Goal: Communication & Community: Share content

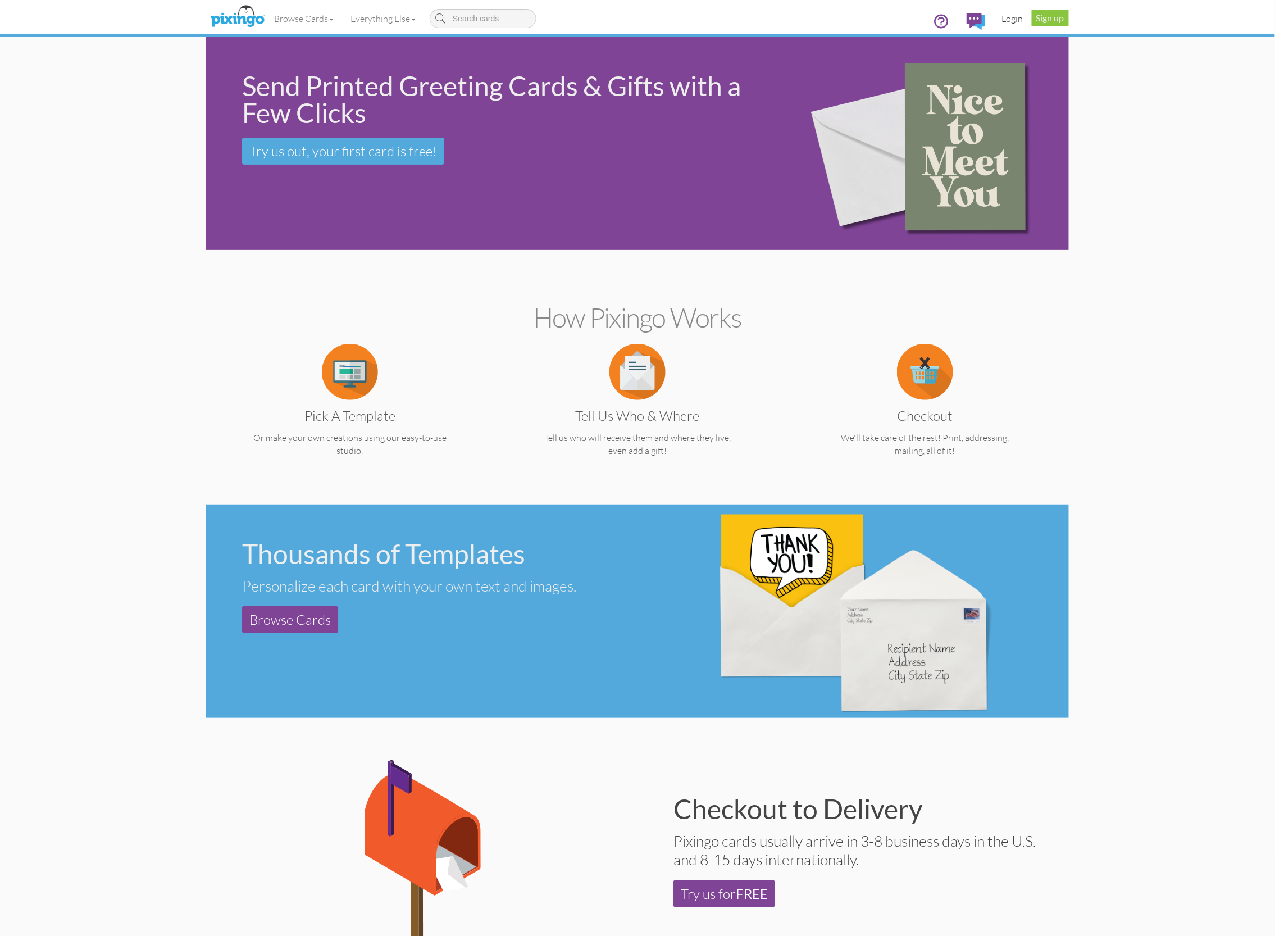
click at [1014, 16] on link "Login" at bounding box center [1013, 18] width 38 height 28
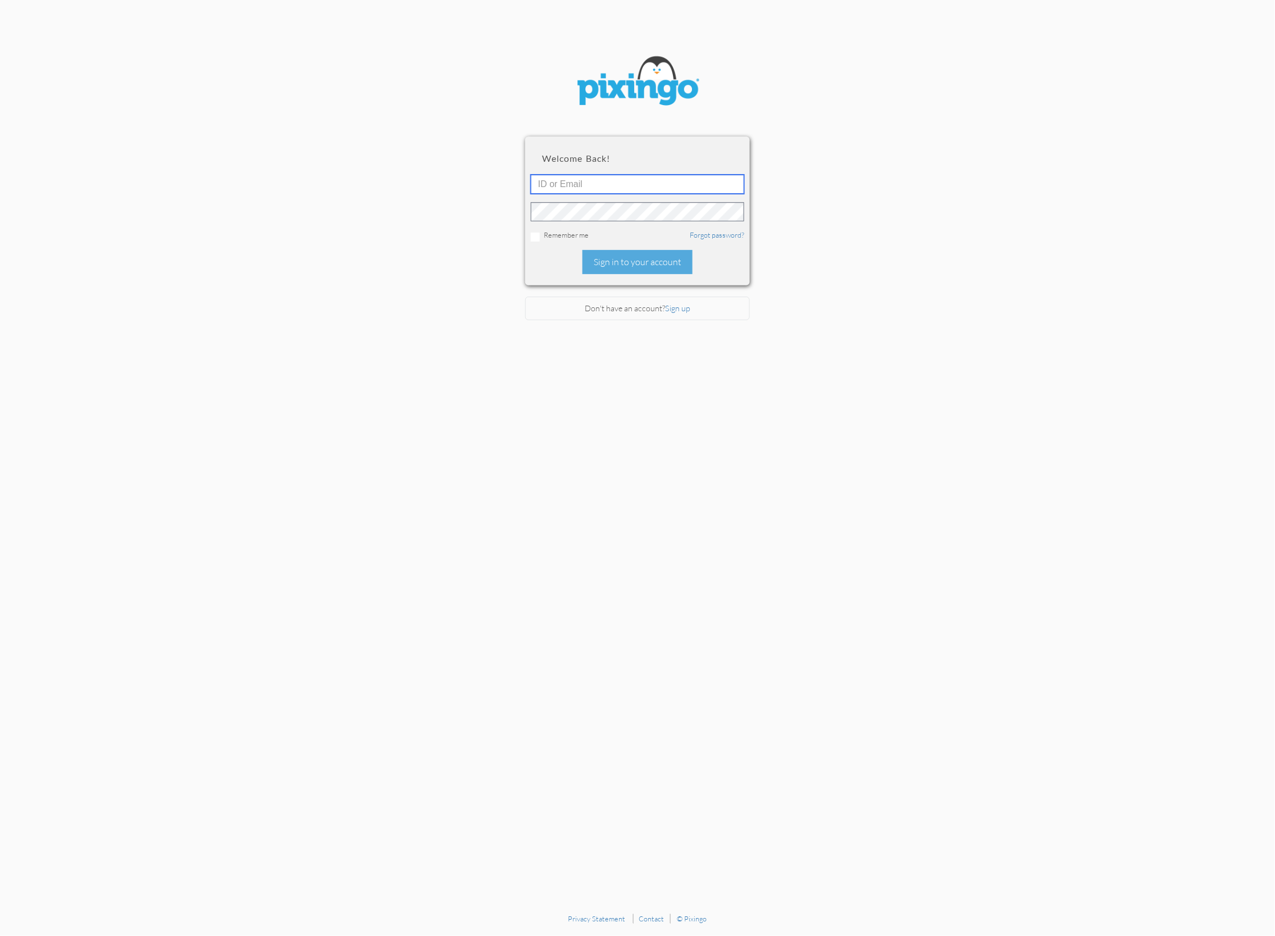
type input "kerri@creatingmagicvacations.com"
click at [618, 266] on div "Sign in to your account" at bounding box center [638, 262] width 110 height 24
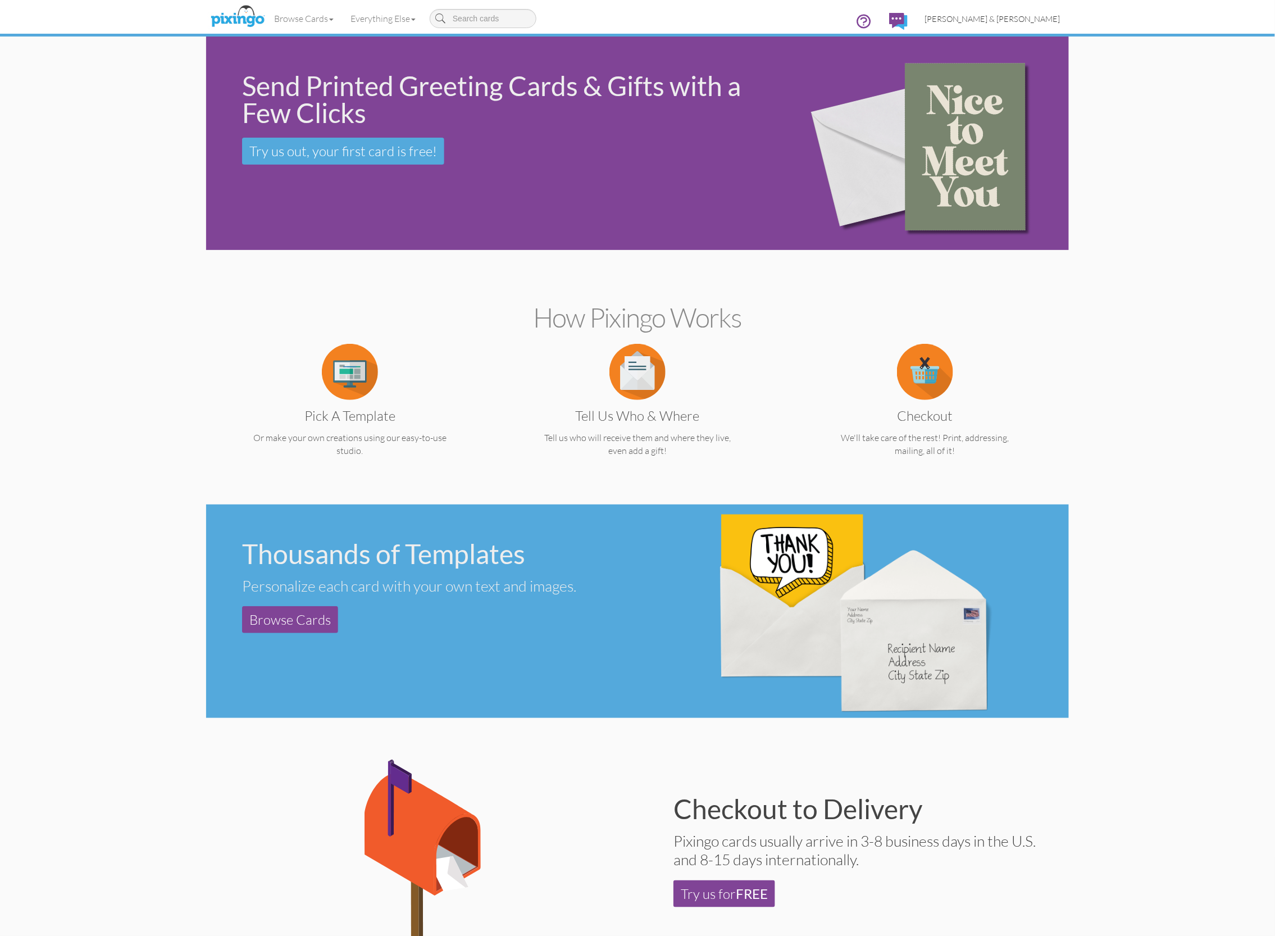
click at [1021, 14] on span "[PERSON_NAME] & [PERSON_NAME]" at bounding box center [993, 19] width 136 height 10
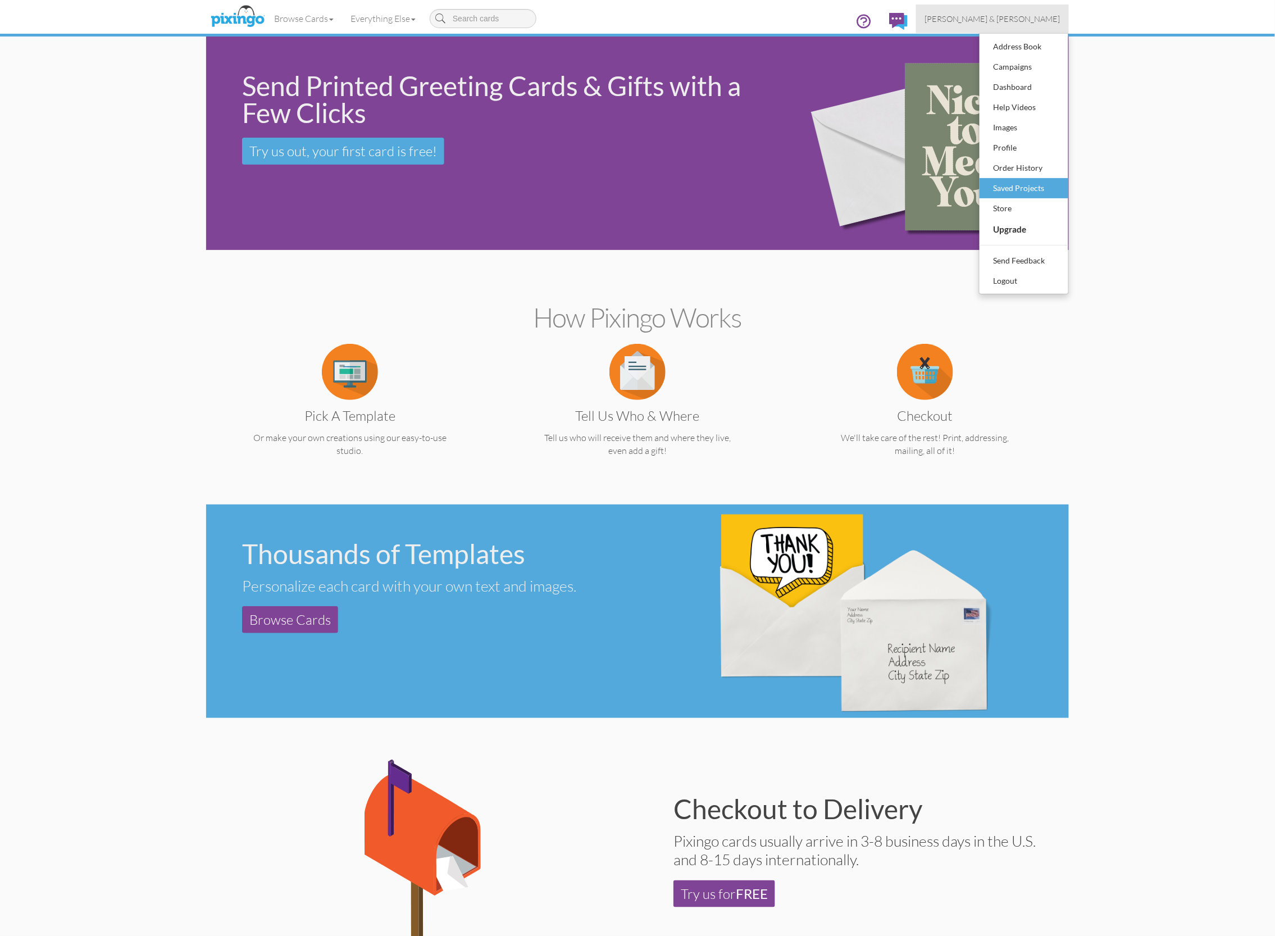
click at [1018, 183] on div "Saved Projects" at bounding box center [1024, 188] width 66 height 17
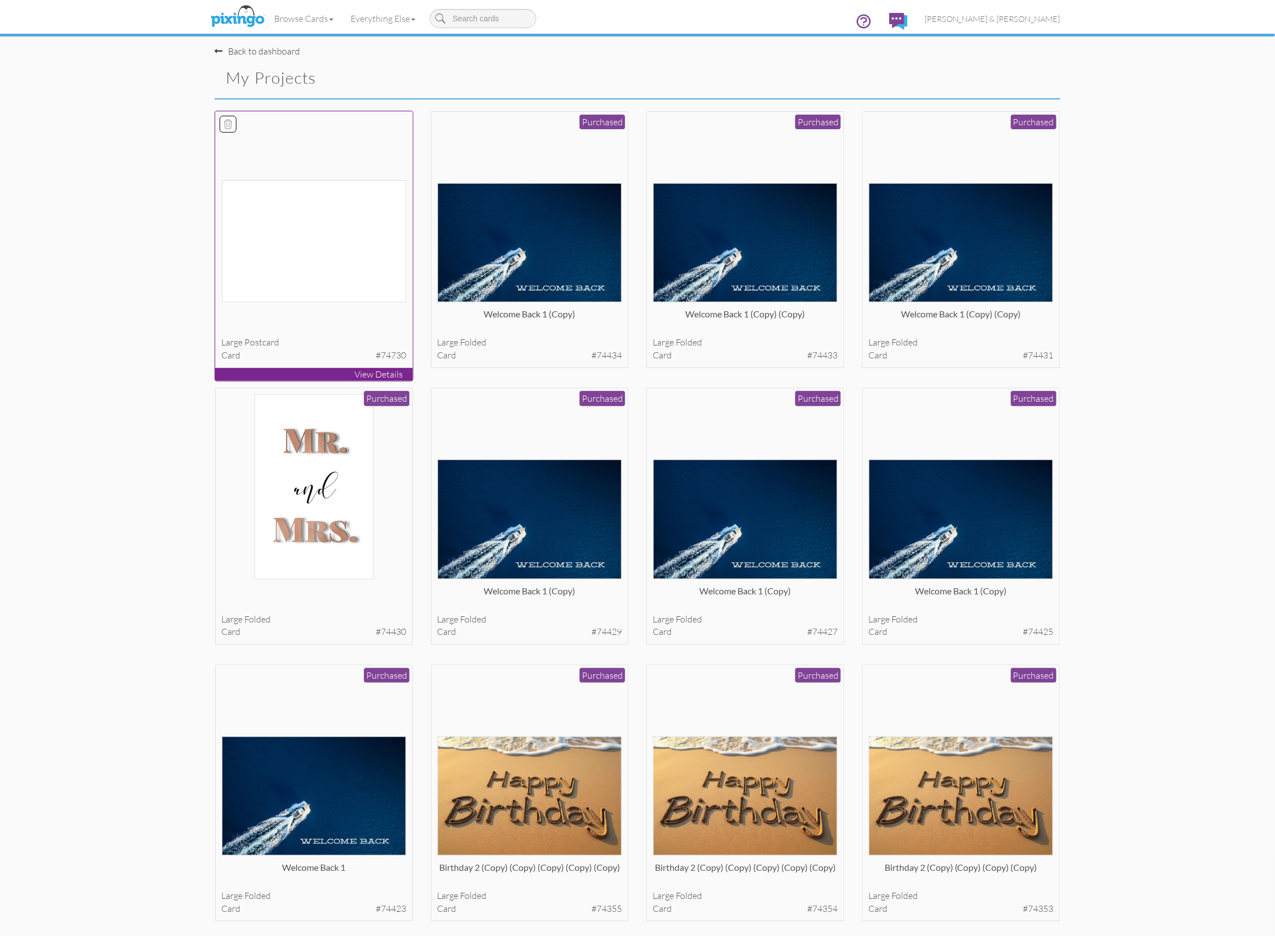
click at [308, 241] on img at bounding box center [314, 241] width 185 height 122
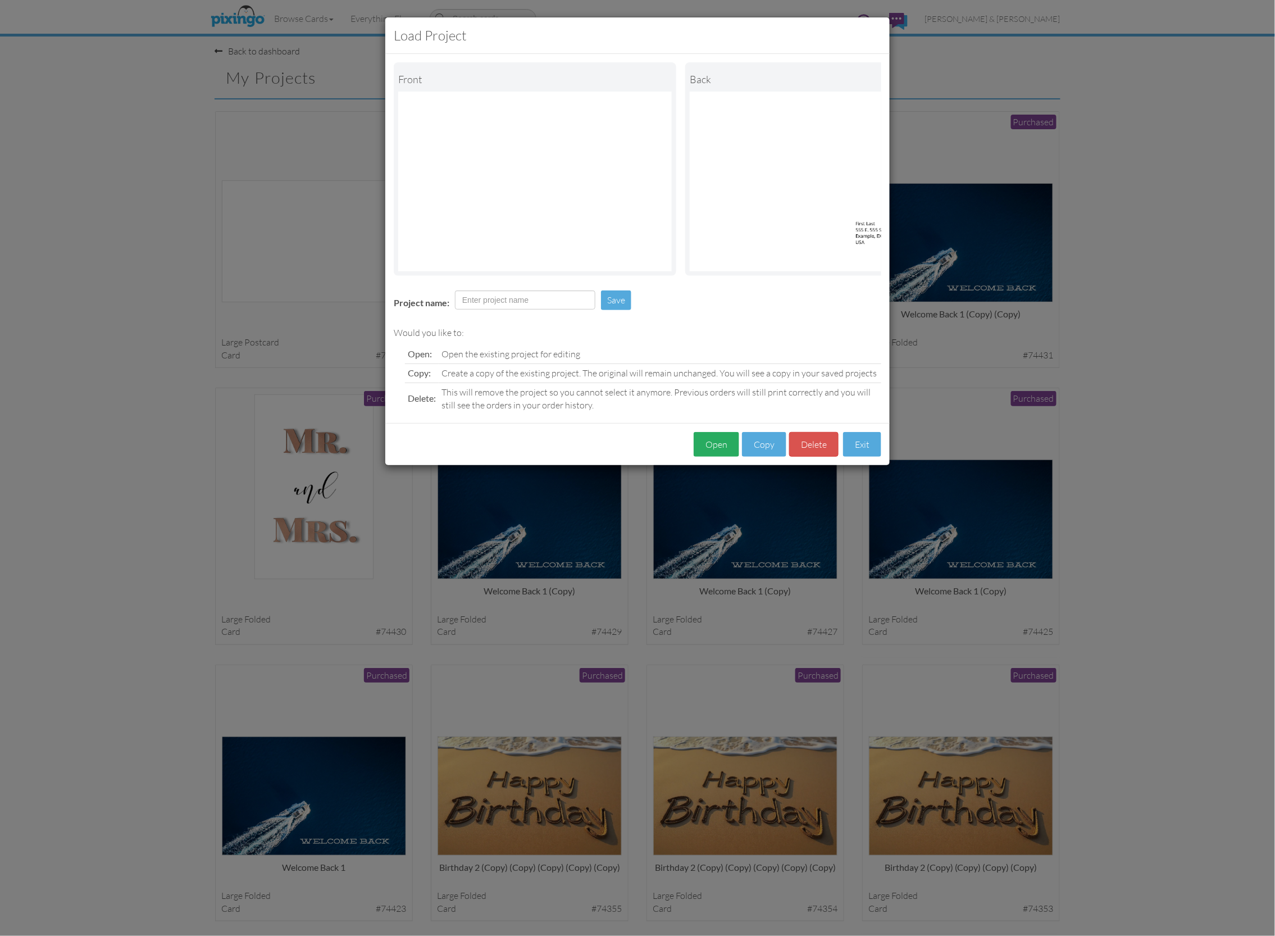
click at [707, 440] on button "Open" at bounding box center [717, 444] width 46 height 25
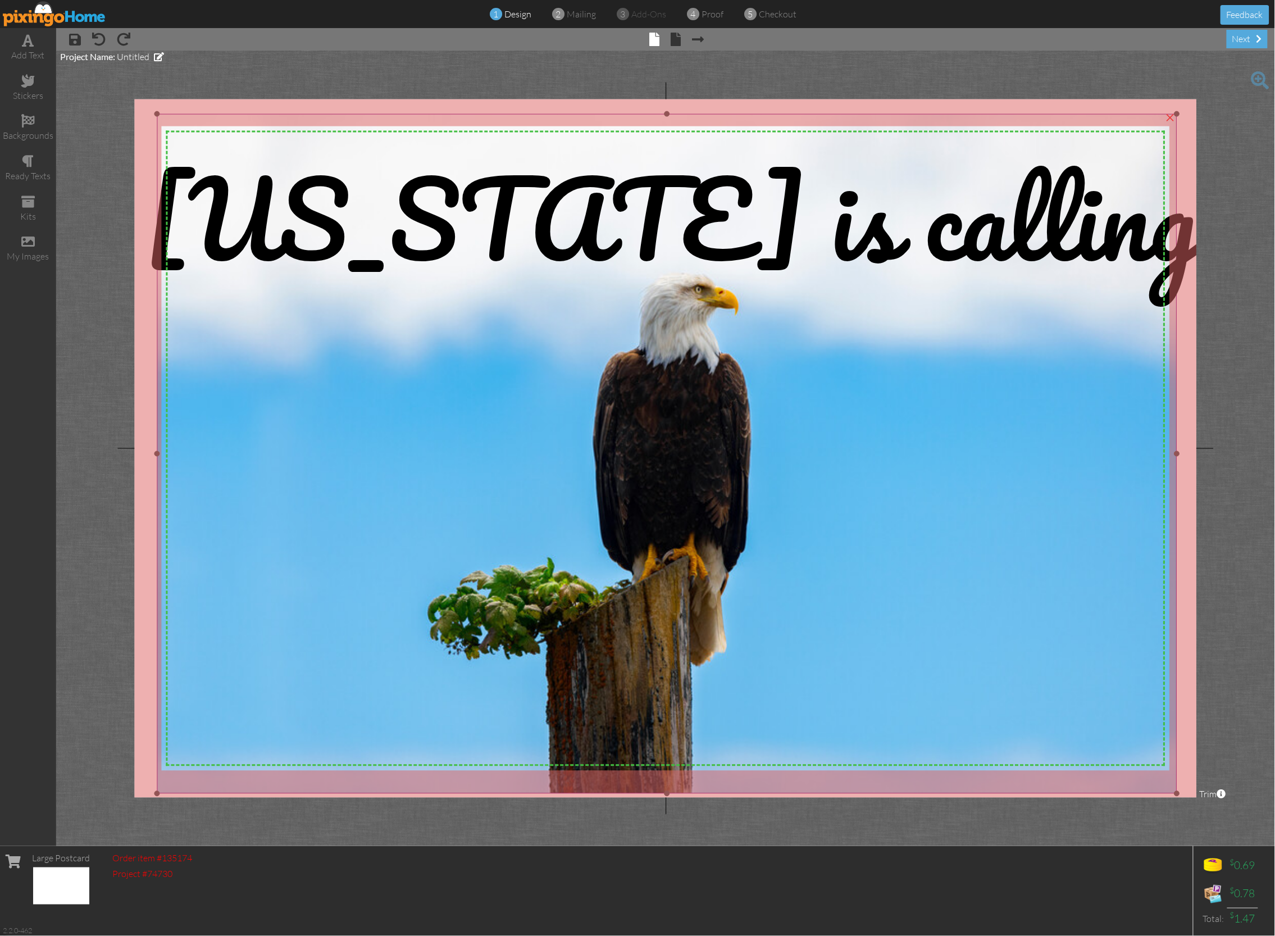
click at [524, 326] on img at bounding box center [667, 453] width 1020 height 679
click at [155, 54] on span at bounding box center [159, 56] width 10 height 9
click at [151, 60] on input at bounding box center [130, 62] width 140 height 19
type input "RCL [US_STATE] Cruise Night"
click at [100, 84] on span at bounding box center [95, 79] width 70 height 20
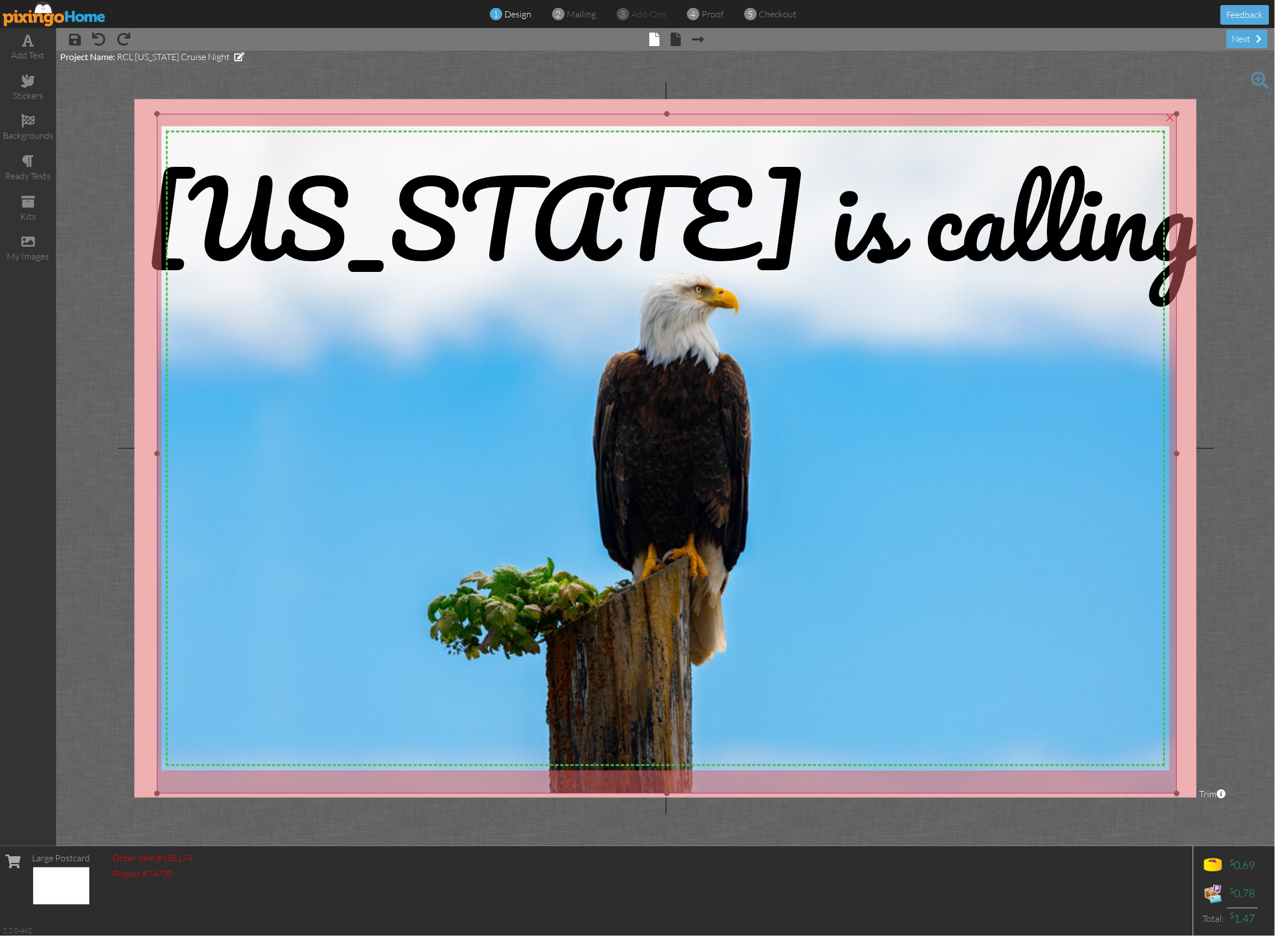
click at [246, 338] on img at bounding box center [667, 453] width 1020 height 679
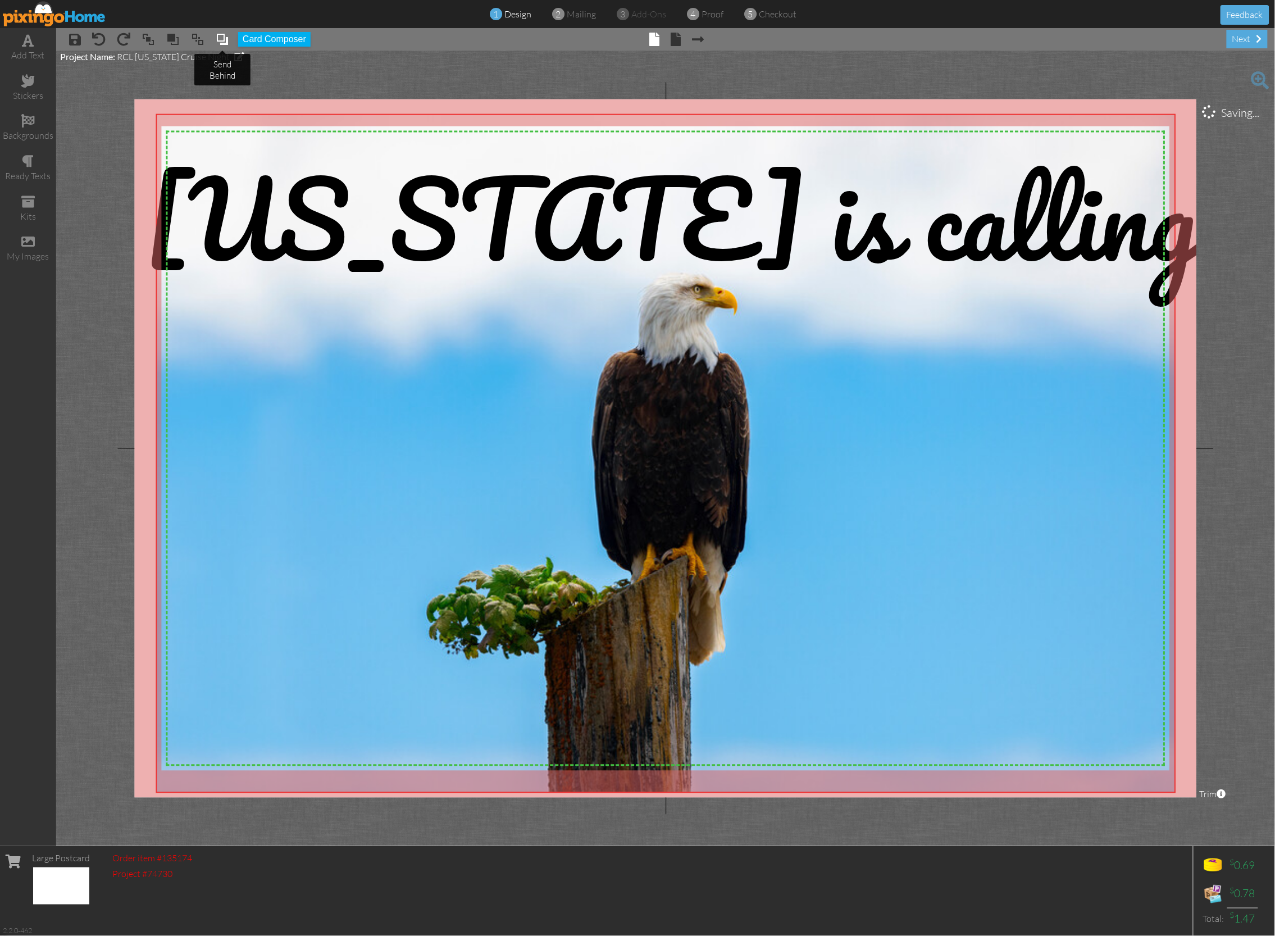
click at [219, 35] on span at bounding box center [222, 39] width 13 height 17
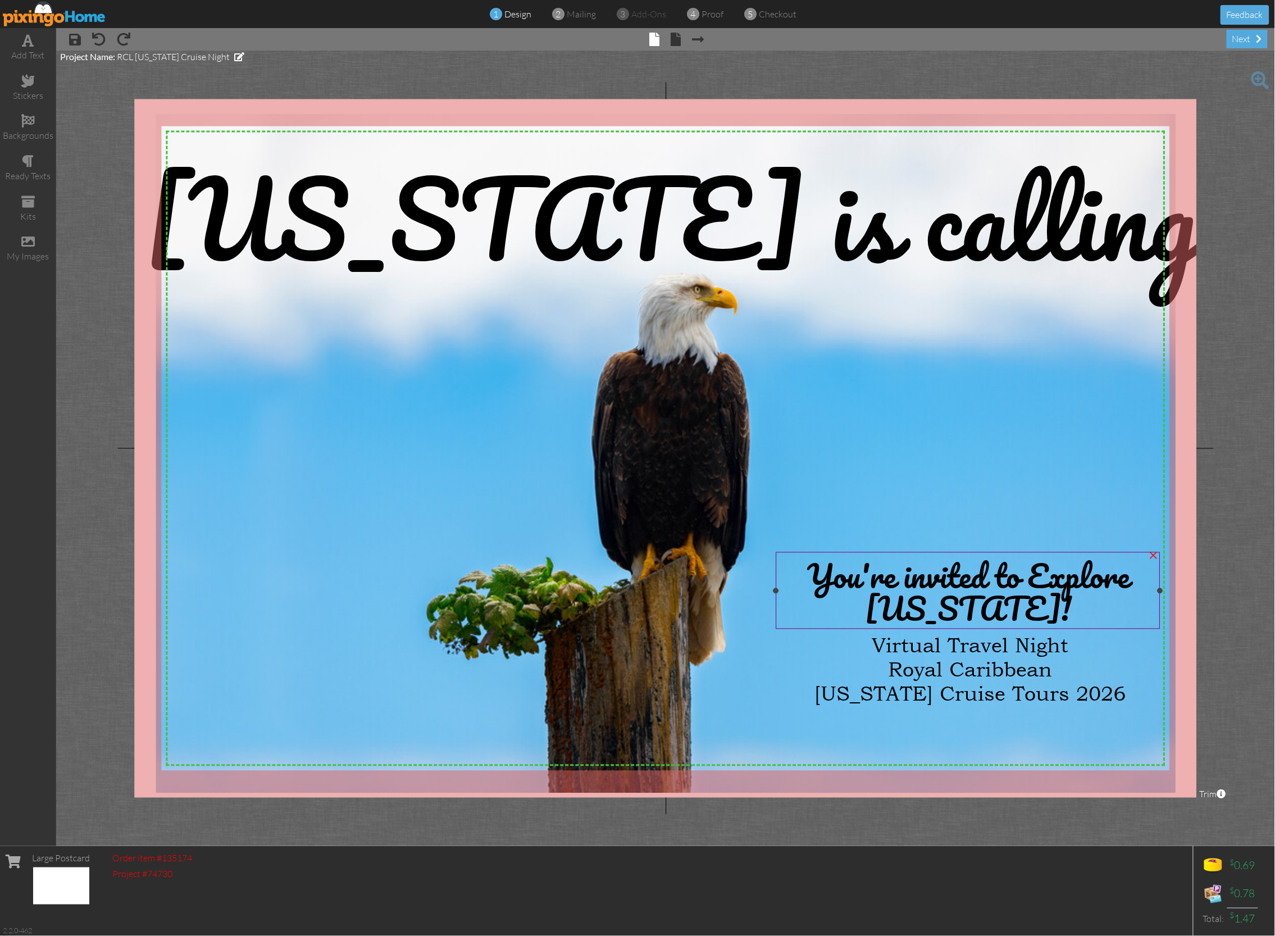
click at [1029, 580] on span "You're invited to Explore Alaska!" at bounding box center [968, 591] width 322 height 85
click at [1030, 580] on span "You're invited to Explore Alaska!" at bounding box center [968, 591] width 322 height 85
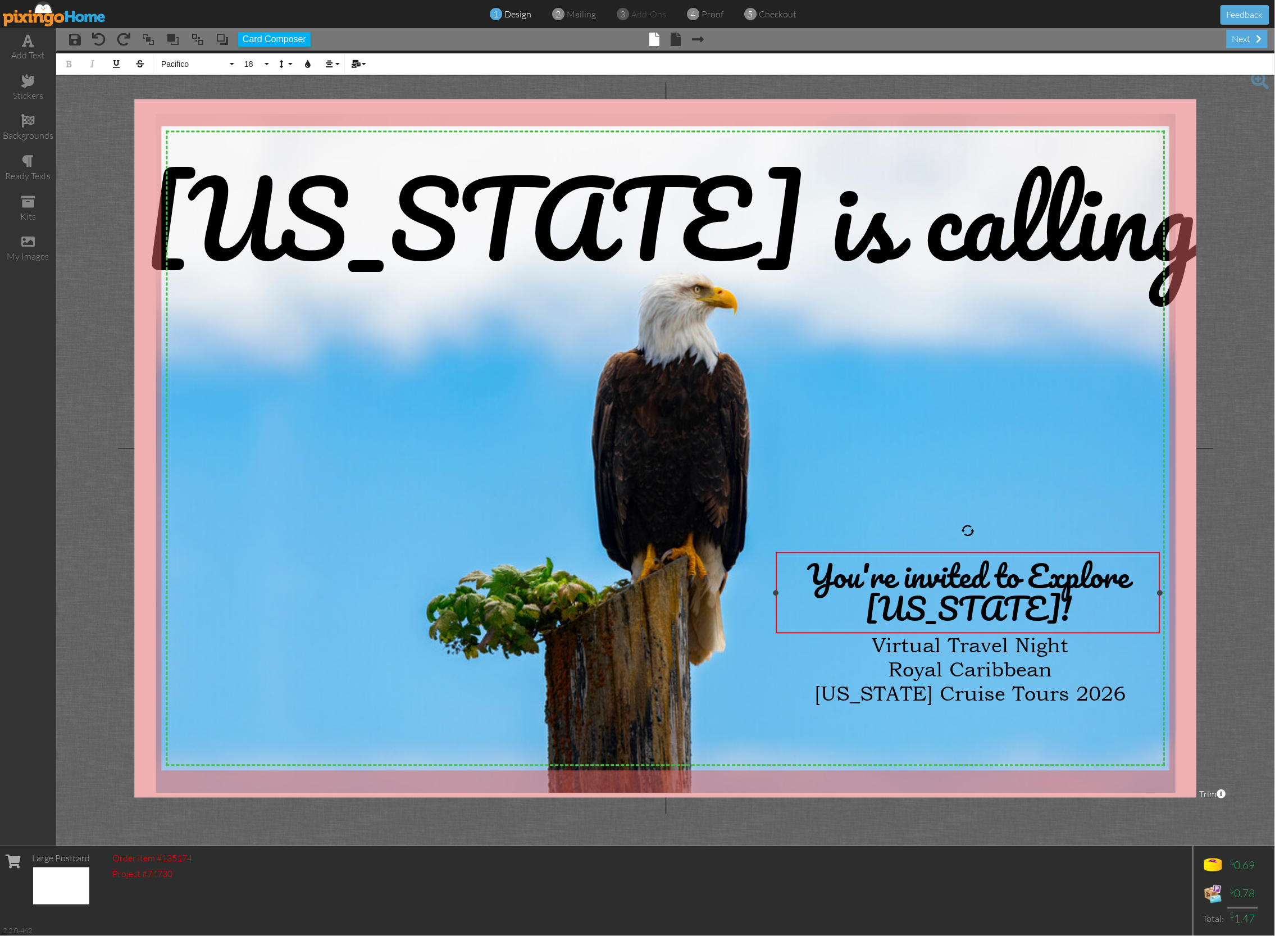
click at [1025, 574] on span "You're invited to Explore Alaska!" at bounding box center [968, 591] width 322 height 85
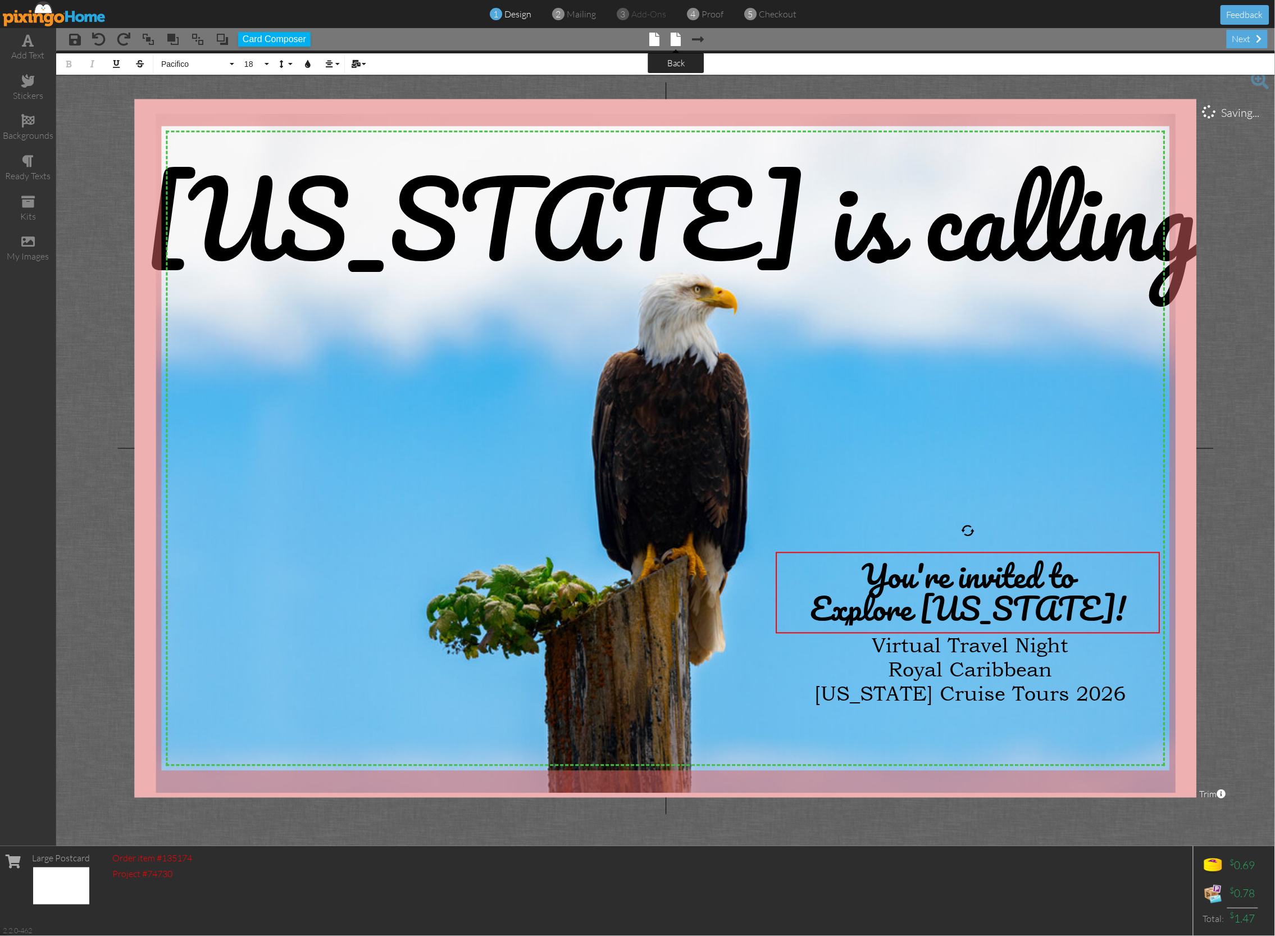
click at [679, 40] on span at bounding box center [676, 39] width 10 height 13
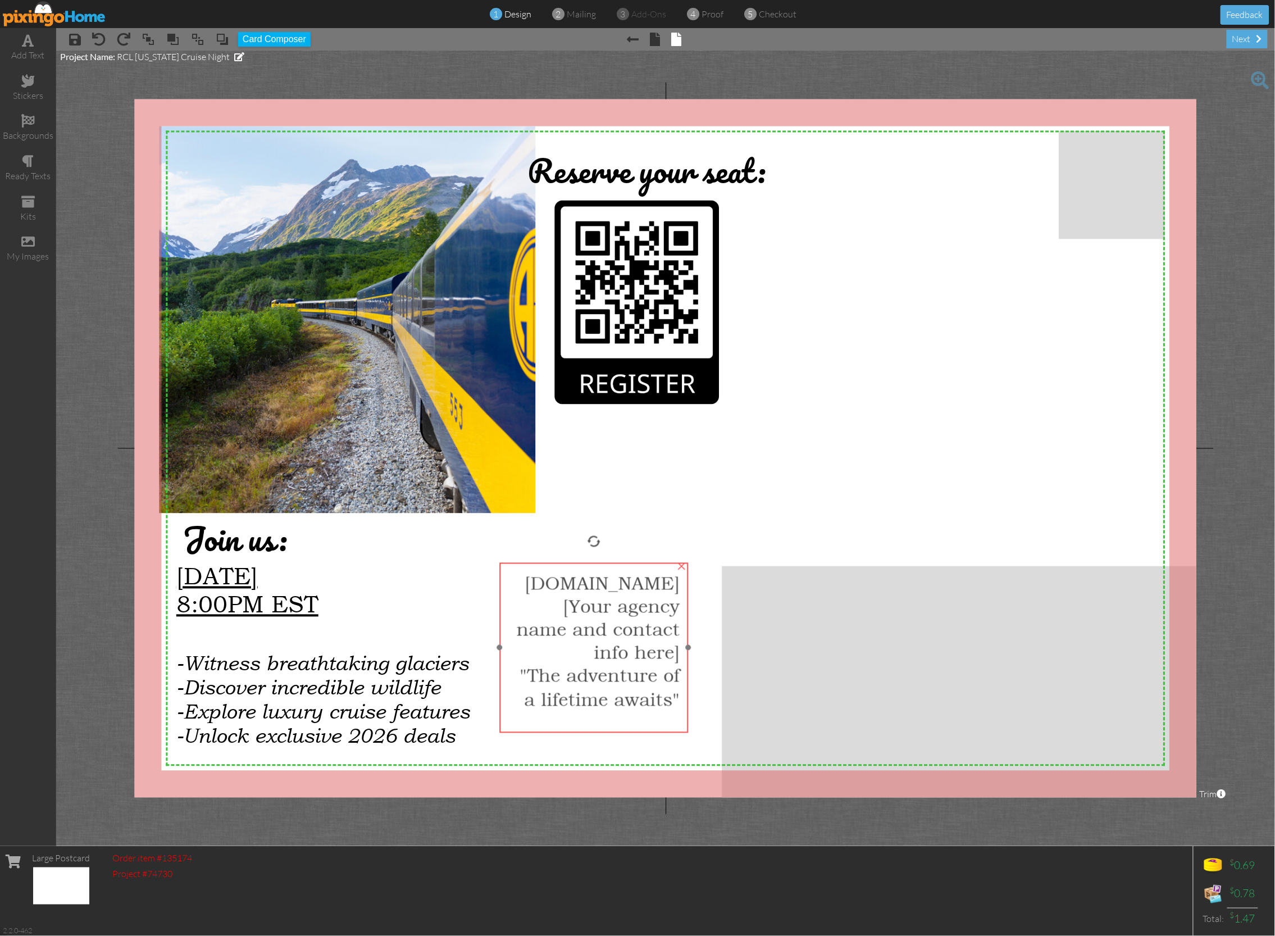
drag, startPoint x: 616, startPoint y: 508, endPoint x: 634, endPoint y: 615, distance: 108.2
click at [634, 615] on span "[Your agency name and contact info here]" at bounding box center [598, 628] width 163 height 69
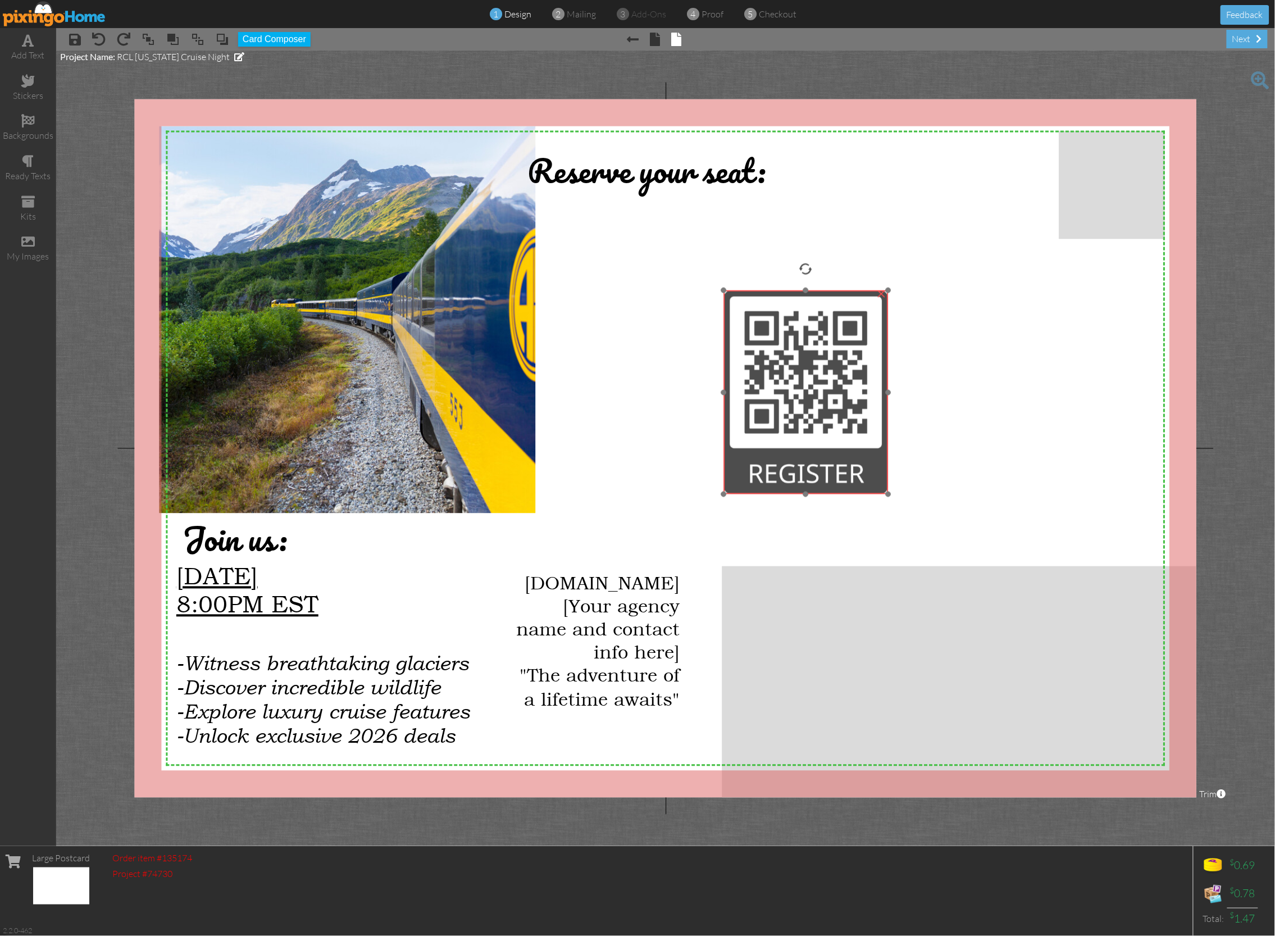
drag, startPoint x: 627, startPoint y: 346, endPoint x: 796, endPoint y: 434, distance: 190.5
click at [796, 436] on img at bounding box center [806, 392] width 165 height 204
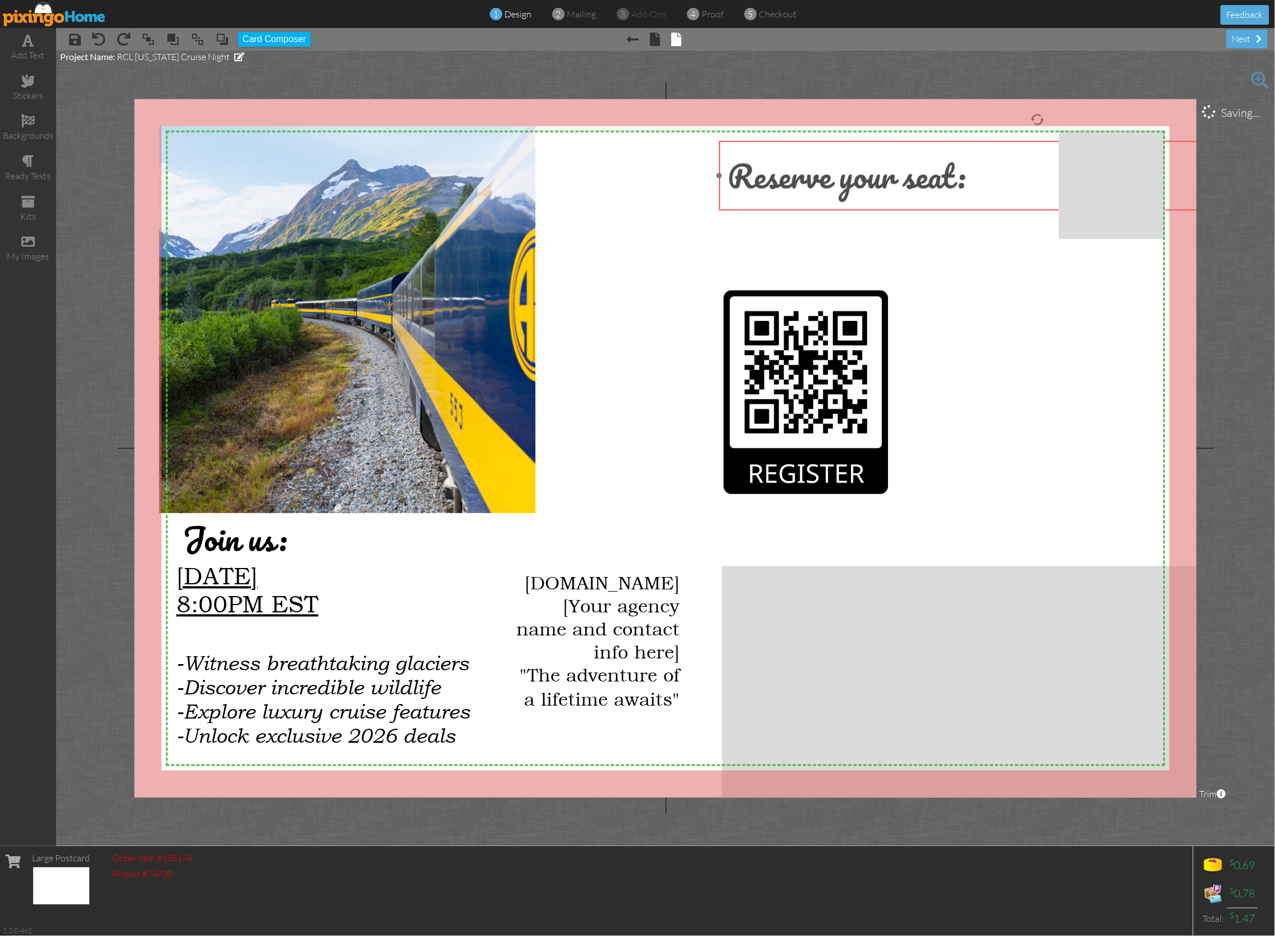
drag, startPoint x: 694, startPoint y: 174, endPoint x: 857, endPoint y: 246, distance: 177.6
click at [893, 180] on span "Reserve your seat:" at bounding box center [847, 175] width 238 height 53
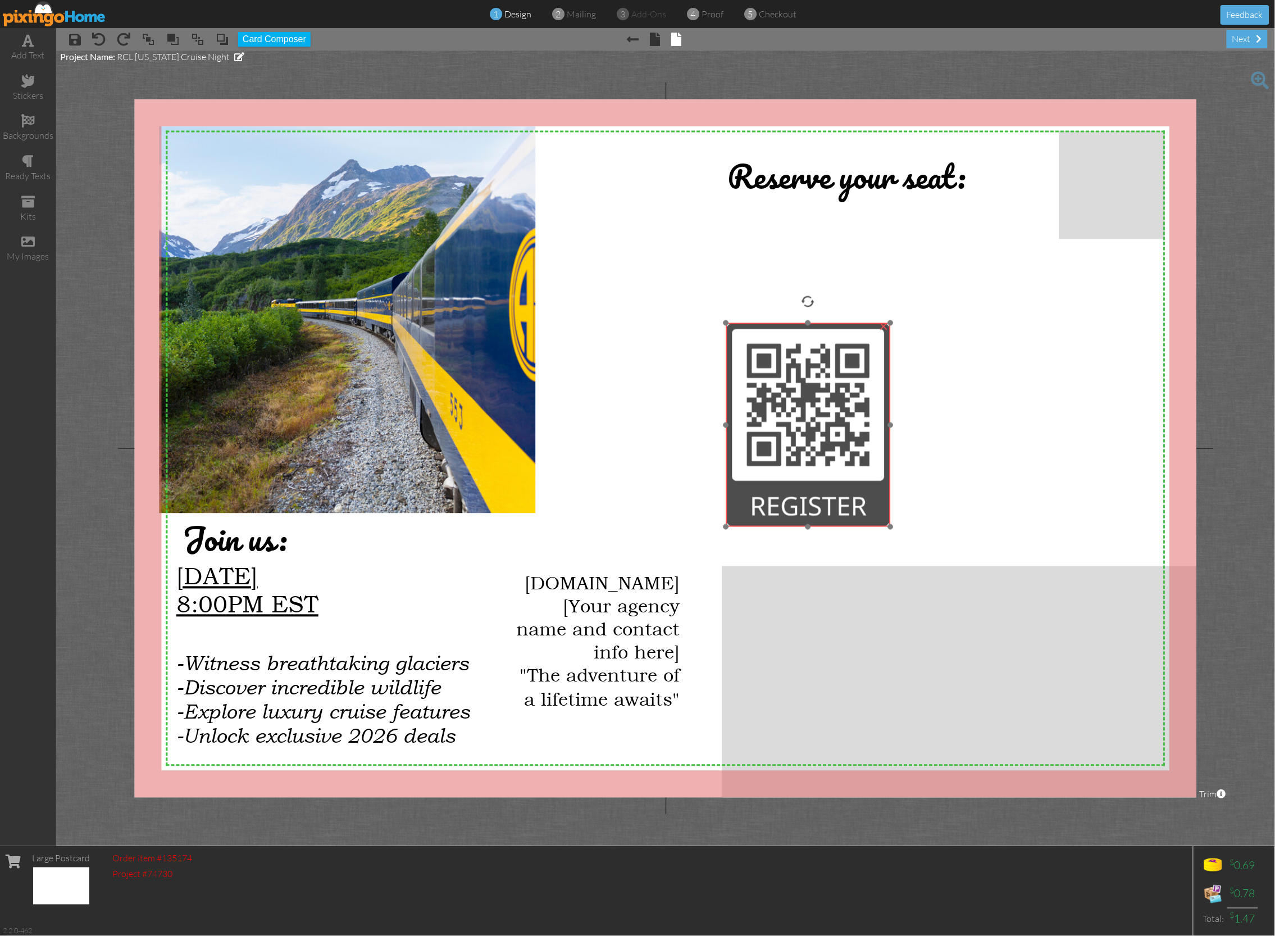
drag, startPoint x: 792, startPoint y: 358, endPoint x: 794, endPoint y: 378, distance: 19.9
click at [793, 396] on img at bounding box center [808, 425] width 165 height 204
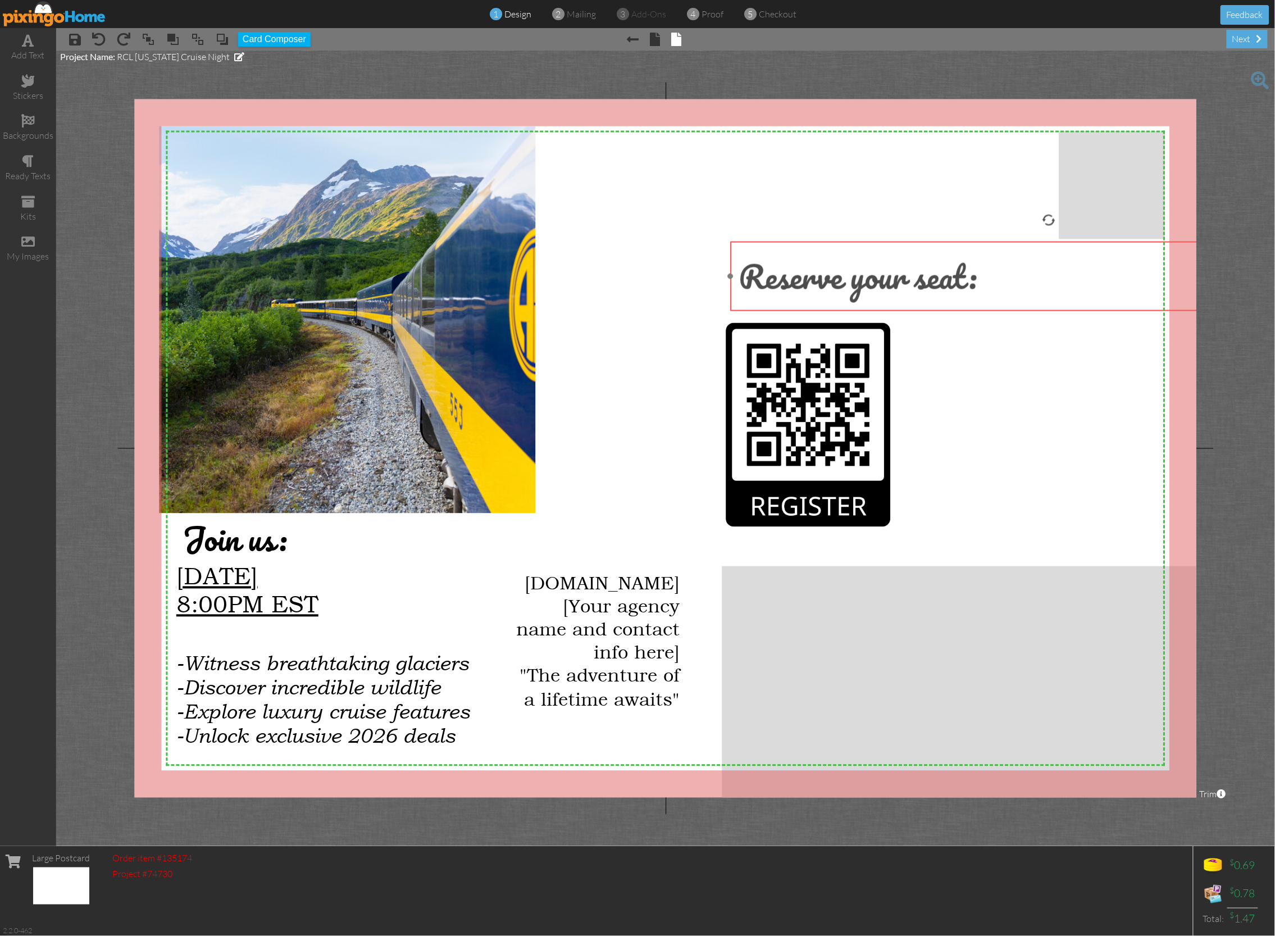
drag, startPoint x: 809, startPoint y: 185, endPoint x: 793, endPoint y: 276, distance: 92.4
click at [820, 286] on span "Reserve your seat:" at bounding box center [858, 275] width 238 height 53
click at [456, 297] on img at bounding box center [269, 319] width 581 height 387
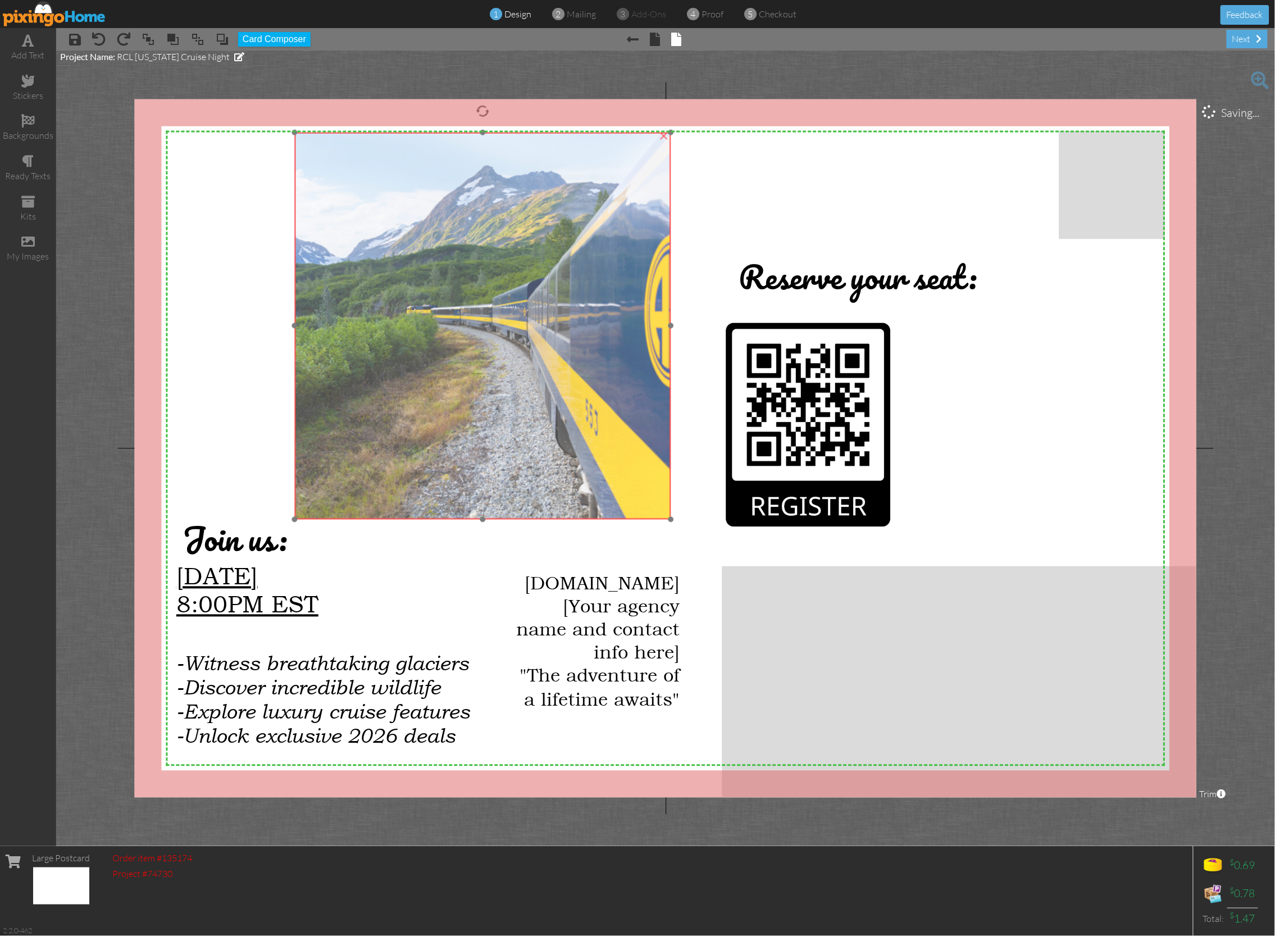
drag, startPoint x: 456, startPoint y: 297, endPoint x: 590, endPoint y: 303, distance: 133.9
click at [592, 303] on img at bounding box center [404, 325] width 581 height 387
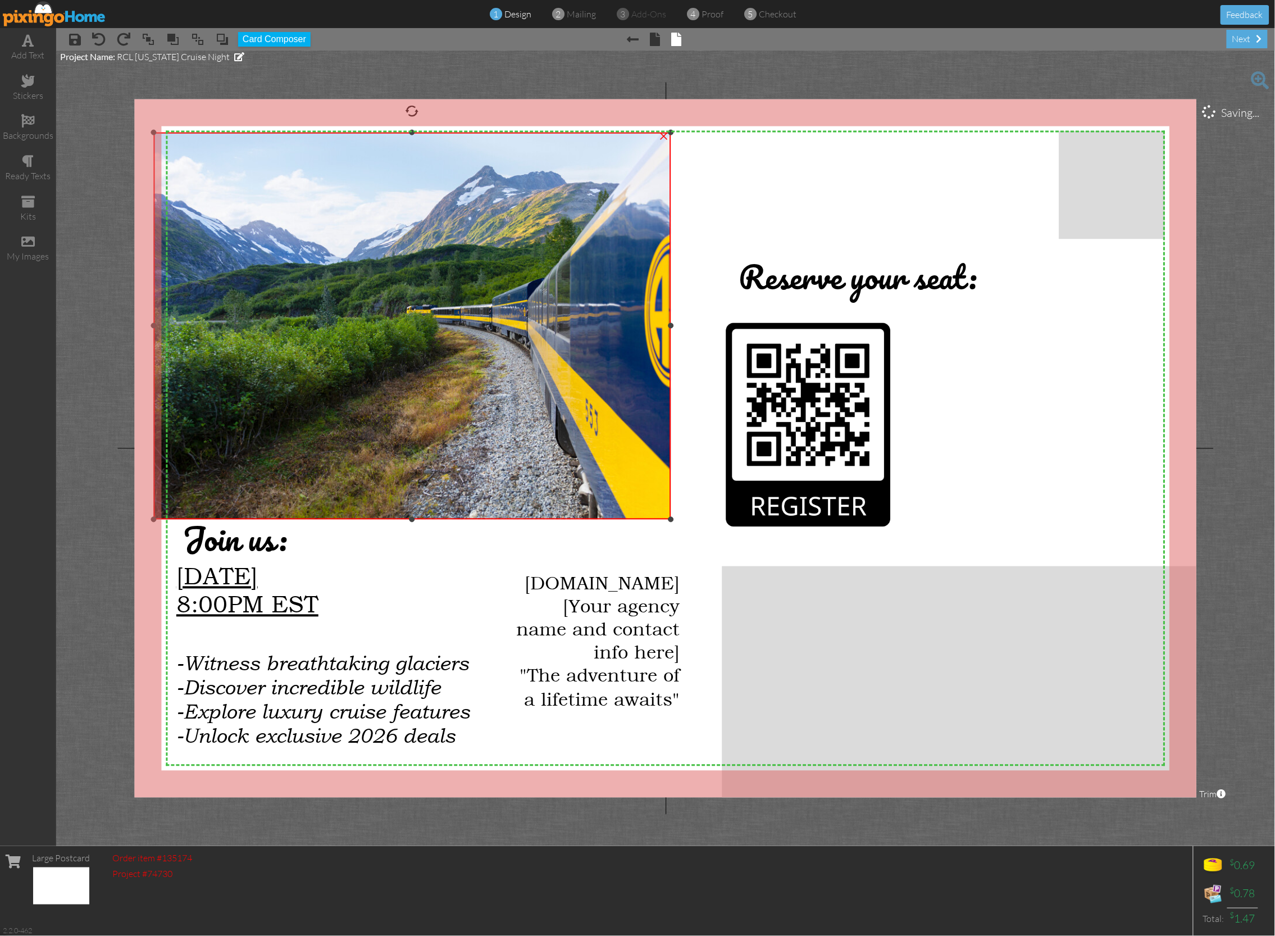
drag, startPoint x: 293, startPoint y: 326, endPoint x: 158, endPoint y: 305, distance: 136.6
click at [154, 309] on div "×" at bounding box center [412, 325] width 517 height 387
drag, startPoint x: 411, startPoint y: 130, endPoint x: 420, endPoint y: 127, distance: 9.6
click at [418, 101] on div "X X X X X X X X X X X X X X X X X X X X X X X X X X X X X X X X X X X X X X X X…" at bounding box center [666, 448] width 1062 height 698
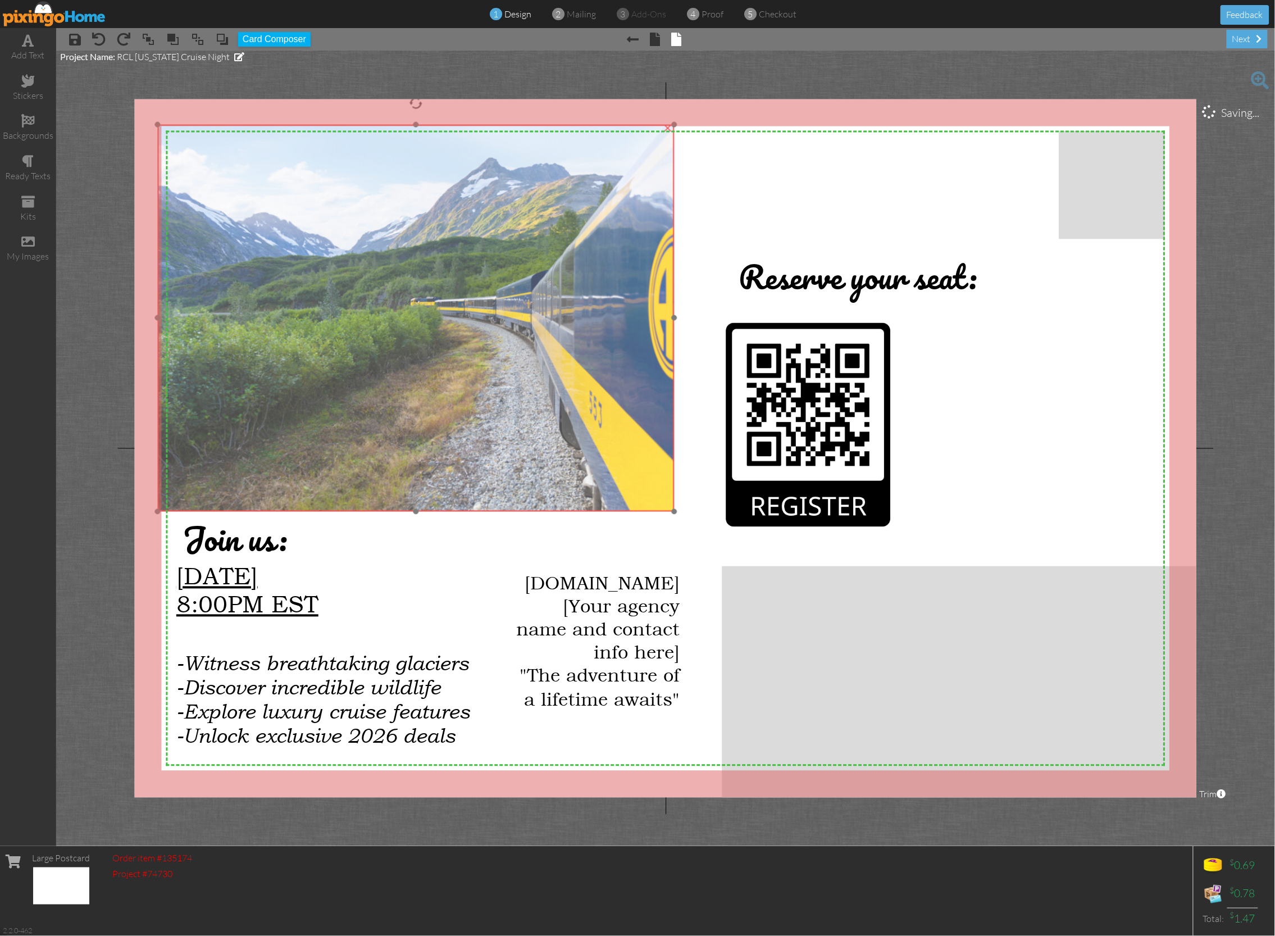
drag, startPoint x: 506, startPoint y: 258, endPoint x: 510, endPoint y: 251, distance: 8.8
click at [510, 251] on img at bounding box center [408, 317] width 581 height 387
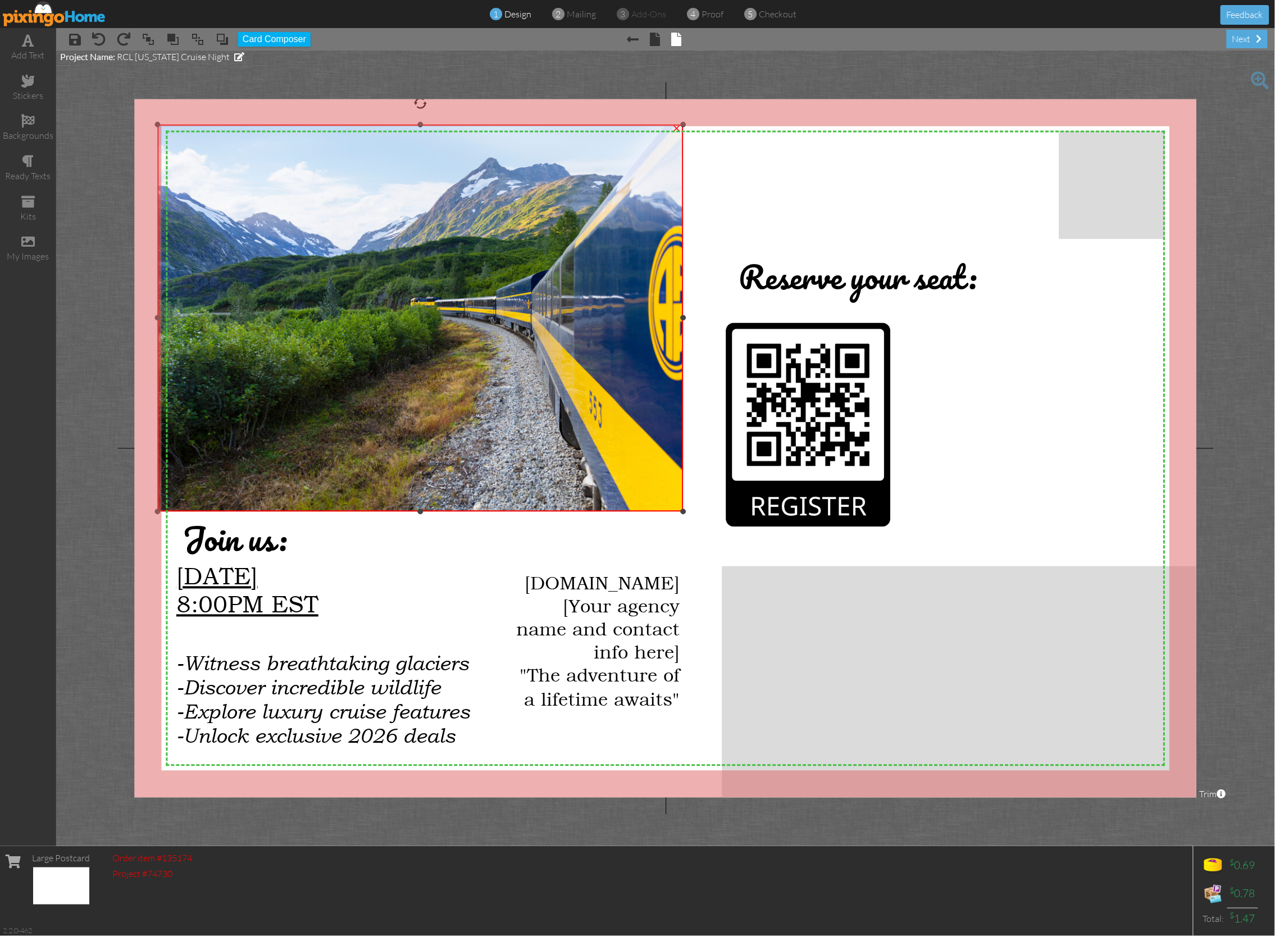
drag, startPoint x: 675, startPoint y: 317, endPoint x: 684, endPoint y: 318, distance: 8.4
click at [684, 318] on div at bounding box center [684, 318] width 6 height 6
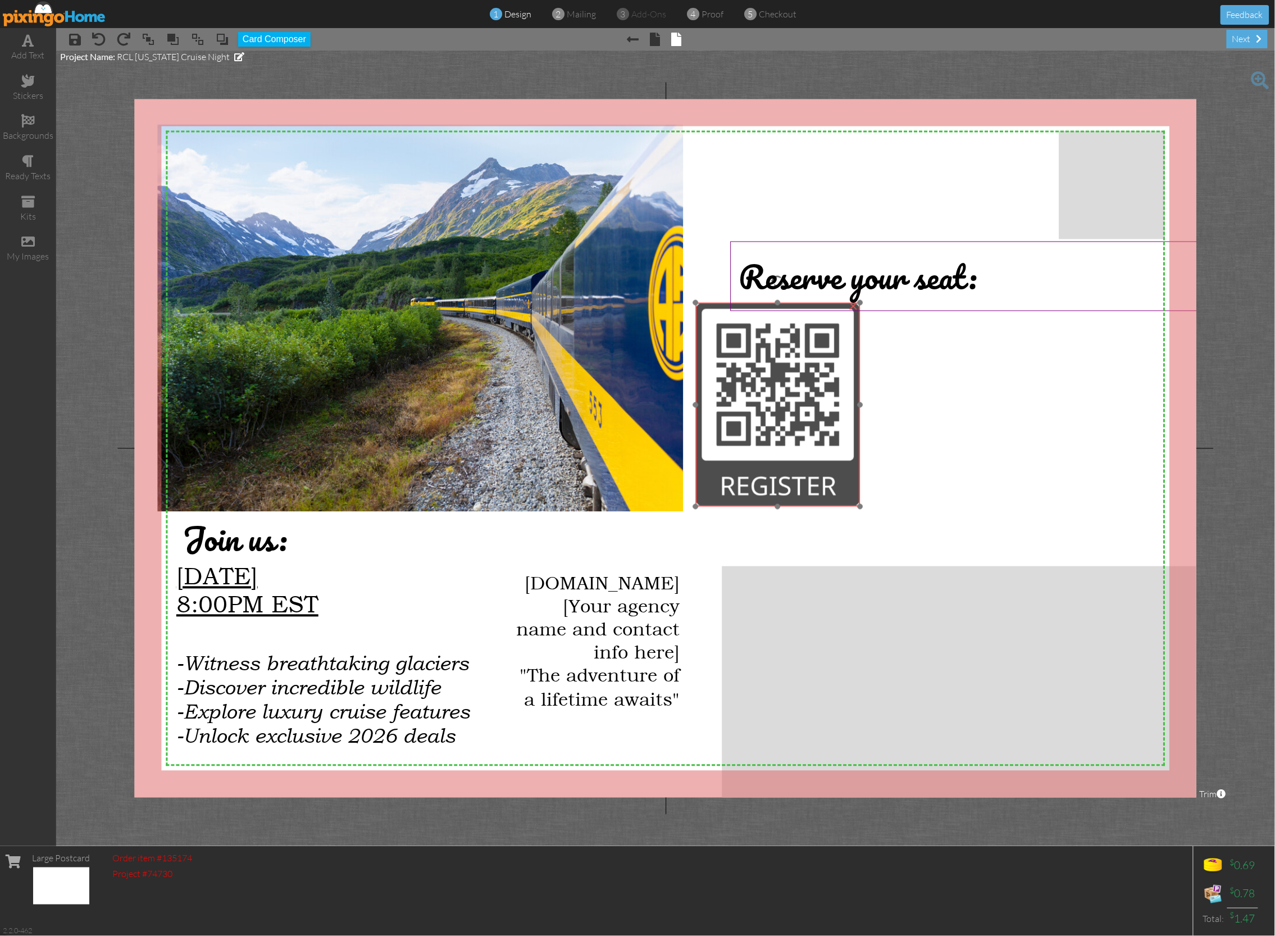
drag, startPoint x: 788, startPoint y: 349, endPoint x: 805, endPoint y: 297, distance: 54.9
click at [758, 329] on img at bounding box center [778, 405] width 165 height 204
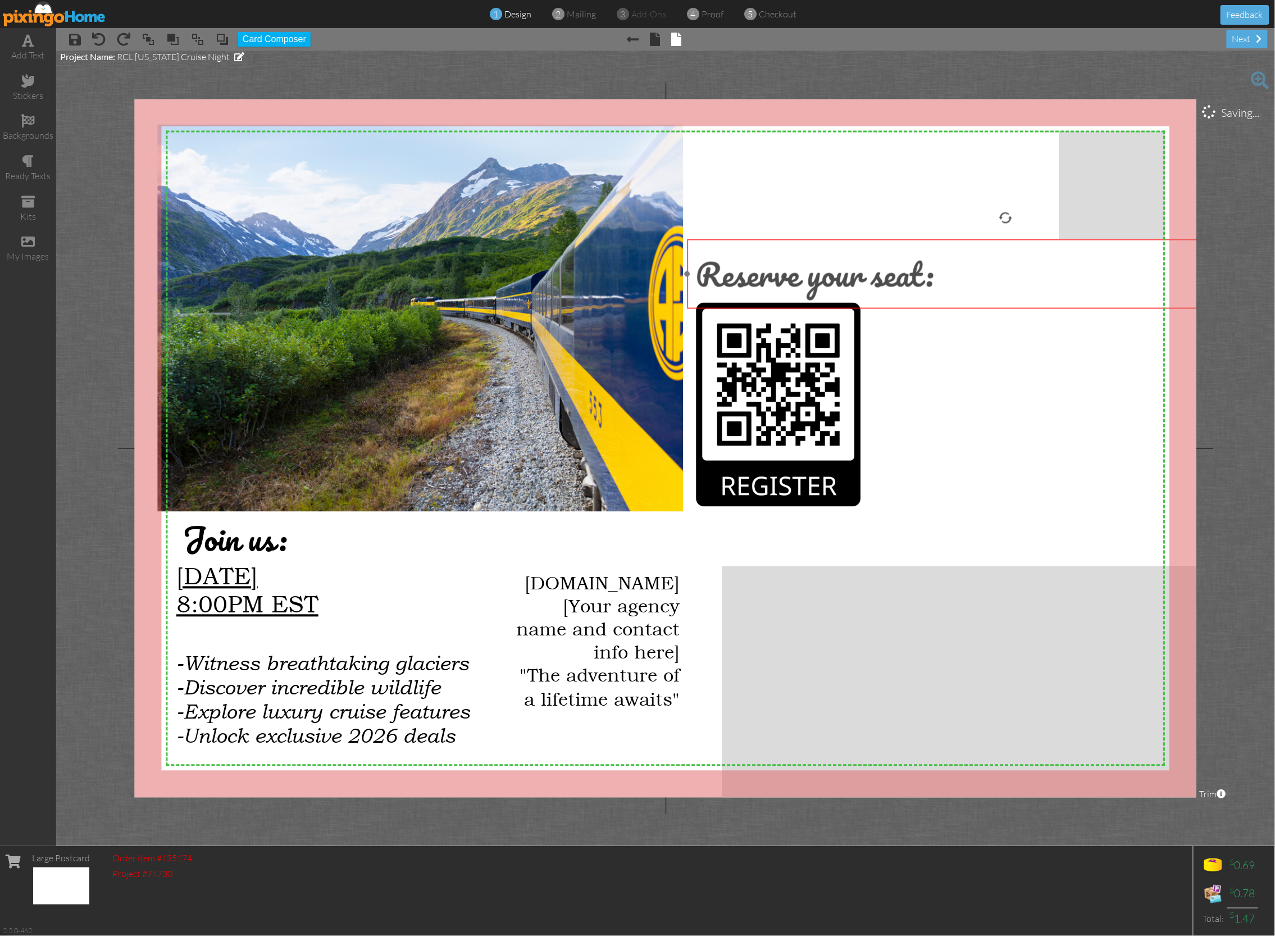
drag, startPoint x: 806, startPoint y: 280, endPoint x: 762, endPoint y: 278, distance: 43.3
click at [762, 278] on span "Reserve your seat:" at bounding box center [815, 273] width 238 height 53
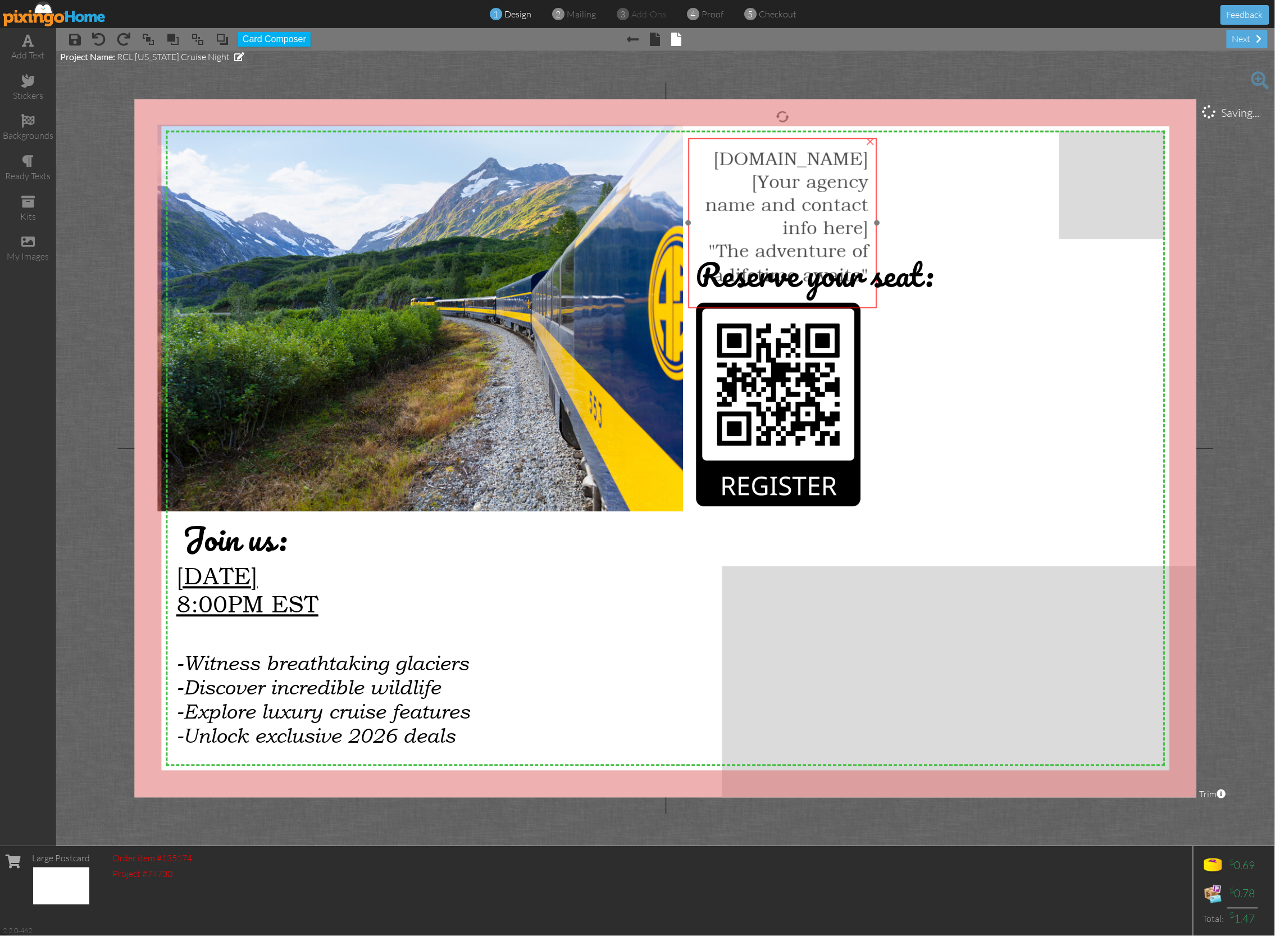
drag, startPoint x: 621, startPoint y: 607, endPoint x: 862, endPoint y: 203, distance: 470.9
click at [807, 169] on span "www.creatingmagicvacations.com" at bounding box center [791, 157] width 155 height 23
drag, startPoint x: 877, startPoint y: 220, endPoint x: 900, endPoint y: 219, distance: 23.1
click at [882, 220] on div "www.creatingmagicvacations.com [Your agency name and contact info here] "The ad…" at bounding box center [788, 216] width 189 height 156
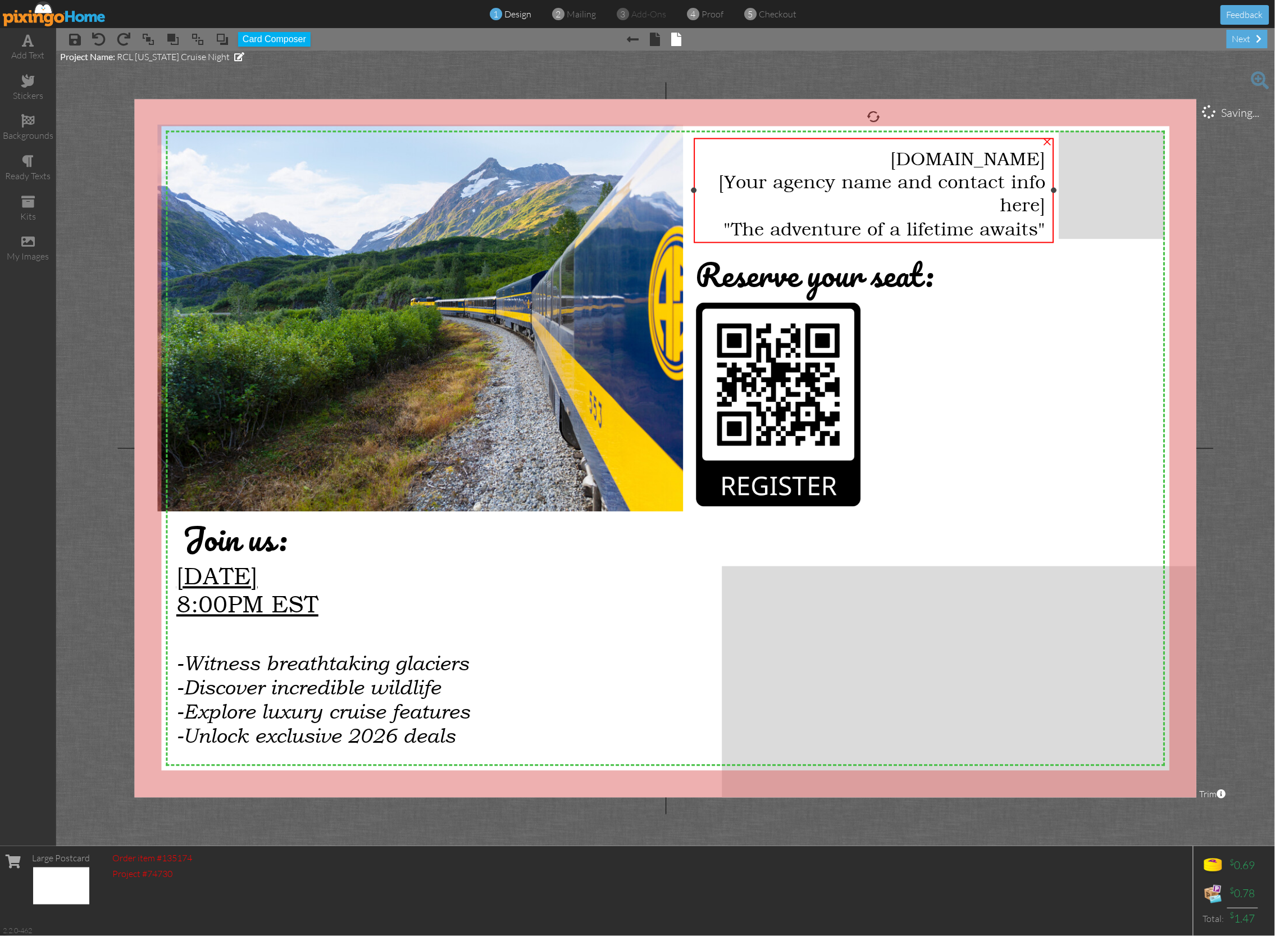
drag, startPoint x: 885, startPoint y: 221, endPoint x: 971, endPoint y: 205, distance: 86.9
click at [1055, 214] on div "www.creatingmagicvacations.com [Your agency name and contact info here] "The ad…" at bounding box center [874, 190] width 361 height 105
click at [891, 161] on span "www.creatingmagicvacations.com" at bounding box center [968, 157] width 155 height 23
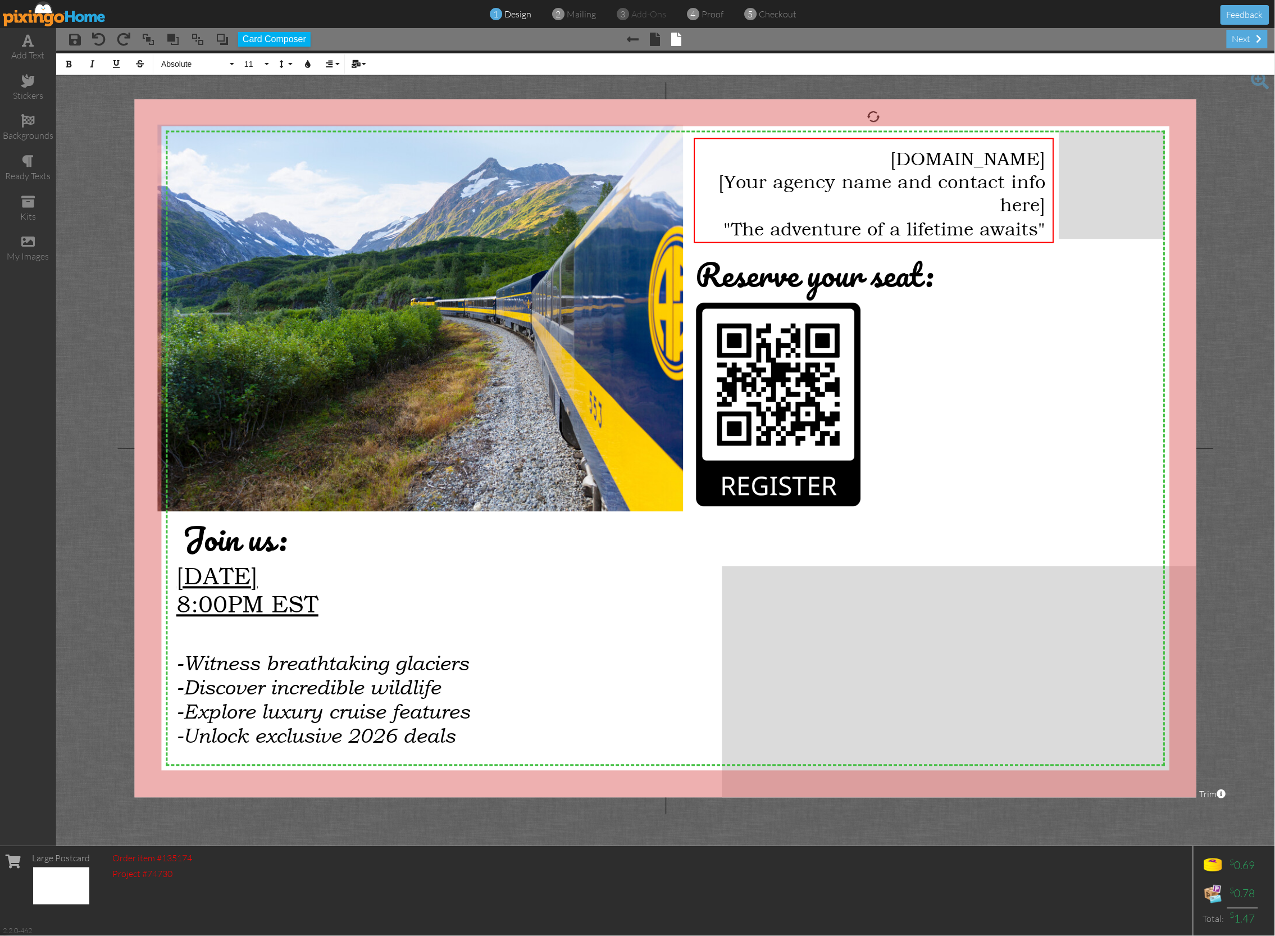
drag, startPoint x: 742, startPoint y: 162, endPoint x: 1079, endPoint y: 165, distance: 337.7
click at [1079, 165] on div "X X X X X X X X X X X X X X X X X X X X X X X X X X X X X X X X X X X X X X X X…" at bounding box center [666, 448] width 1062 height 698
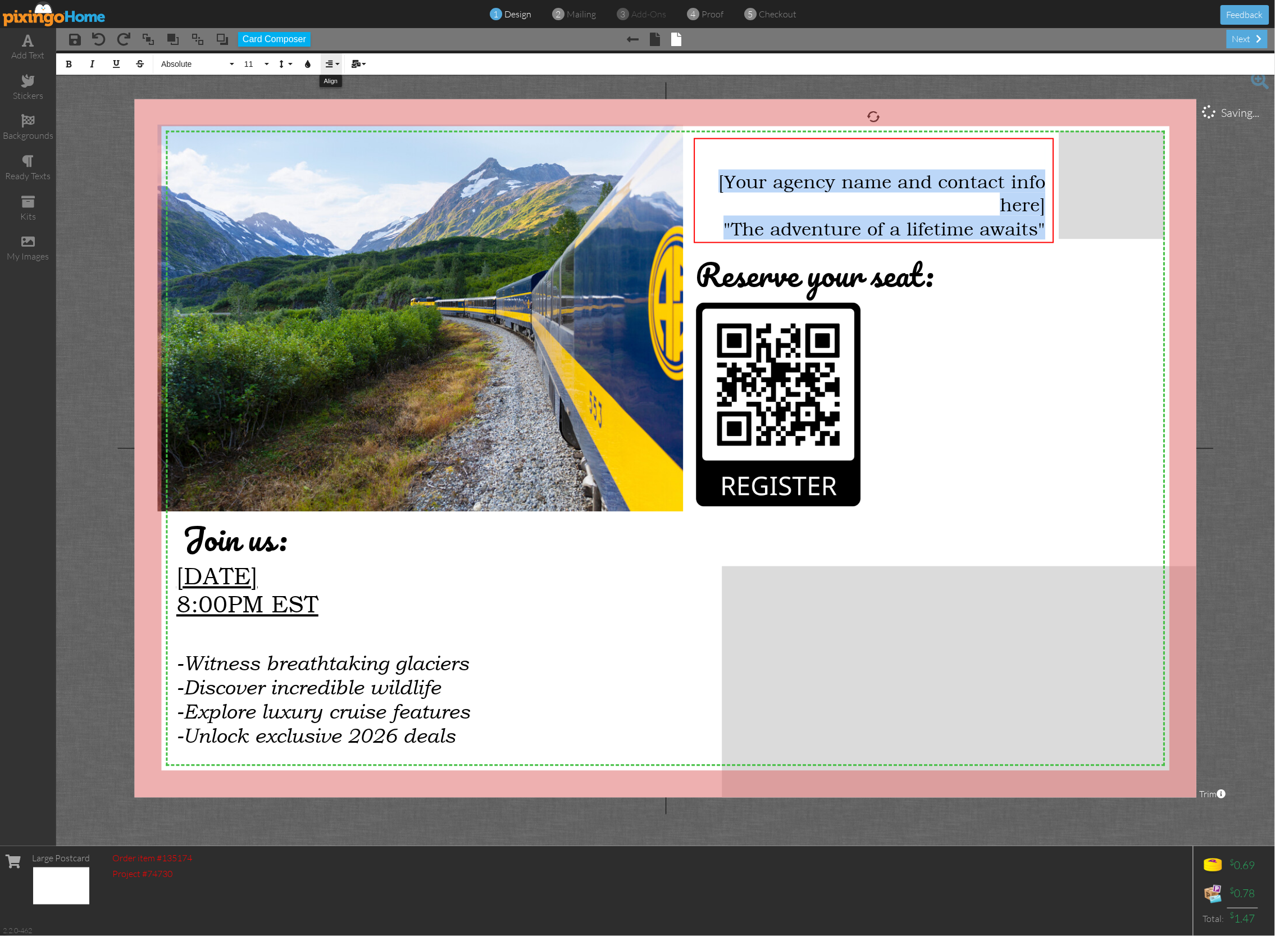
click at [335, 64] on button "Align" at bounding box center [331, 63] width 21 height 21
click at [339, 81] on icon at bounding box center [337, 83] width 7 height 8
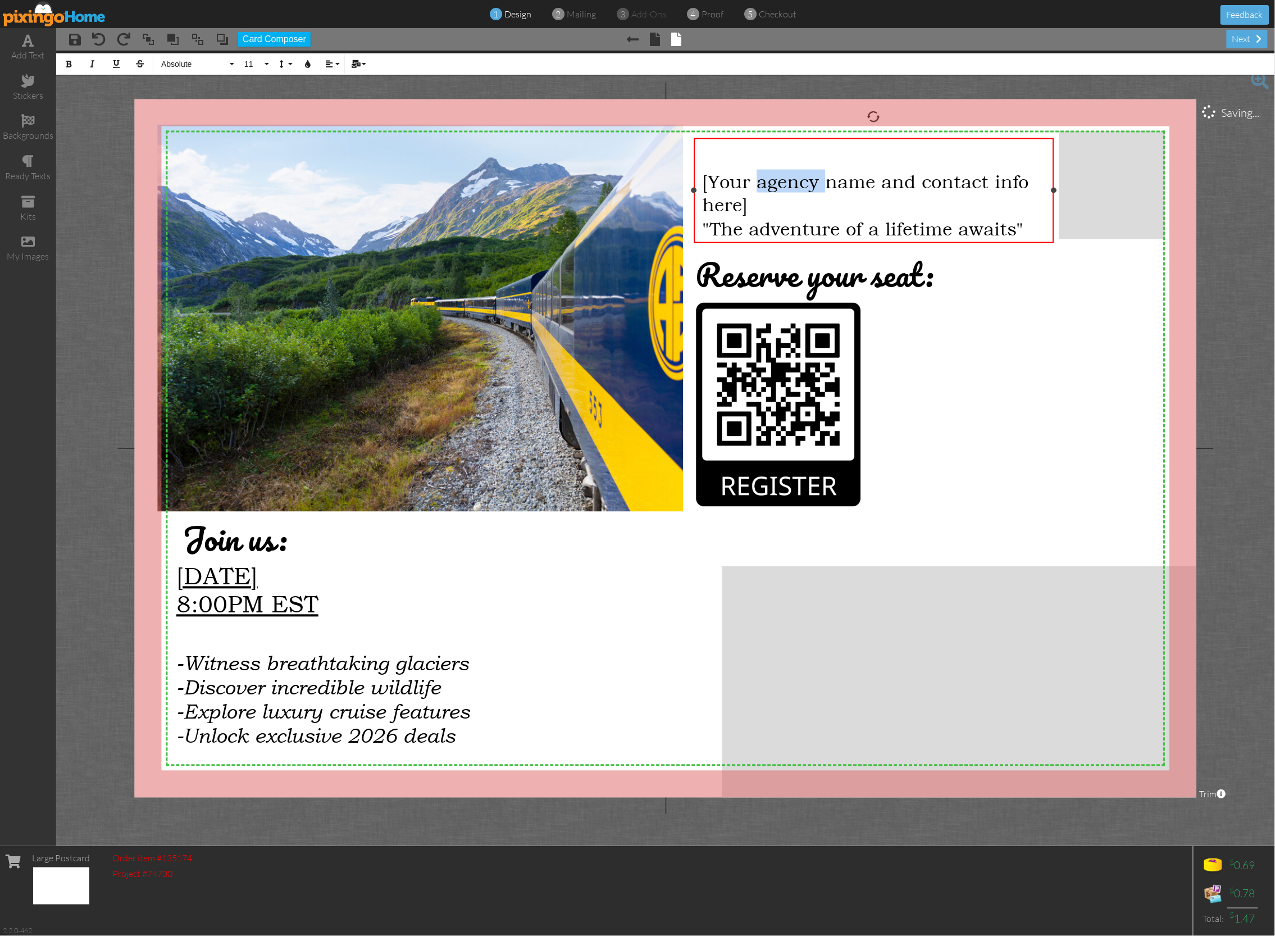
drag, startPoint x: 823, startPoint y: 180, endPoint x: 758, endPoint y: 180, distance: 64.6
click at [758, 180] on span "[Your agency name and contact info here]" at bounding box center [865, 192] width 327 height 46
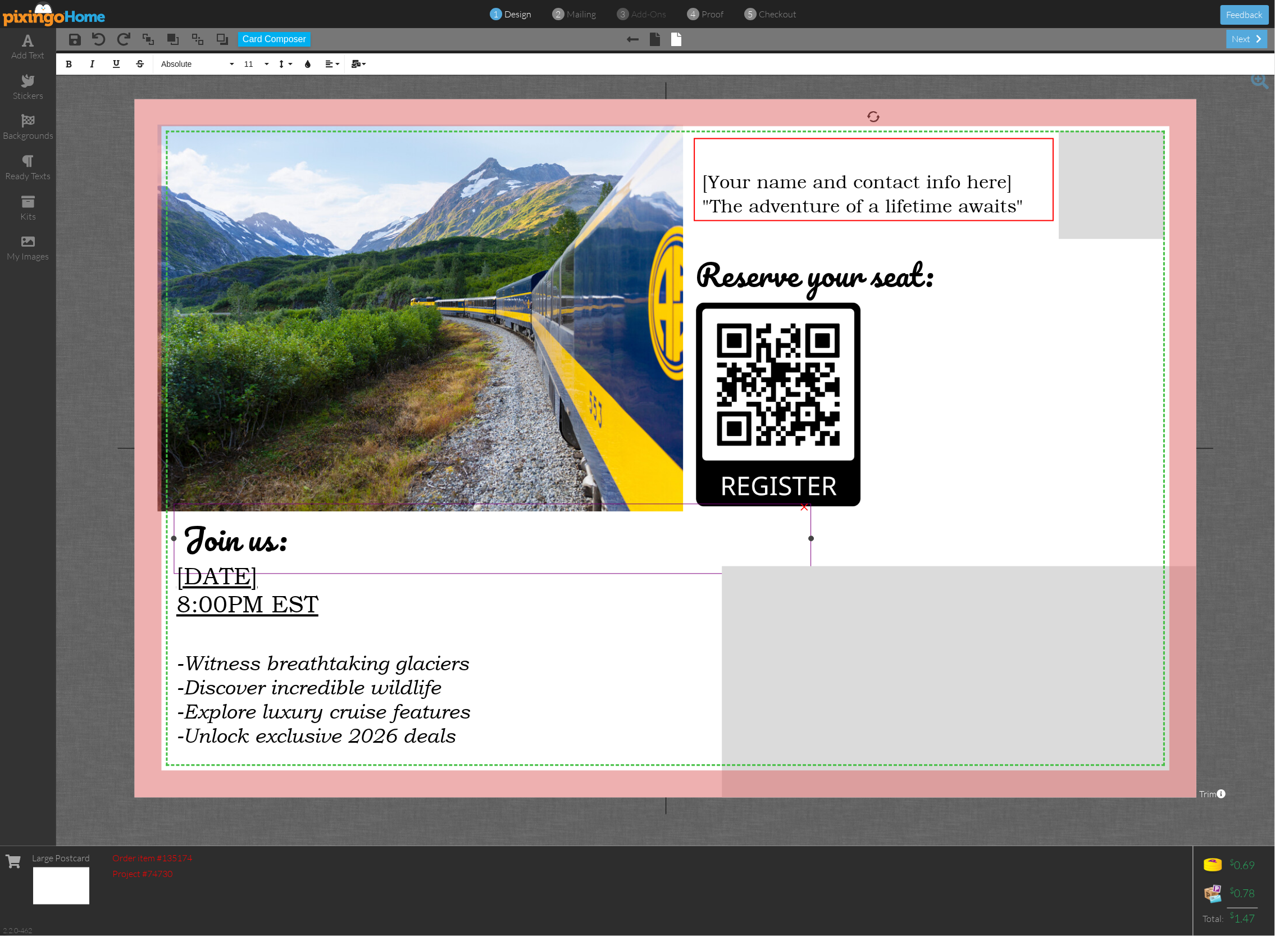
click at [194, 542] on span "Join us:" at bounding box center [235, 538] width 104 height 53
click at [193, 542] on span "Join us:" at bounding box center [235, 538] width 104 height 53
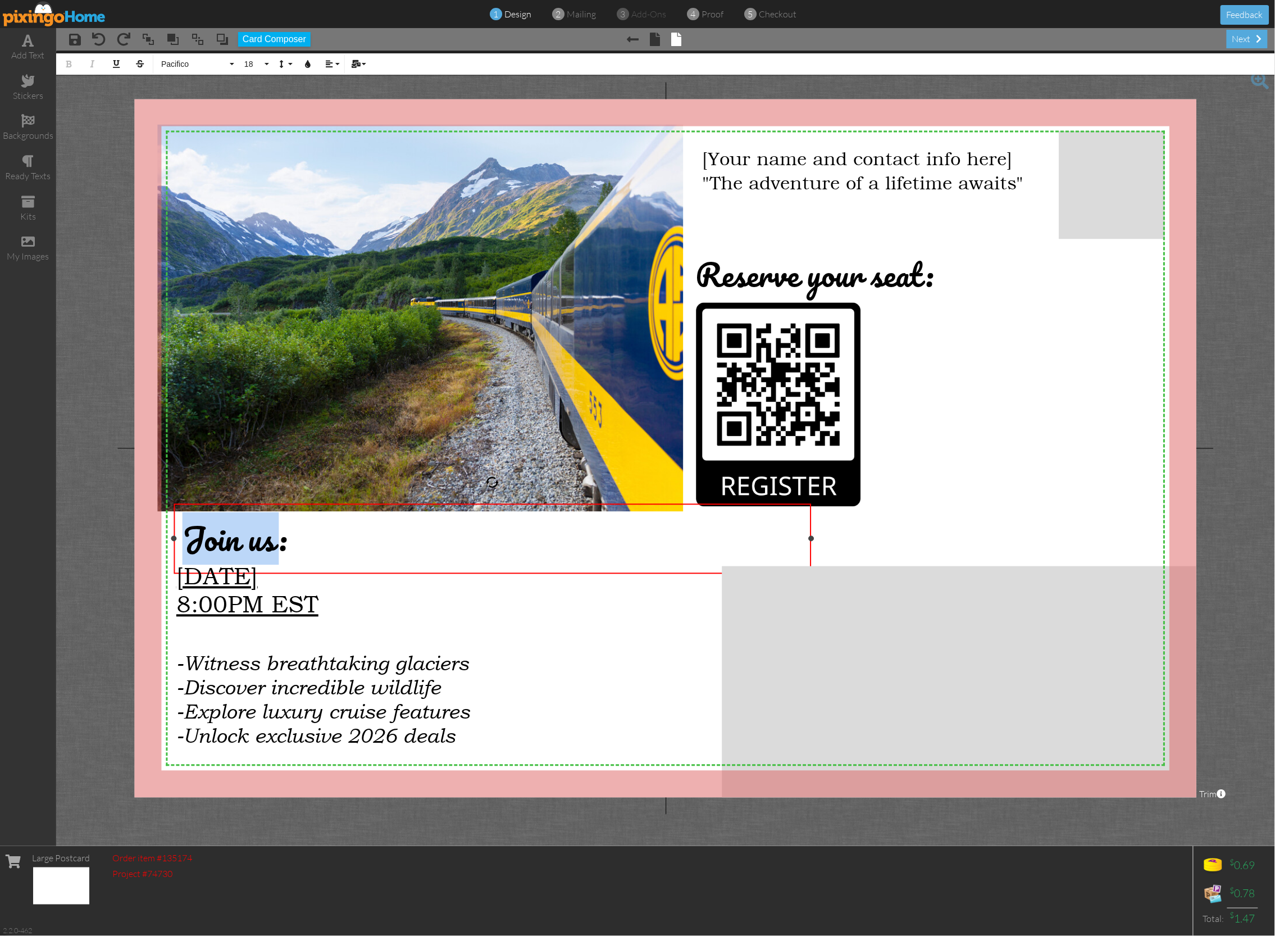
drag, startPoint x: 189, startPoint y: 542, endPoint x: 275, endPoint y: 542, distance: 86.5
click at [275, 542] on span "Join us:" at bounding box center [235, 538] width 104 height 53
click at [192, 543] on span "You're invited..." at bounding box center [286, 538] width 207 height 53
click at [365, 66] on button "Mail Merge" at bounding box center [357, 63] width 21 height 21
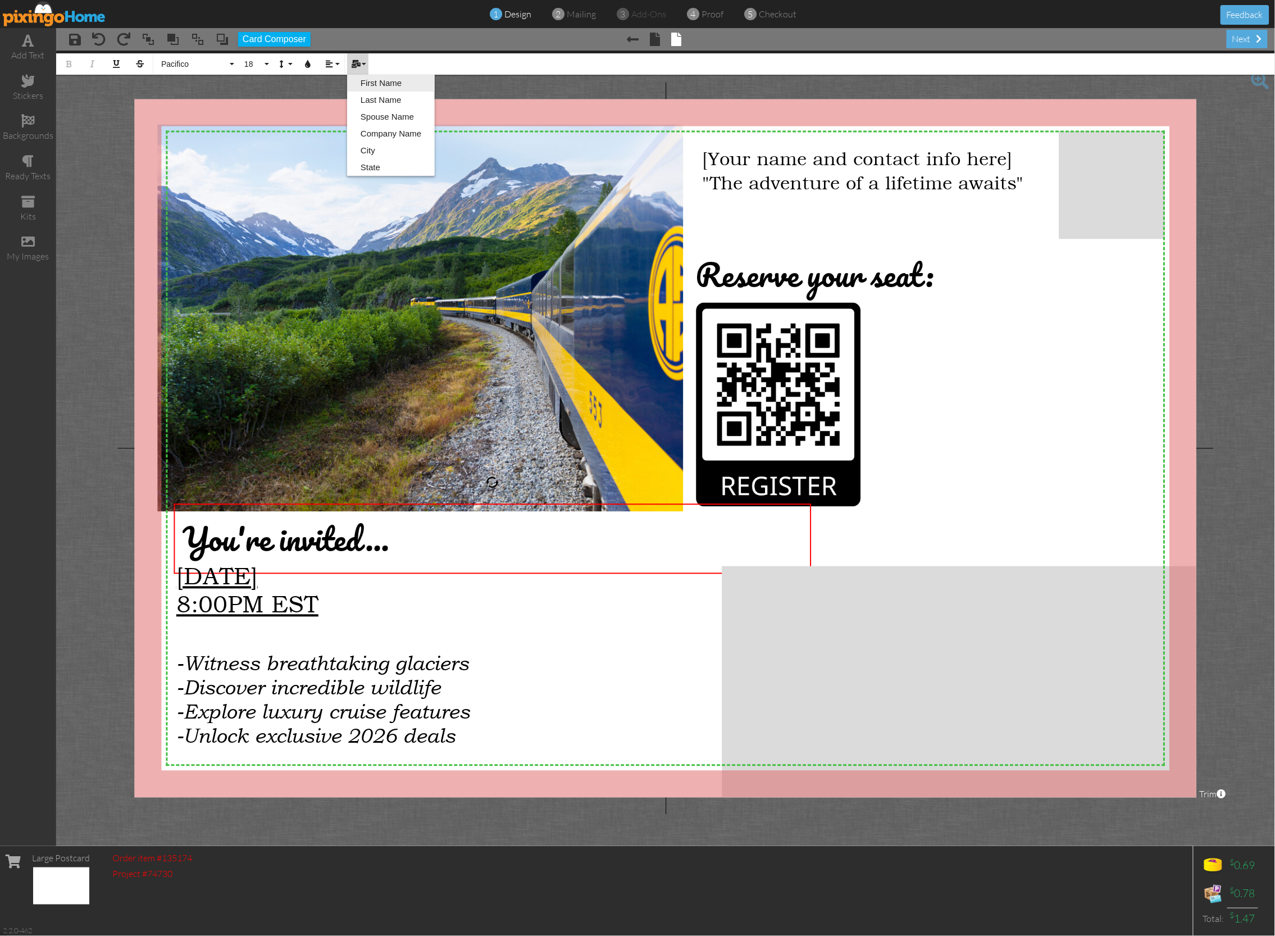
click at [369, 81] on link "First Name" at bounding box center [391, 83] width 88 height 17
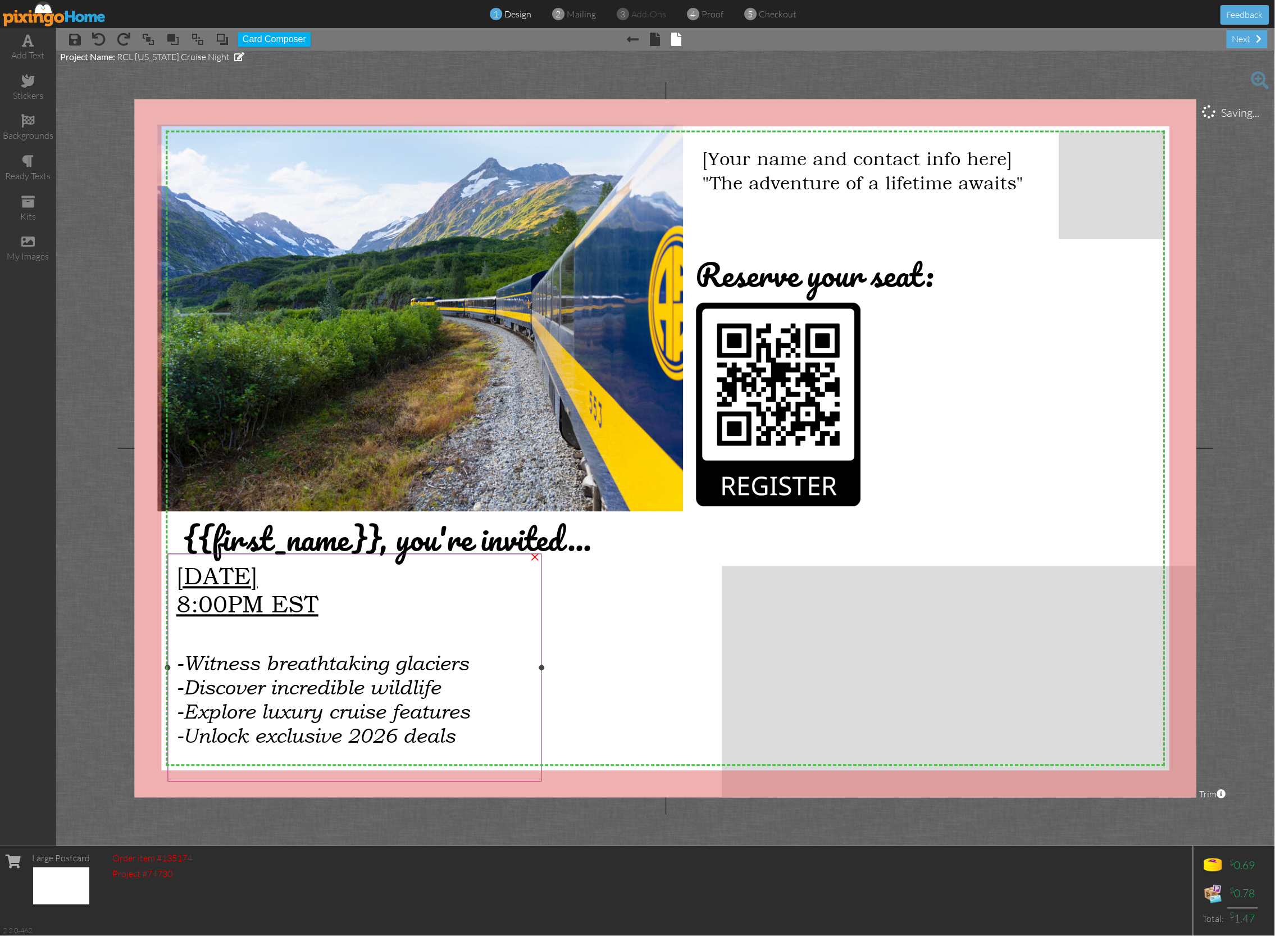
click at [312, 680] on span "-Discover incredible wildlife" at bounding box center [308, 687] width 264 height 24
click at [311, 680] on span "-Discover incredible wildlife" at bounding box center [308, 687] width 264 height 24
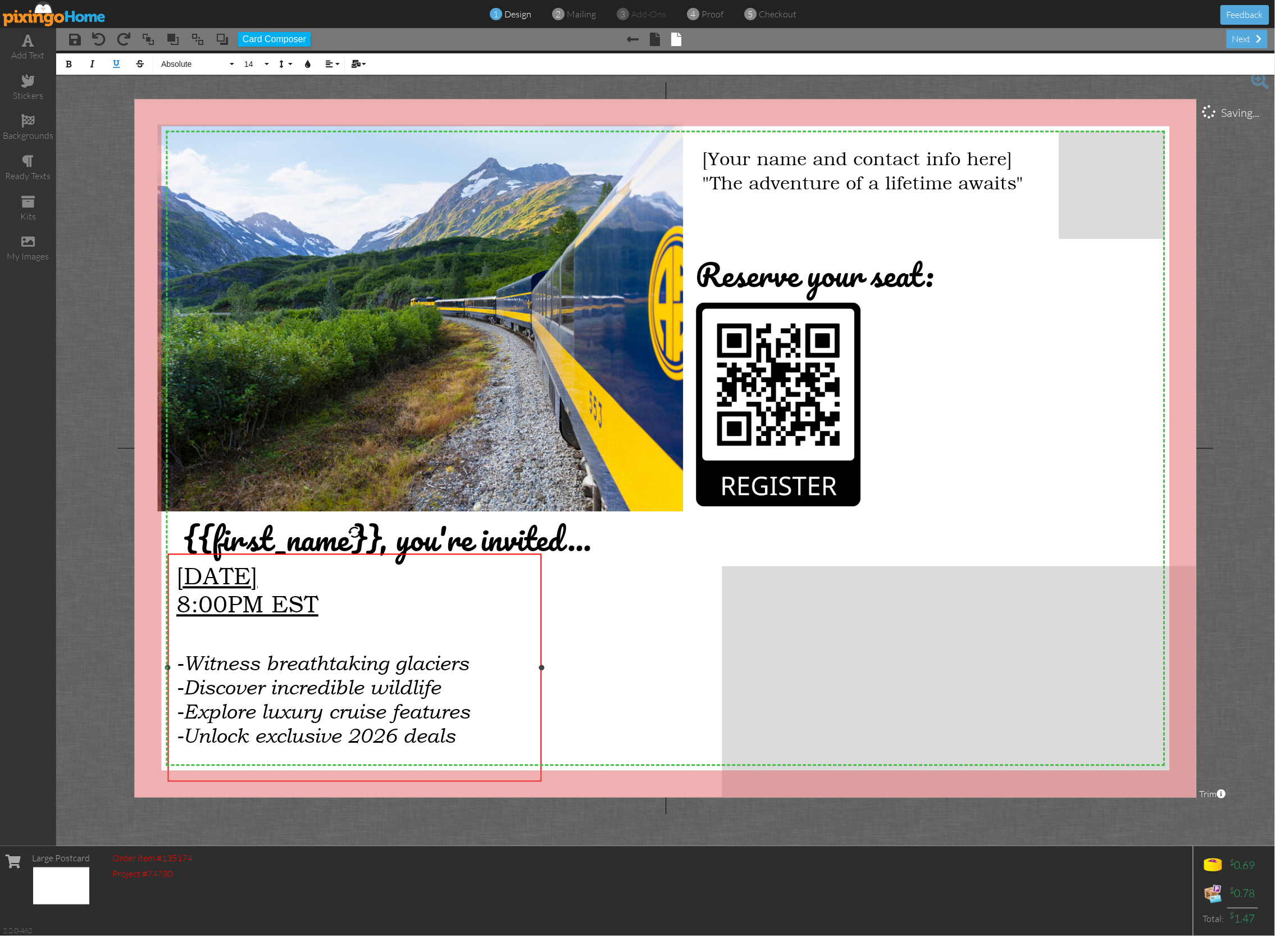
click at [176, 660] on span "-Witness breathtaking glaciers" at bounding box center [322, 663] width 292 height 24
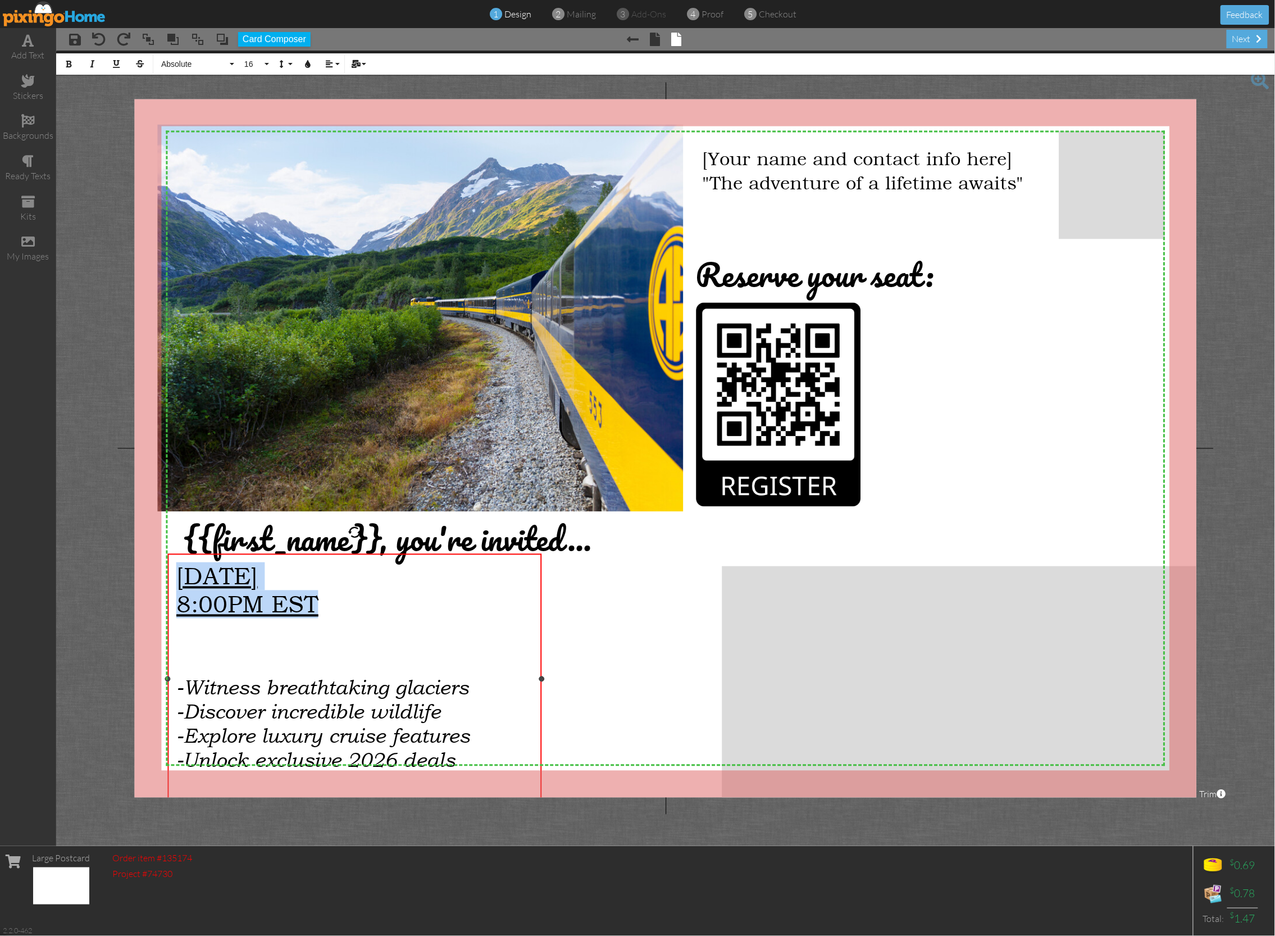
drag, startPoint x: 340, startPoint y: 605, endPoint x: 167, endPoint y: 584, distance: 174.2
click at [169, 584] on div "September 10, 2025 8:00PM EST ​ -Witness breathtaking glaciers -Discover incred…" at bounding box center [355, 682] width 374 height 259
click at [188, 645] on div at bounding box center [354, 634] width 357 height 33
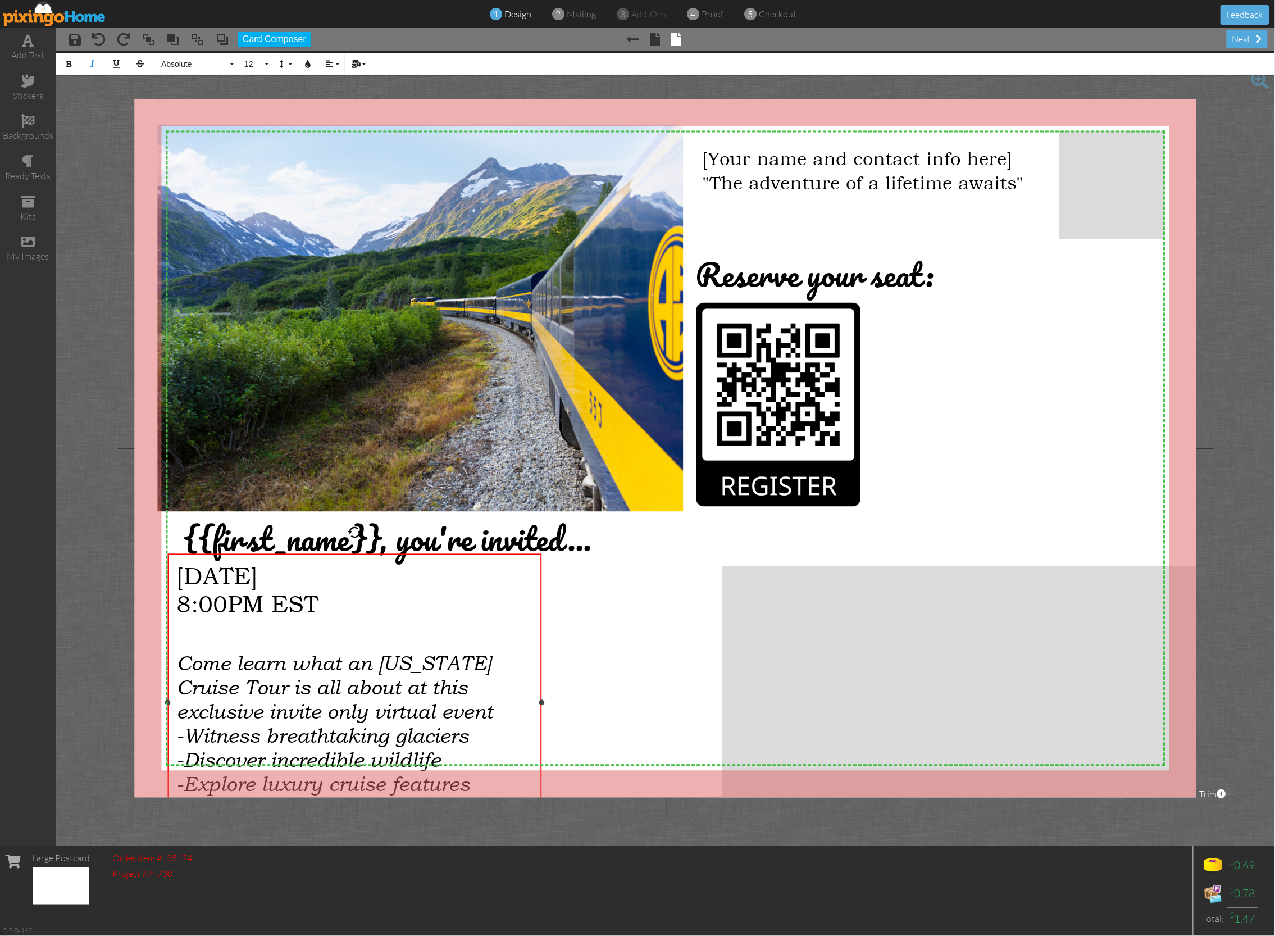
click at [407, 707] on div "Come learn what an Alaska Cruise Tour is all about at this exclusive invite onl…" at bounding box center [354, 687] width 357 height 72
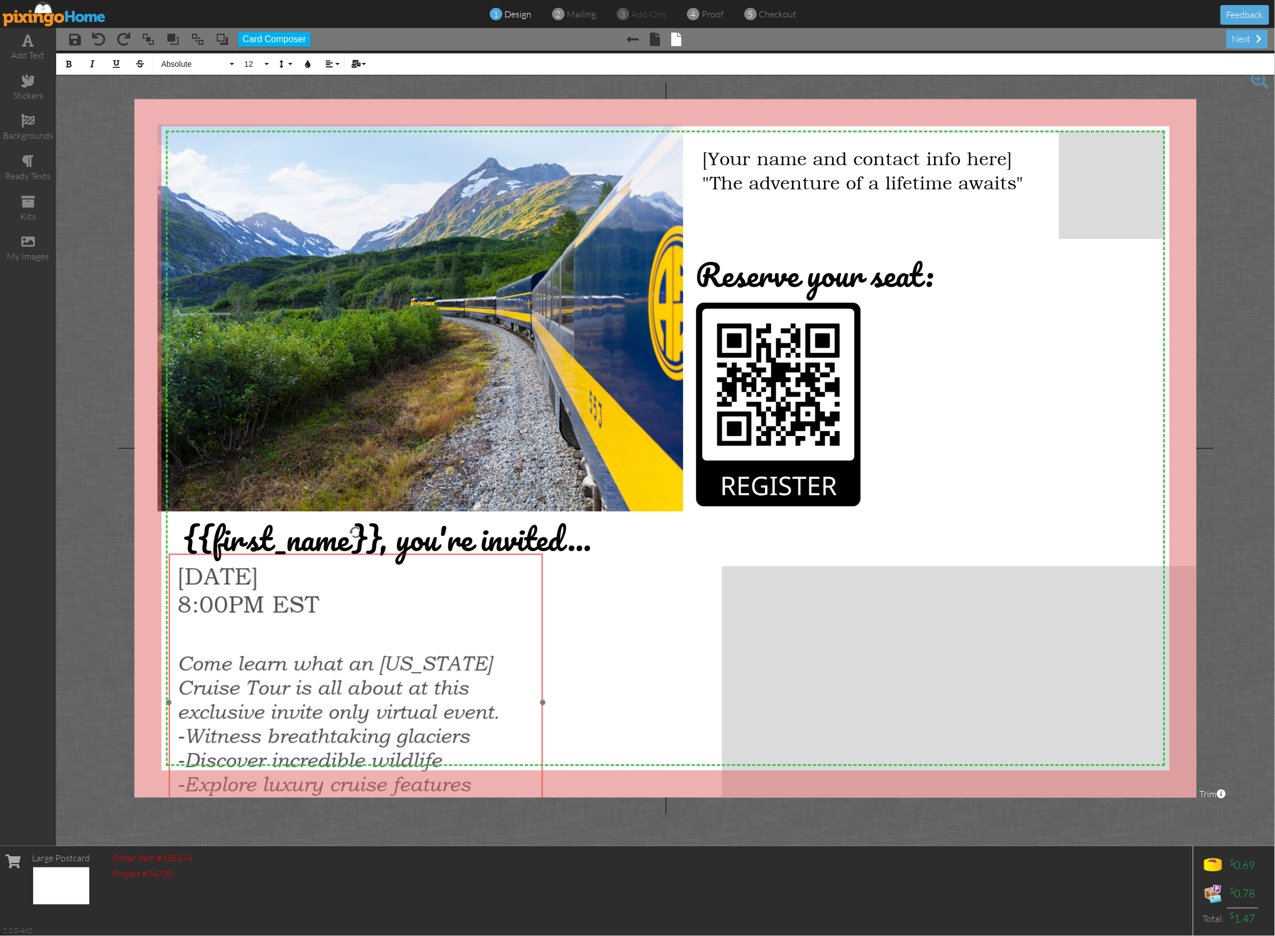
drag, startPoint x: 540, startPoint y: 699, endPoint x: 549, endPoint y: 698, distance: 8.5
click at [542, 699] on div "September 10, 2025 8:00PM EST Come learn what an Alaska Cruise Tour is all abou…" at bounding box center [356, 706] width 374 height 307
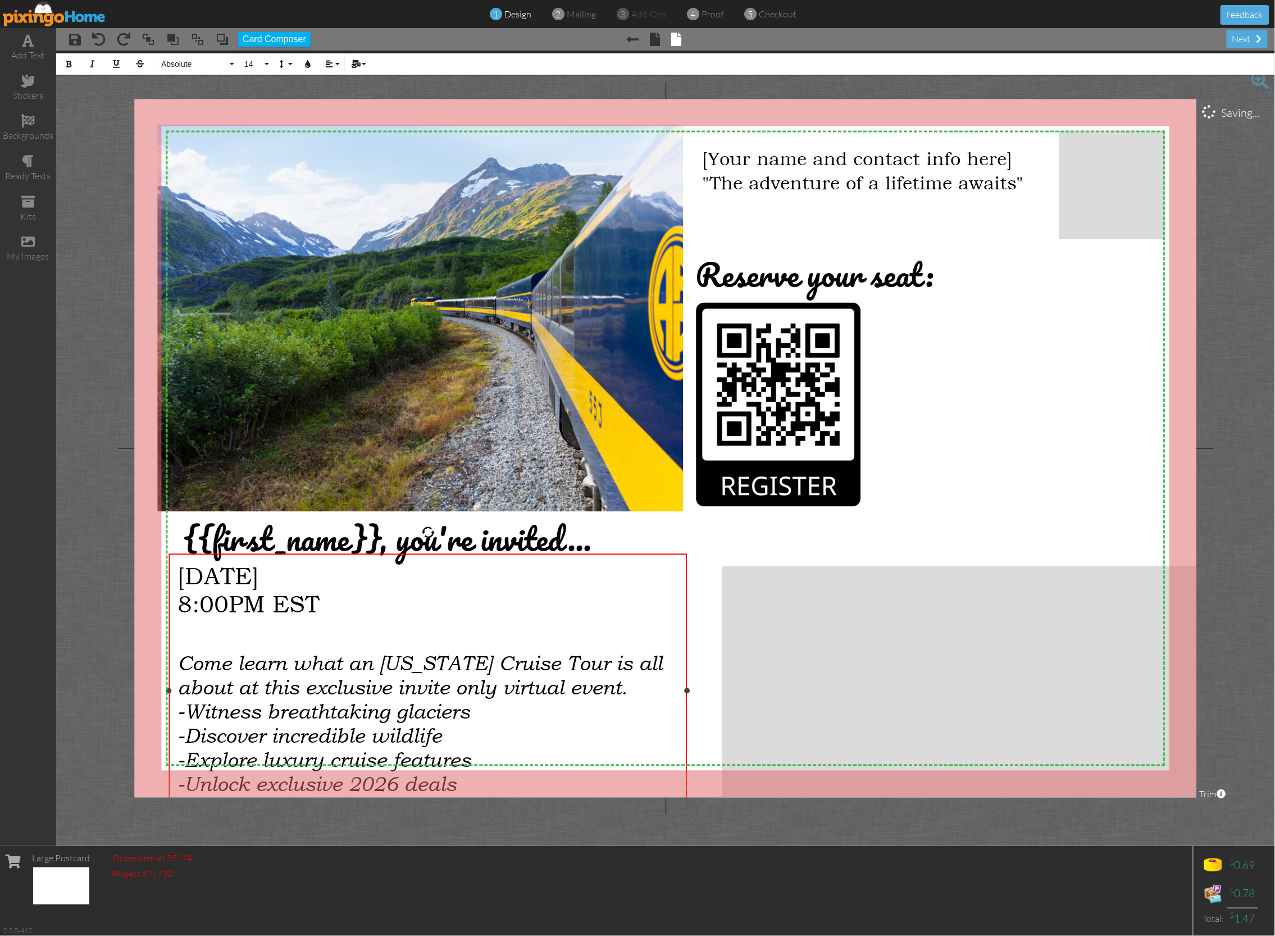
drag, startPoint x: 542, startPoint y: 702, endPoint x: 687, endPoint y: 686, distance: 145.3
click at [687, 686] on div "September 10, 2025 8:00PM EST Come learn what an Alaska Cruise Tour is all abou…" at bounding box center [428, 690] width 519 height 275
click at [182, 660] on span "Come learn what an Alaska Cruise Tour is all about at this exclusive invite onl…" at bounding box center [420, 675] width 485 height 48
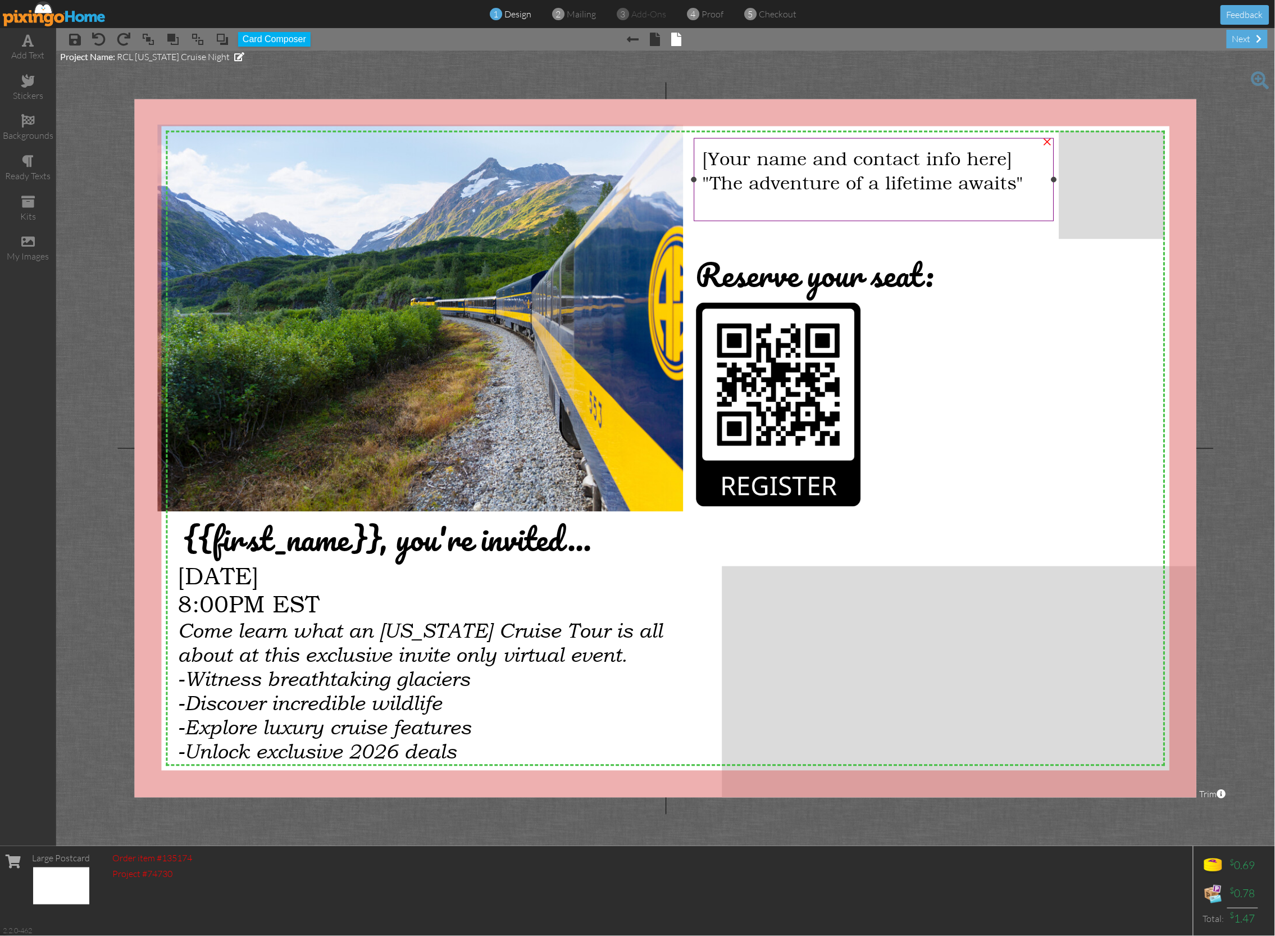
click at [751, 182] on span ""The adventure of a lifetime awaits"" at bounding box center [863, 181] width 322 height 23
click at [33, 50] on div "add text" at bounding box center [28, 55] width 56 height 13
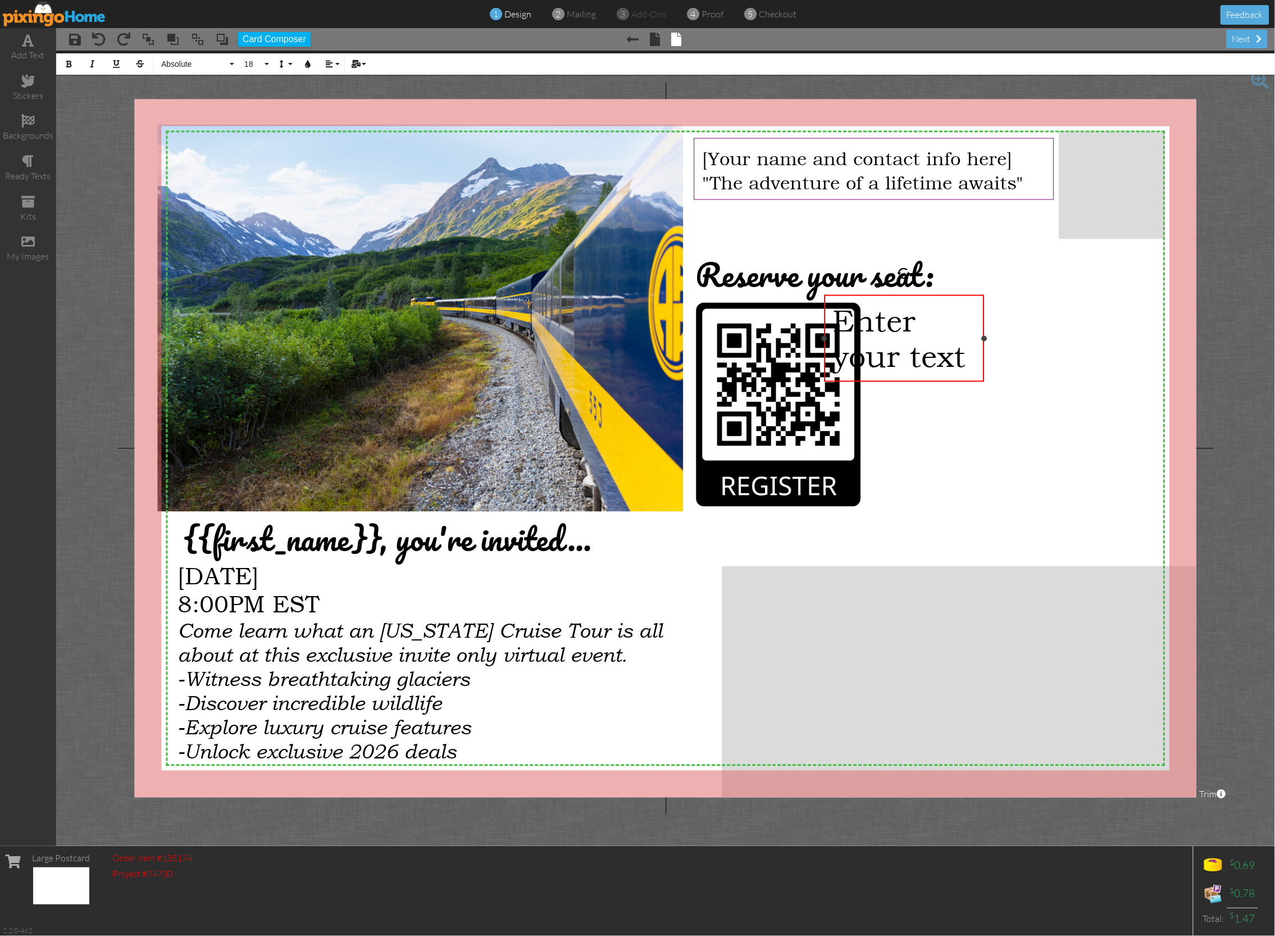
drag, startPoint x: 348, startPoint y: 320, endPoint x: 824, endPoint y: 308, distance: 475.4
click at [825, 308] on div "Enter your text ×" at bounding box center [905, 338] width 160 height 87
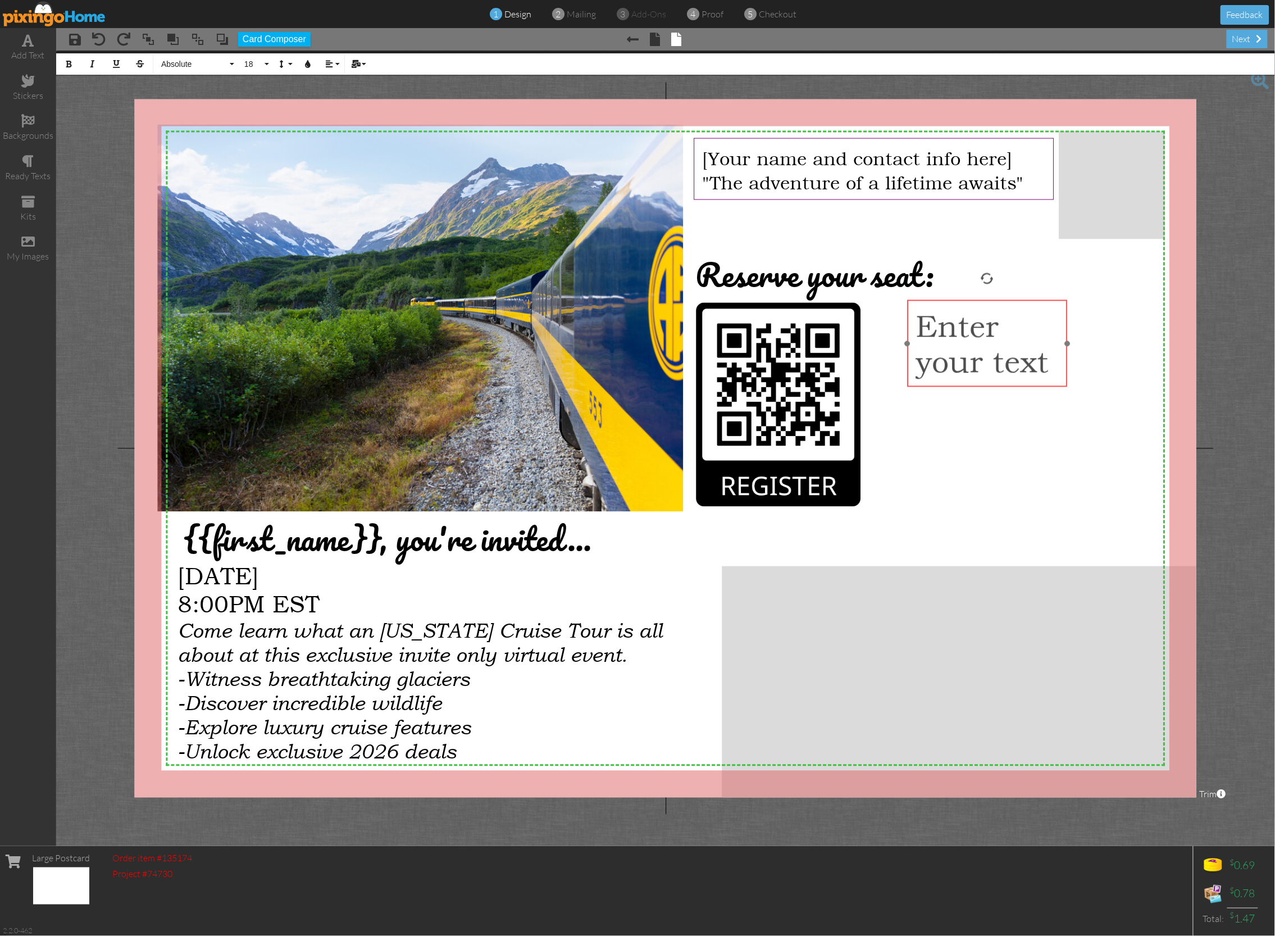
drag, startPoint x: 896, startPoint y: 293, endPoint x: 971, endPoint y: 318, distance: 79.8
click at [975, 297] on div at bounding box center [988, 343] width 166 height 93
click at [963, 326] on span "Enter your text" at bounding box center [982, 343] width 133 height 71
click at [963, 327] on span "Enter your text" at bounding box center [982, 343] width 133 height 71
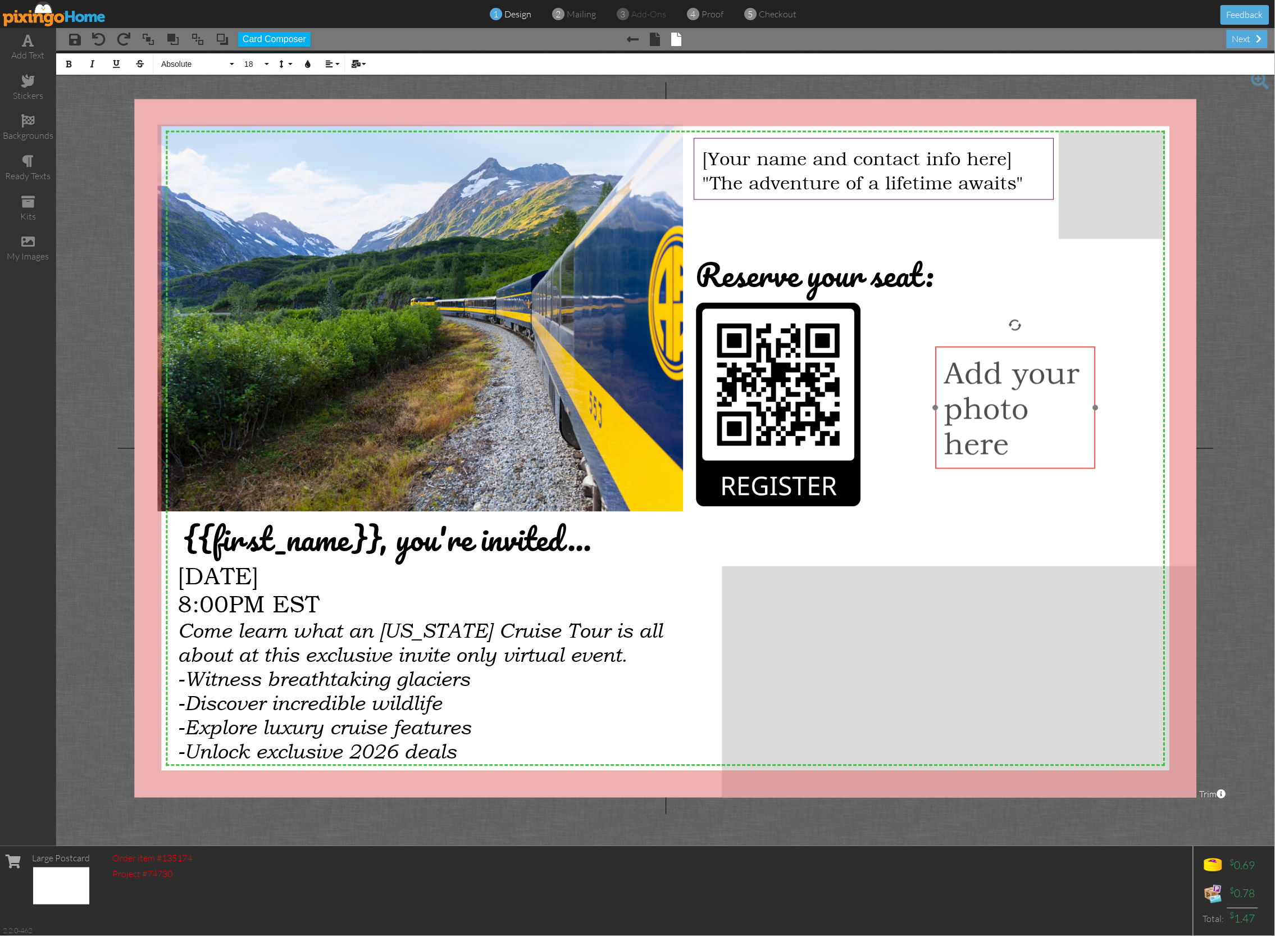
drag, startPoint x: 969, startPoint y: 302, endPoint x: 997, endPoint y: 347, distance: 53.5
click at [997, 348] on div "Add your photo here" at bounding box center [1016, 408] width 160 height 123
click at [444, 730] on span "-Explore luxury cruise features" at bounding box center [324, 727] width 293 height 24
click at [445, 730] on span "-Explore luxury cruise features" at bounding box center [324, 727] width 293 height 24
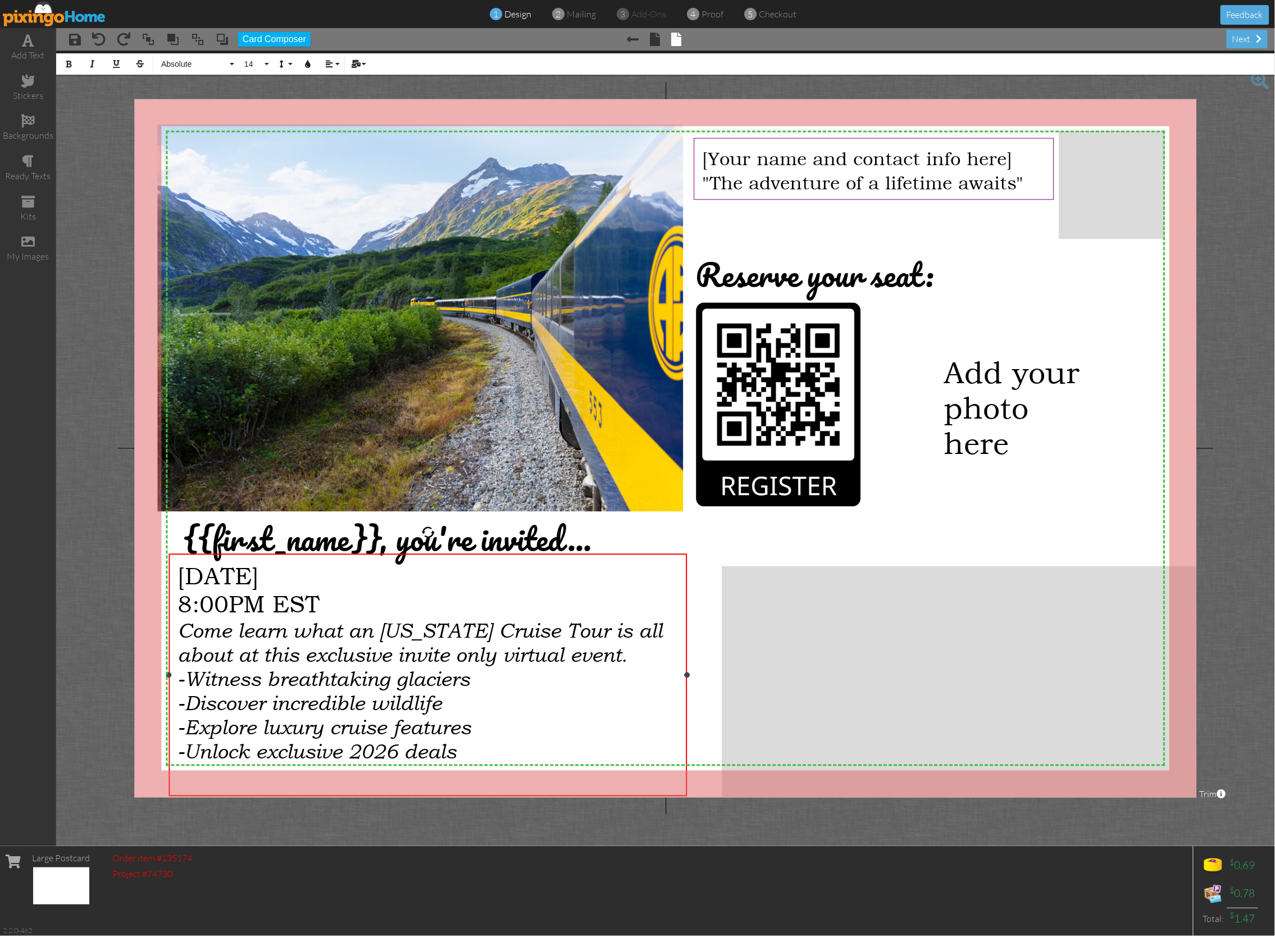
click at [409, 715] on span "-Explore luxury cruise features" at bounding box center [324, 727] width 293 height 24
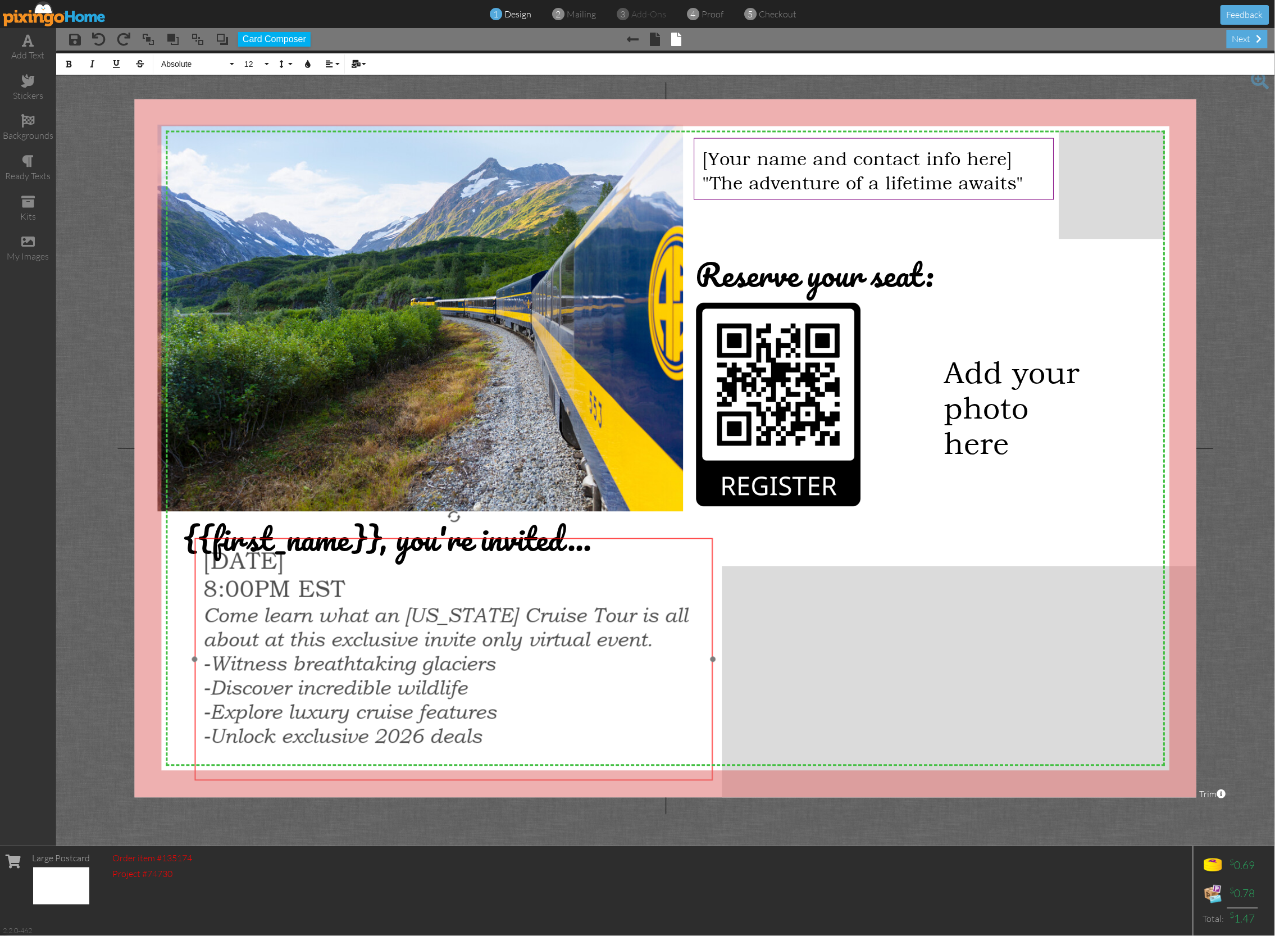
drag, startPoint x: 548, startPoint y: 554, endPoint x: 570, endPoint y: 540, distance: 25.6
click at [570, 540] on div "September 10, 2025 8:00PM EST Come learn what an Alaska Cruise Tour is all abou…" at bounding box center [454, 663] width 519 height 251
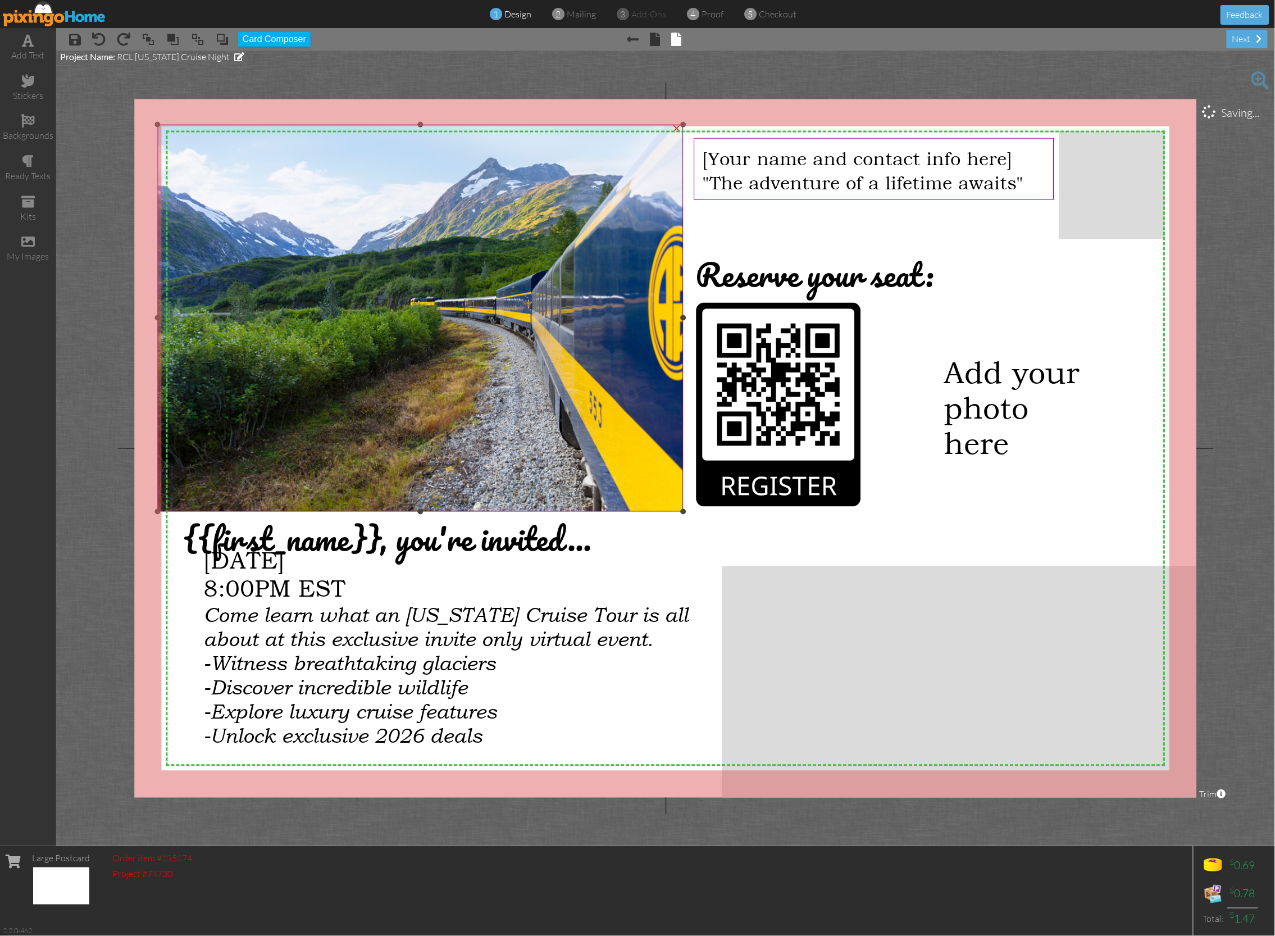
click at [533, 336] on img at bounding box center [408, 317] width 581 height 387
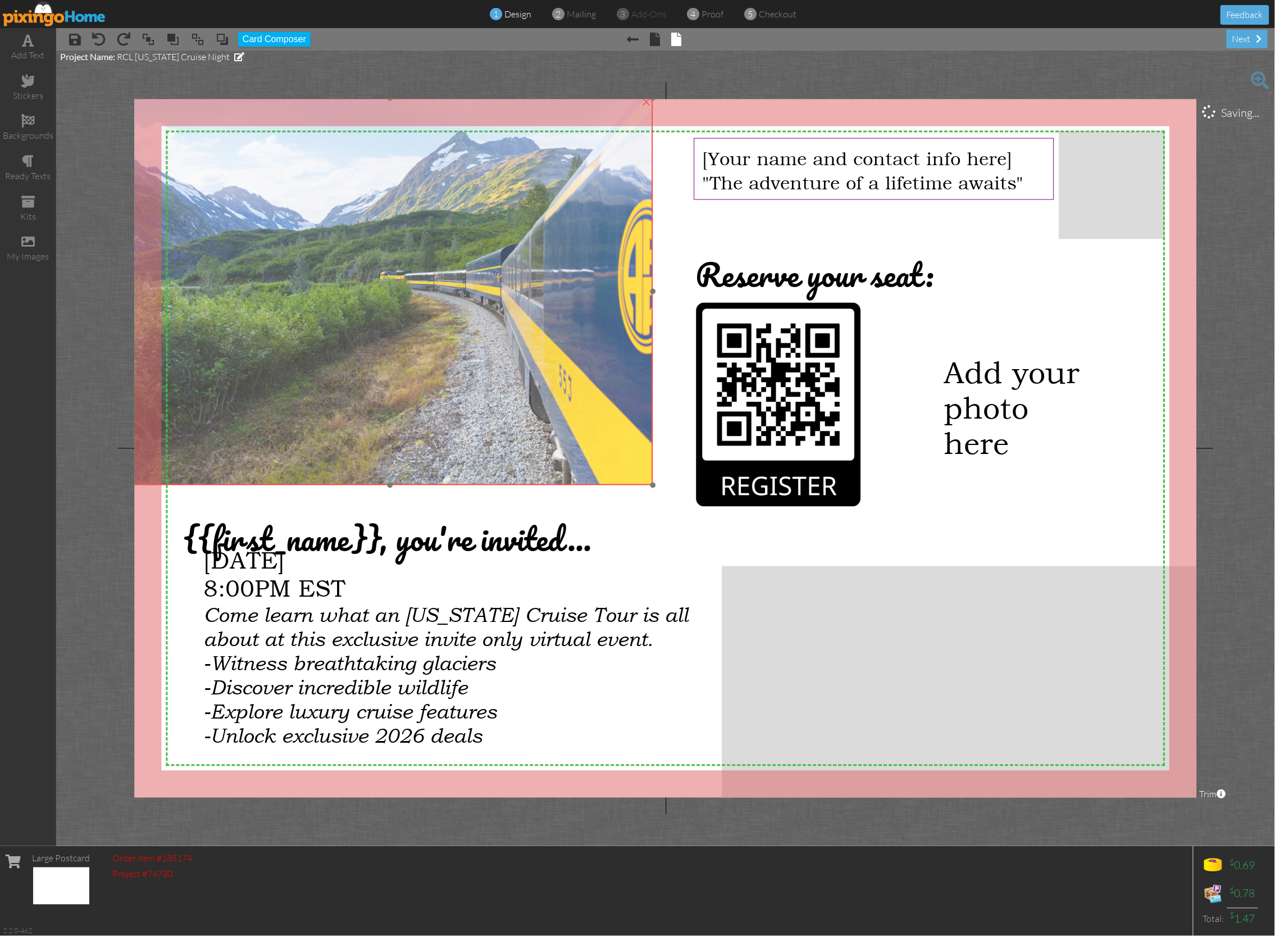
drag, startPoint x: 507, startPoint y: 342, endPoint x: 477, endPoint y: 316, distance: 39.8
click at [477, 316] on img at bounding box center [378, 291] width 581 height 387
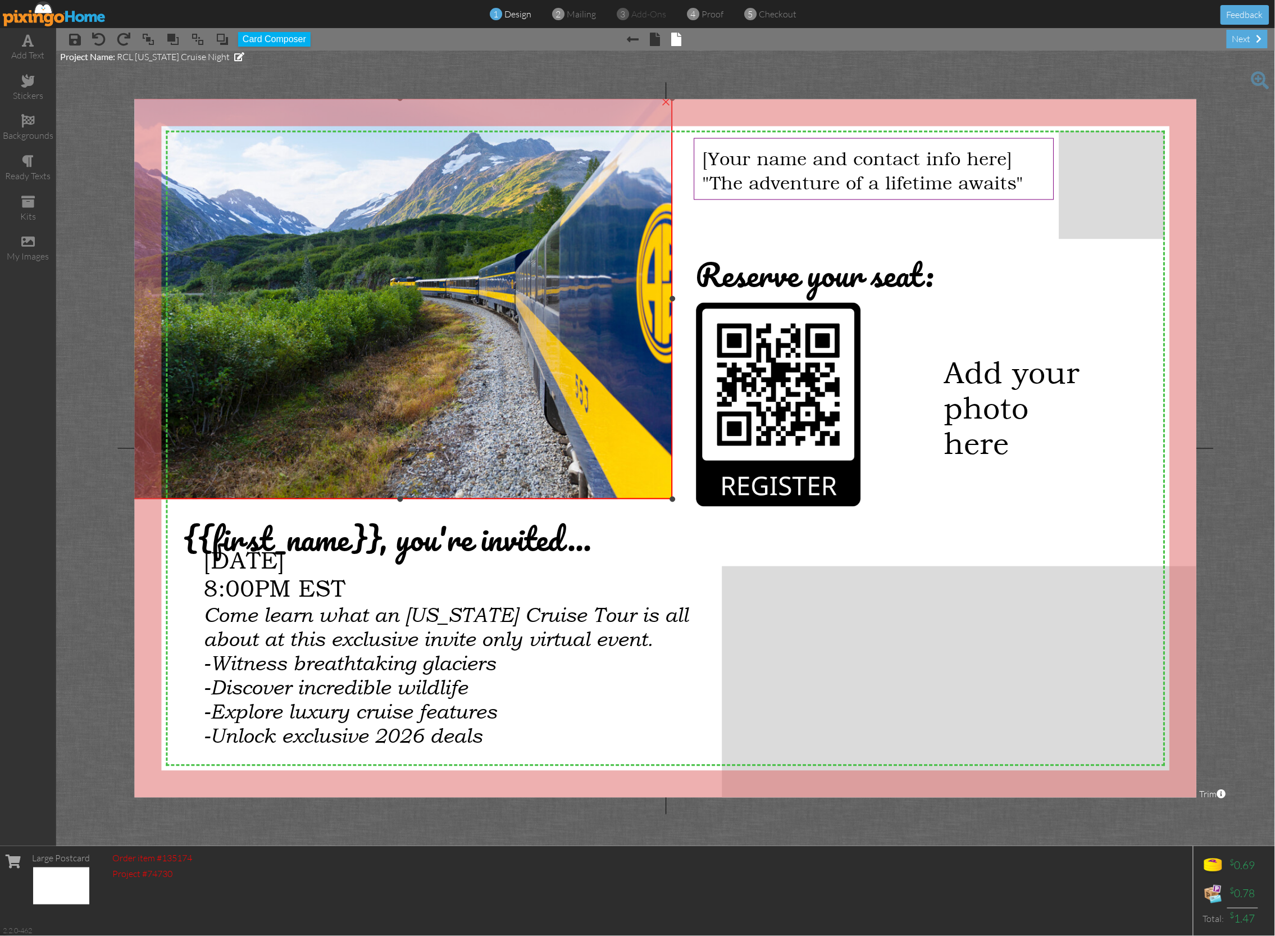
drag, startPoint x: 655, startPoint y: 484, endPoint x: 679, endPoint y: 497, distance: 27.2
click at [684, 497] on div "X X X X X X X X X X X X X X X X X X X X X X X X X X X X X X X X X X X X X X X X…" at bounding box center [666, 448] width 1062 height 698
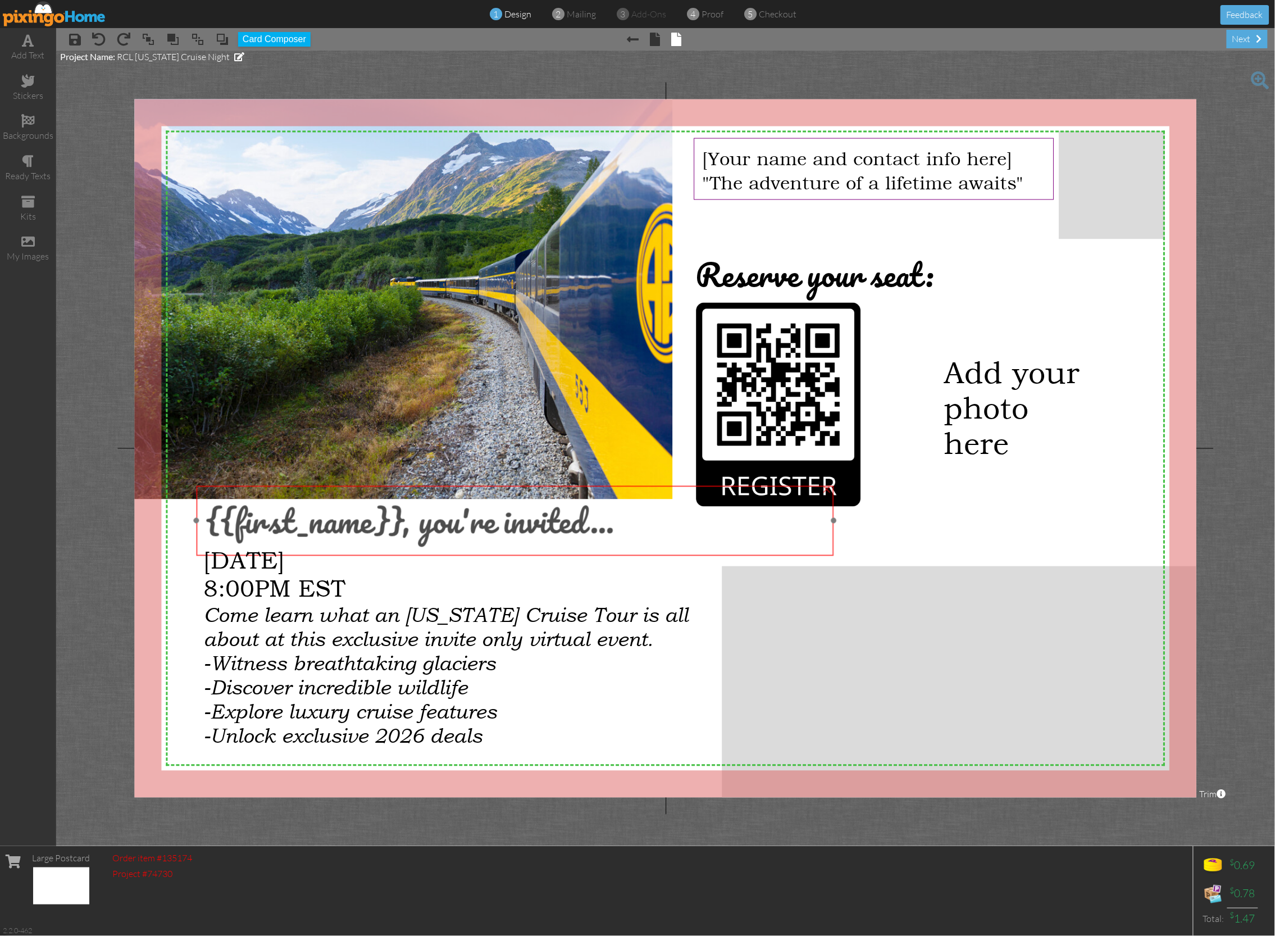
drag, startPoint x: 442, startPoint y: 530, endPoint x: 464, endPoint y: 512, distance: 28.8
click at [464, 512] on span "{{first_name}}, you're invited..." at bounding box center [410, 520] width 410 height 53
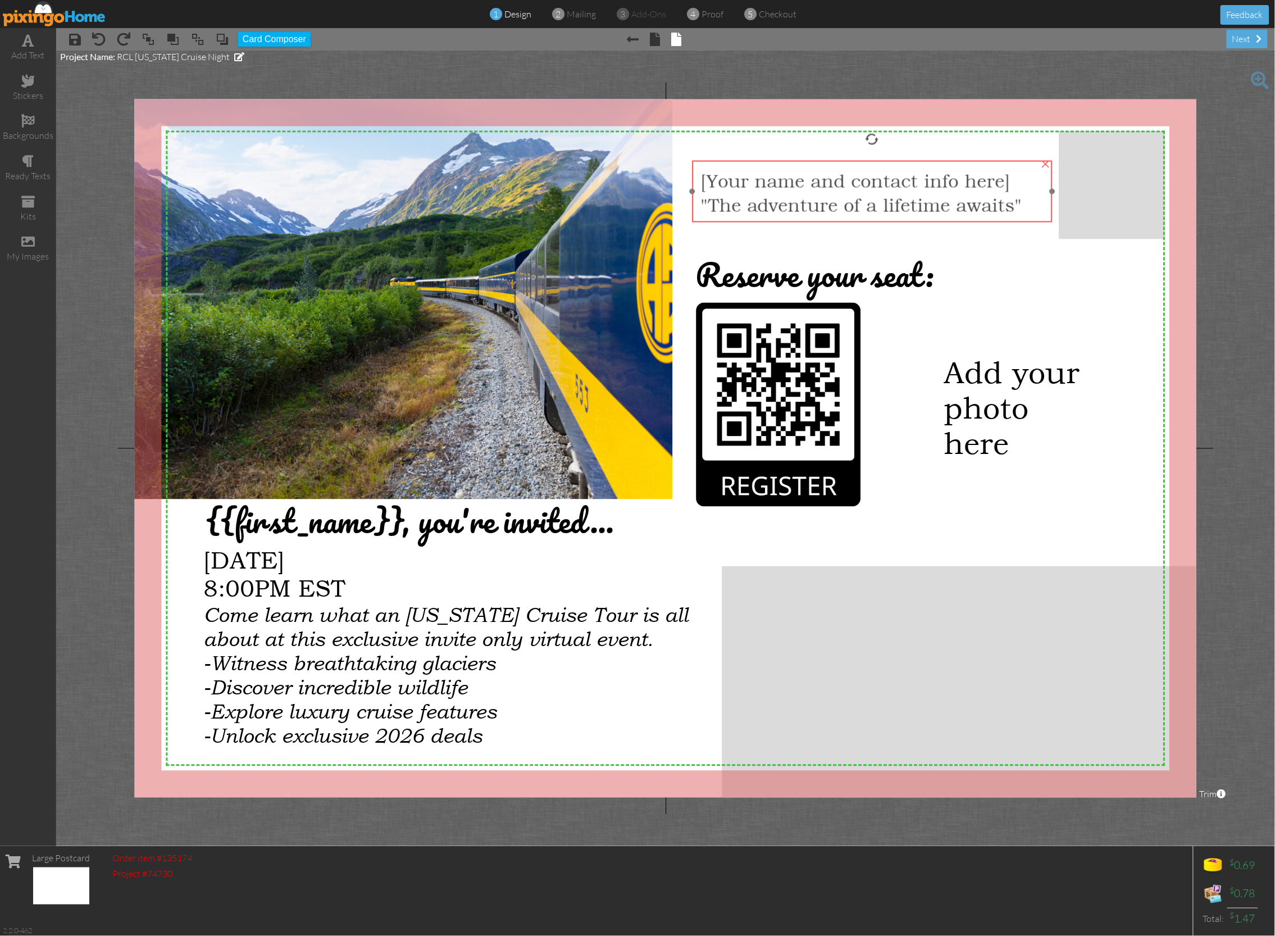
drag, startPoint x: 780, startPoint y: 189, endPoint x: 778, endPoint y: 212, distance: 22.6
click at [778, 212] on span ""The adventure of a lifetime awaits"" at bounding box center [862, 204] width 322 height 23
click at [73, 43] on span at bounding box center [75, 39] width 12 height 13
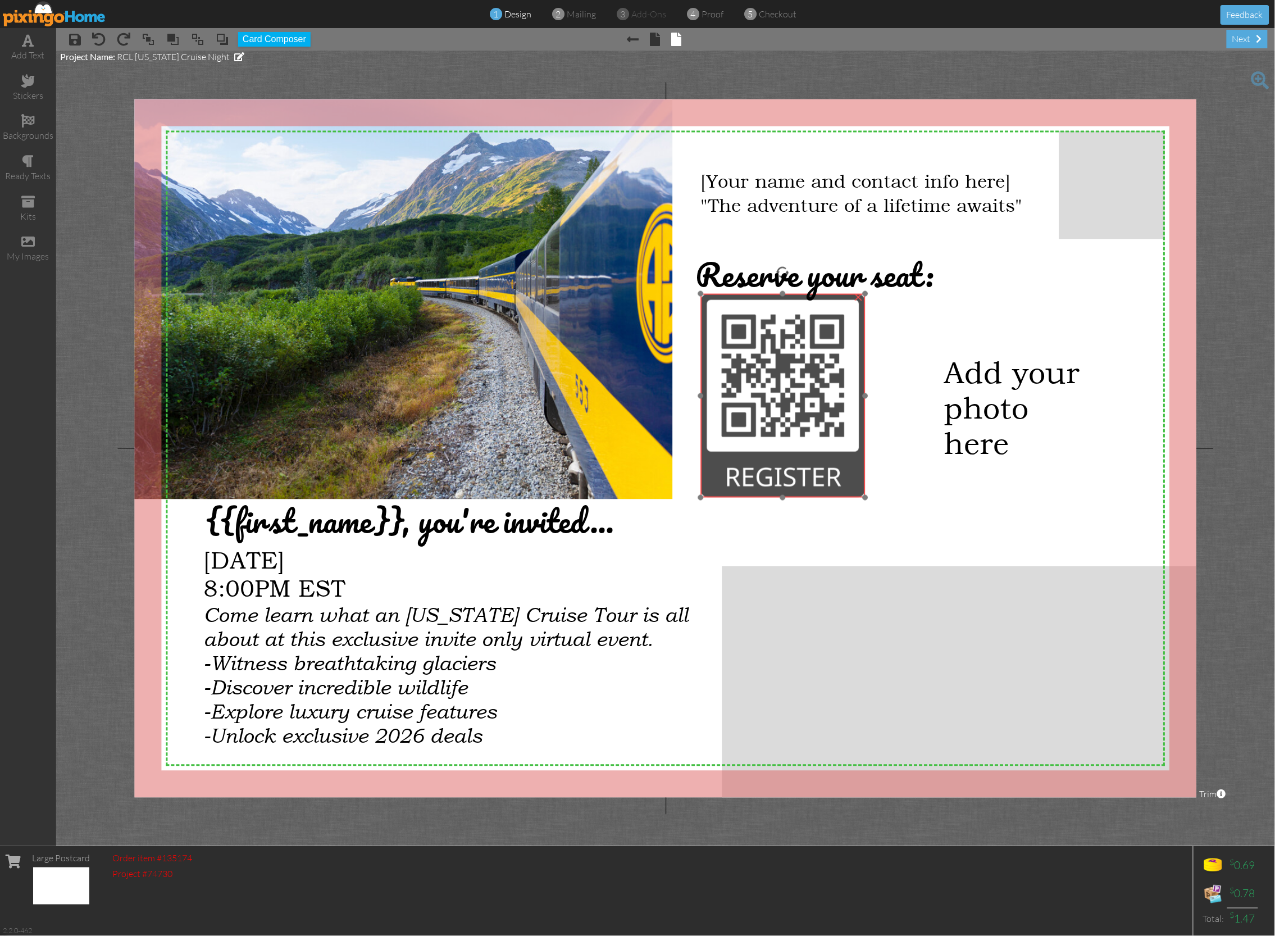
drag, startPoint x: 769, startPoint y: 367, endPoint x: 774, endPoint y: 357, distance: 10.6
click at [774, 358] on img at bounding box center [783, 396] width 165 height 204
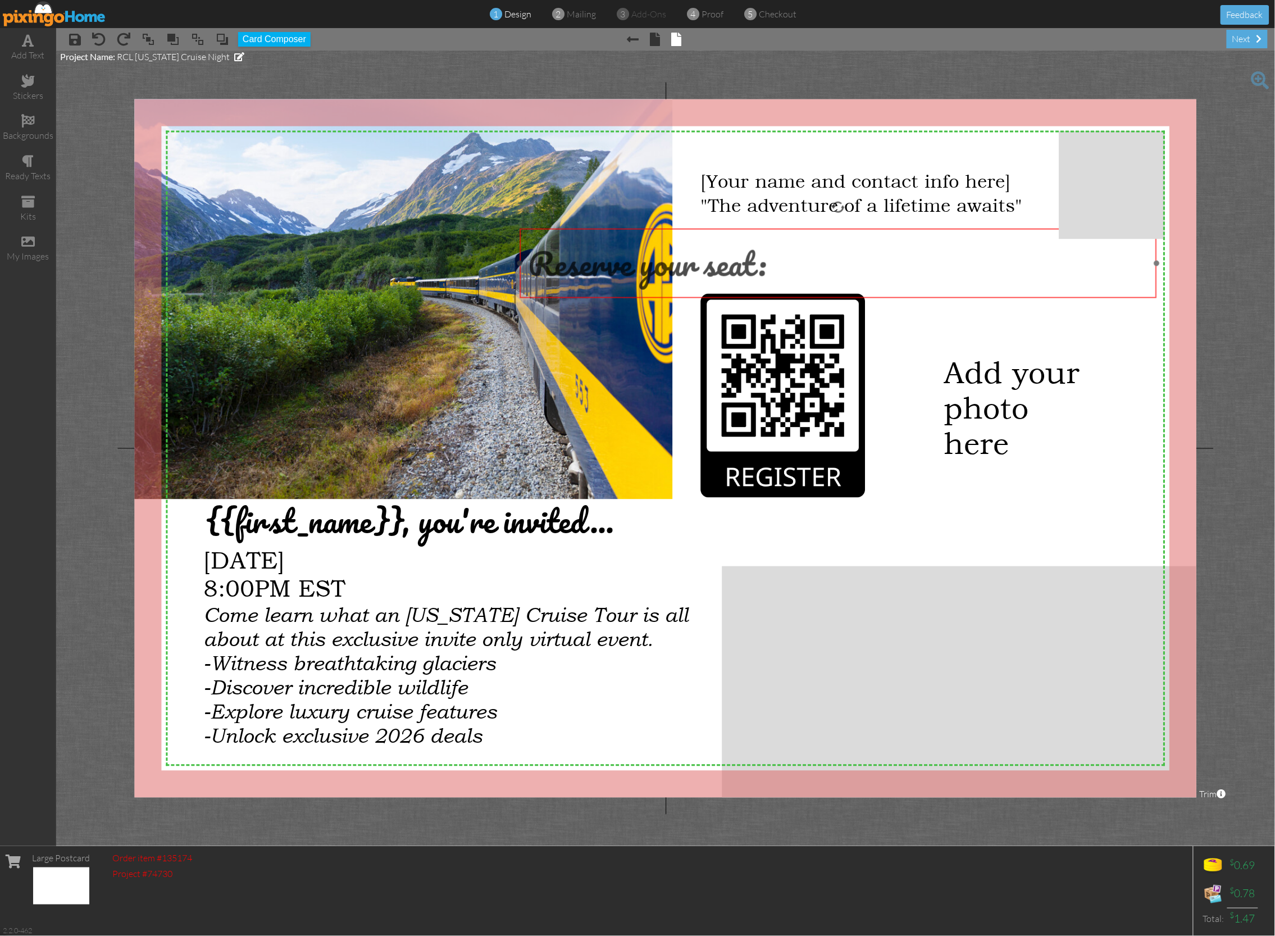
drag, startPoint x: 892, startPoint y: 281, endPoint x: 755, endPoint y: 271, distance: 137.5
click at [725, 271] on span "Reserve your seat:" at bounding box center [647, 263] width 238 height 53
drag, startPoint x: 1156, startPoint y: 263, endPoint x: 794, endPoint y: 259, distance: 361.8
click at [799, 259] on div "Reserve your seat: ×" at bounding box center [660, 264] width 281 height 70
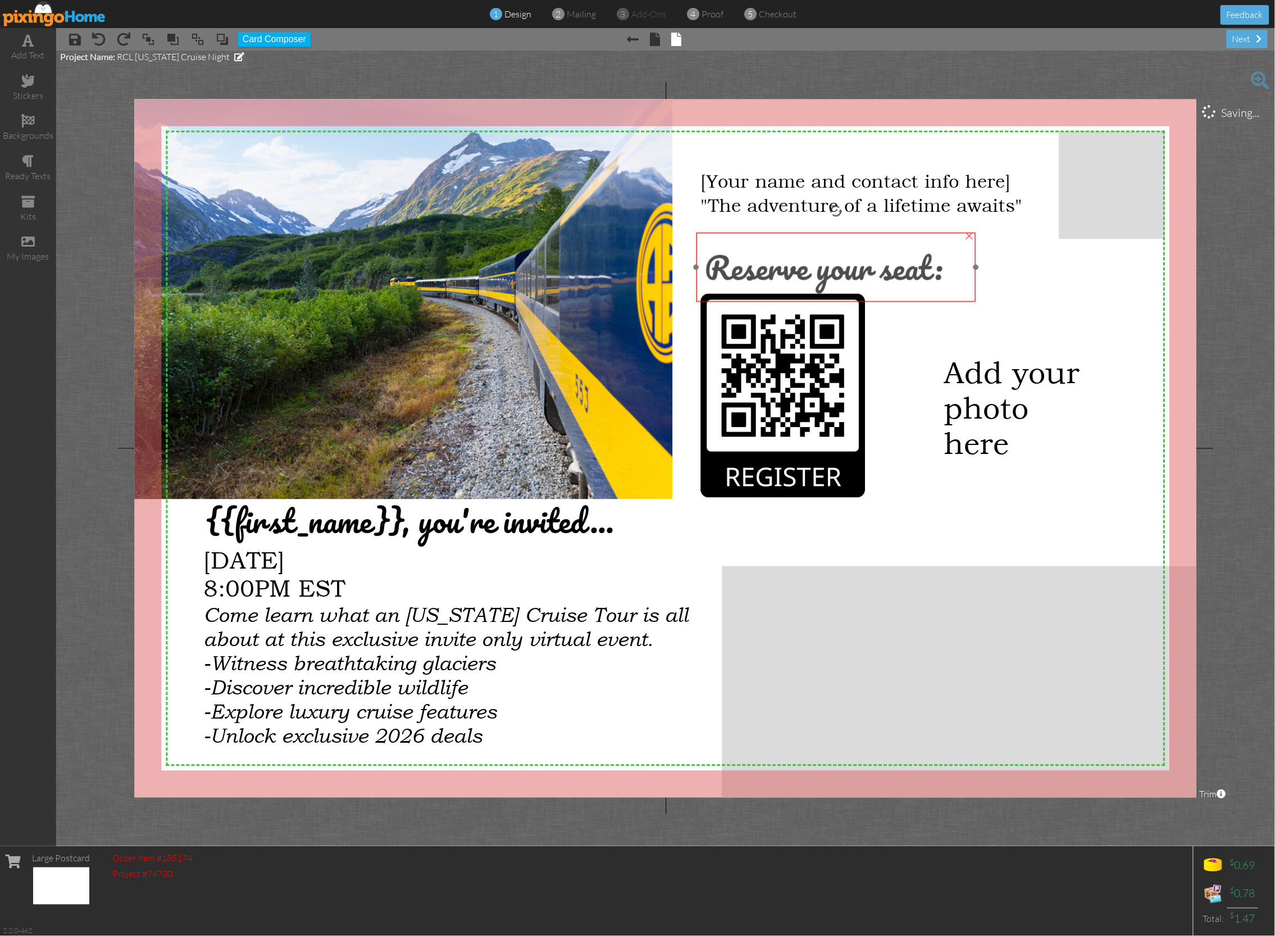
drag, startPoint x: 729, startPoint y: 266, endPoint x: 906, endPoint y: 270, distance: 176.4
click at [906, 270] on span "Reserve your seat:" at bounding box center [824, 266] width 238 height 53
click at [849, 63] on project-studio-wrapper "X X X X X X X X X X X X X X X X X X X X X X X X X X X X X X X X X X X X X X X X…" at bounding box center [665, 449] width 1219 height 796
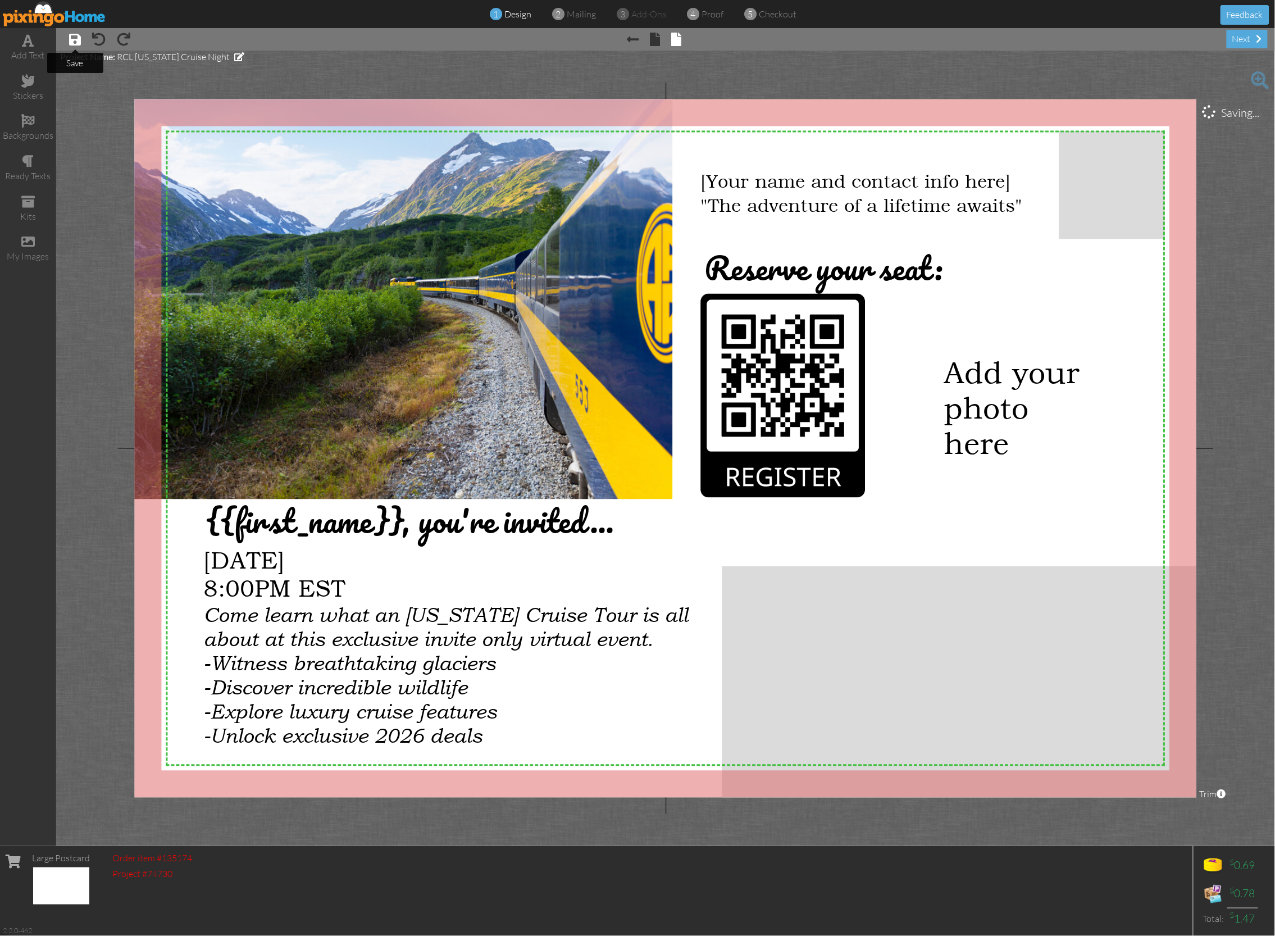
click at [71, 39] on span at bounding box center [75, 39] width 12 height 13
click at [651, 39] on span at bounding box center [656, 39] width 10 height 13
click at [654, 39] on span at bounding box center [655, 39] width 10 height 13
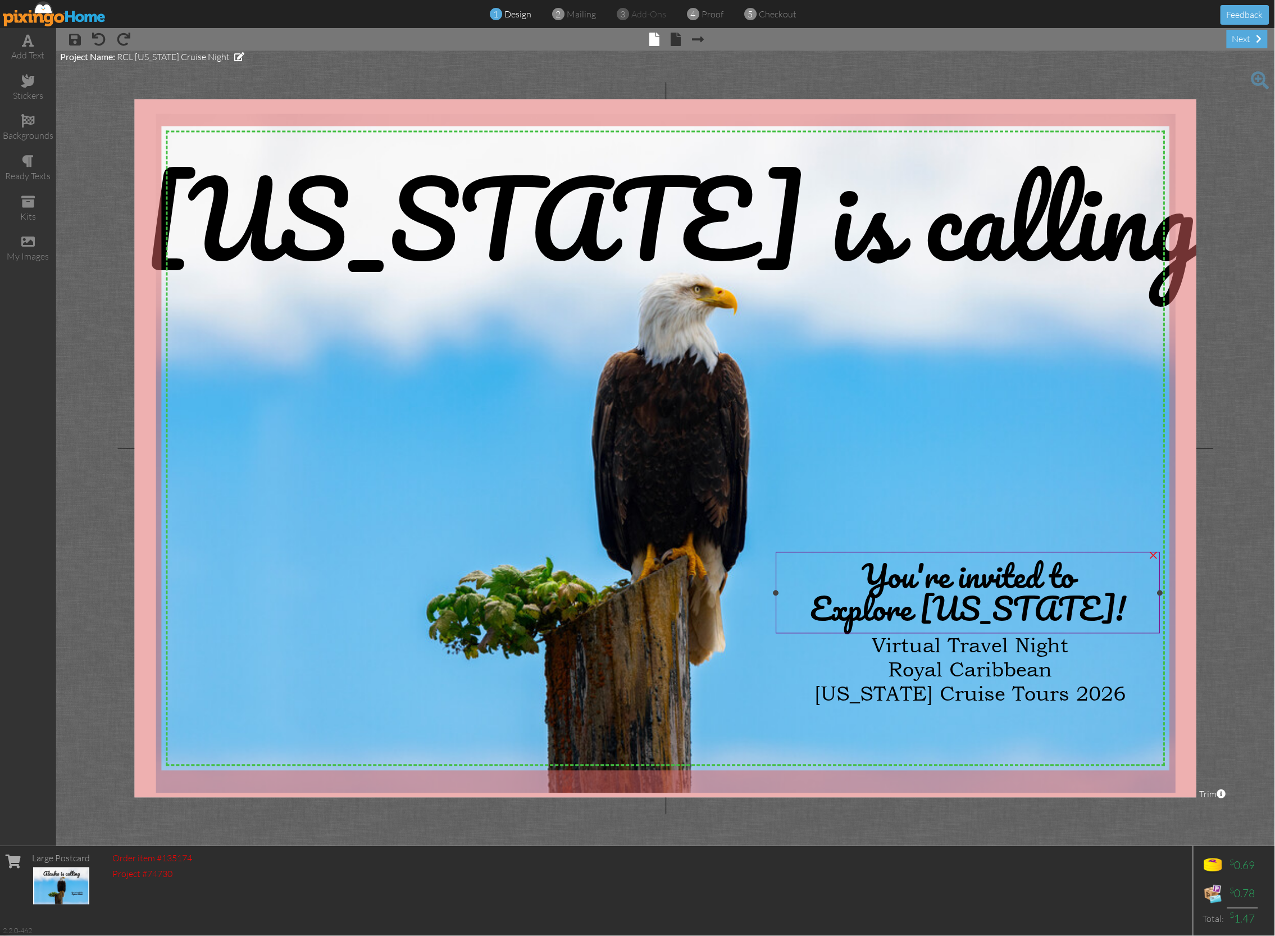
click at [879, 611] on span "Explore Alaska!" at bounding box center [969, 608] width 316 height 53
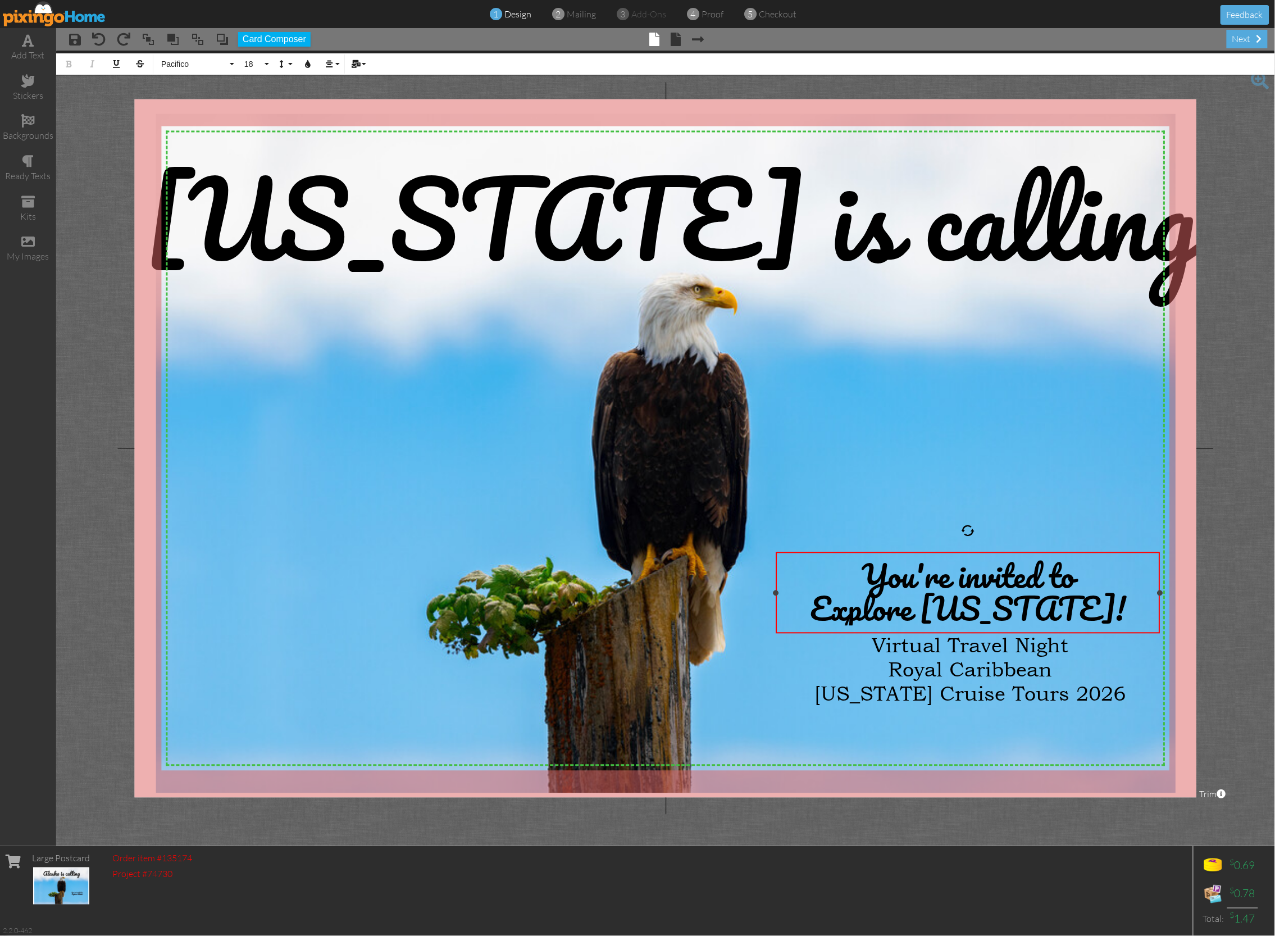
click at [880, 611] on span "Explore Alaska!" at bounding box center [969, 608] width 316 height 53
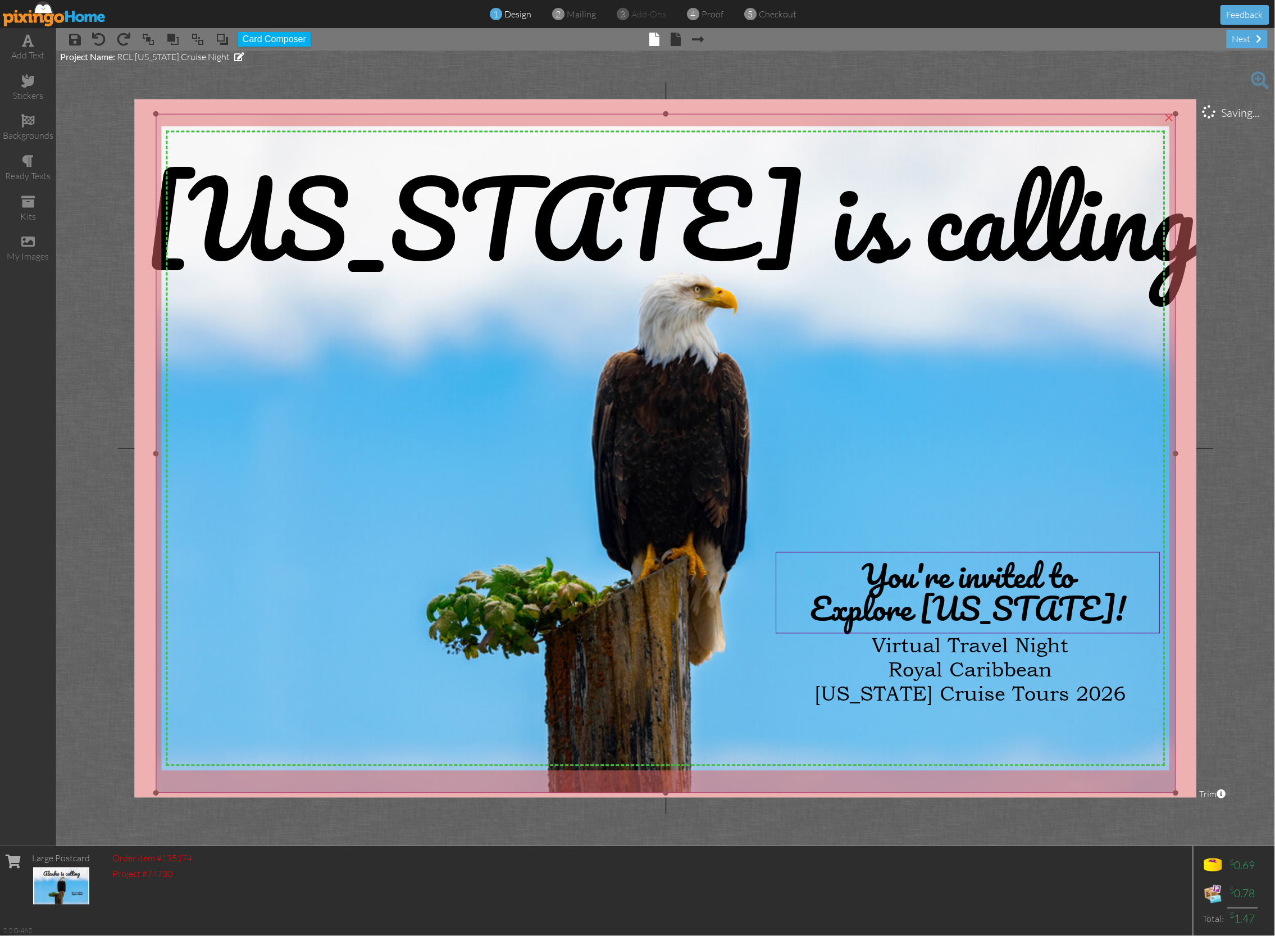
click at [879, 479] on img at bounding box center [666, 453] width 1020 height 679
click at [884, 664] on div "Royal Caribbean" at bounding box center [969, 669] width 387 height 24
click at [884, 664] on div "Royal Caribbean" at bounding box center [970, 668] width 387 height 24
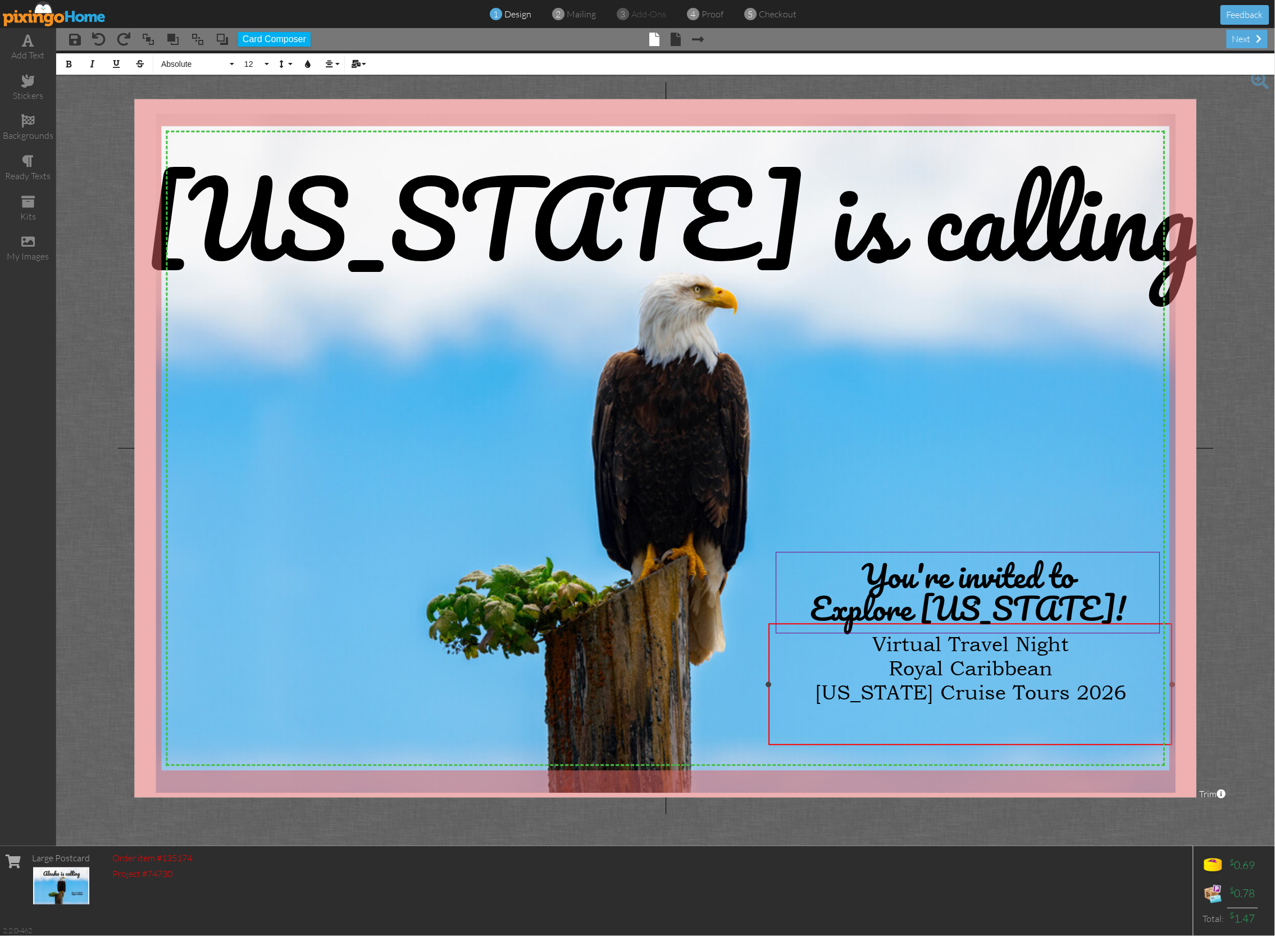
click at [889, 666] on span "Royal Caribbean" at bounding box center [971, 668] width 164 height 24
click at [84, 326] on project-studio-wrapper "X X X X X X X X X X X X X X X X X X X X X X X X X X X X X X X X X X X X X X X X…" at bounding box center [665, 449] width 1219 height 796
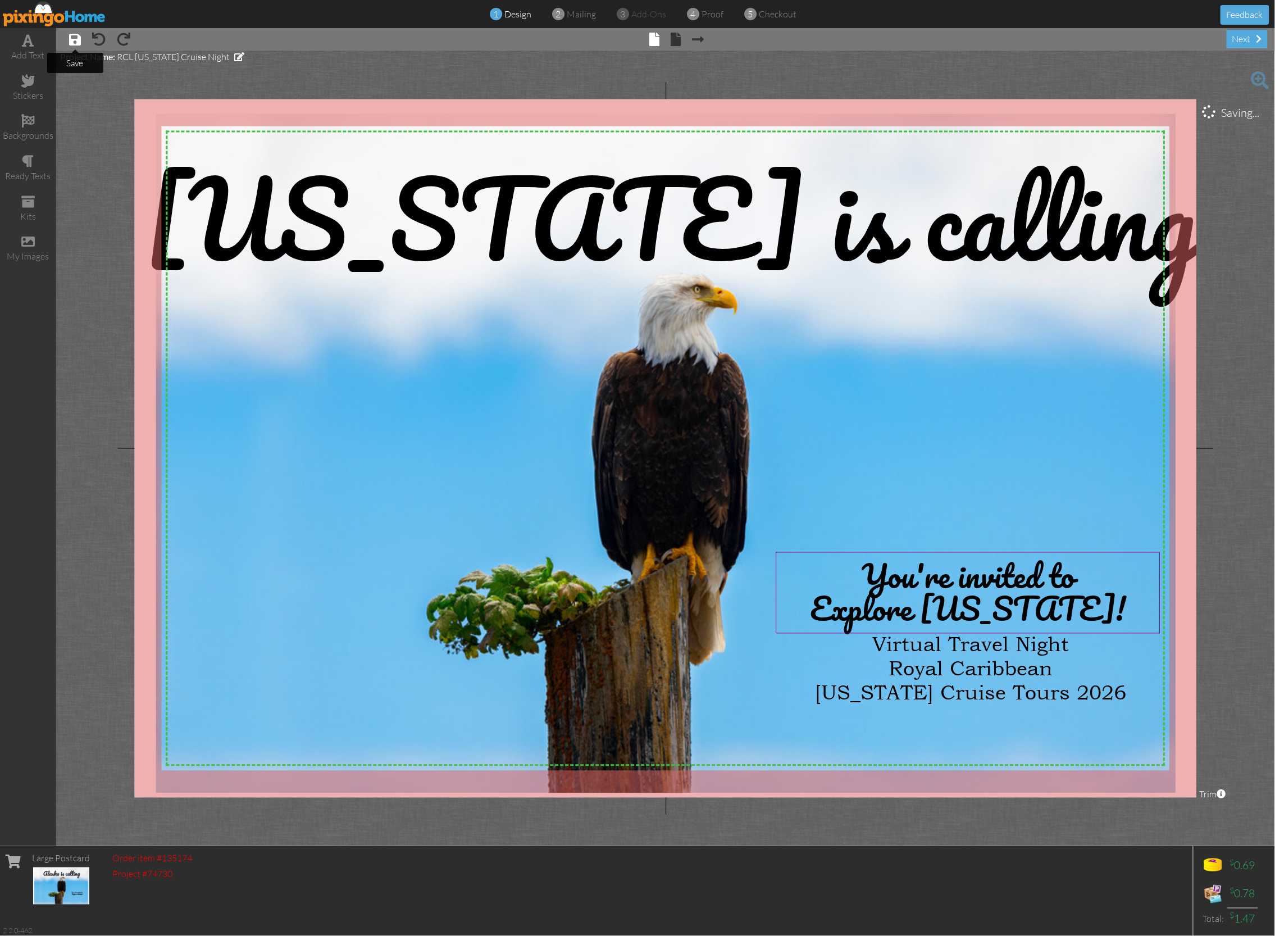
click at [74, 37] on span at bounding box center [75, 39] width 12 height 13
click at [74, 34] on span at bounding box center [75, 39] width 12 height 13
click at [63, 16] on img at bounding box center [54, 13] width 103 height 25
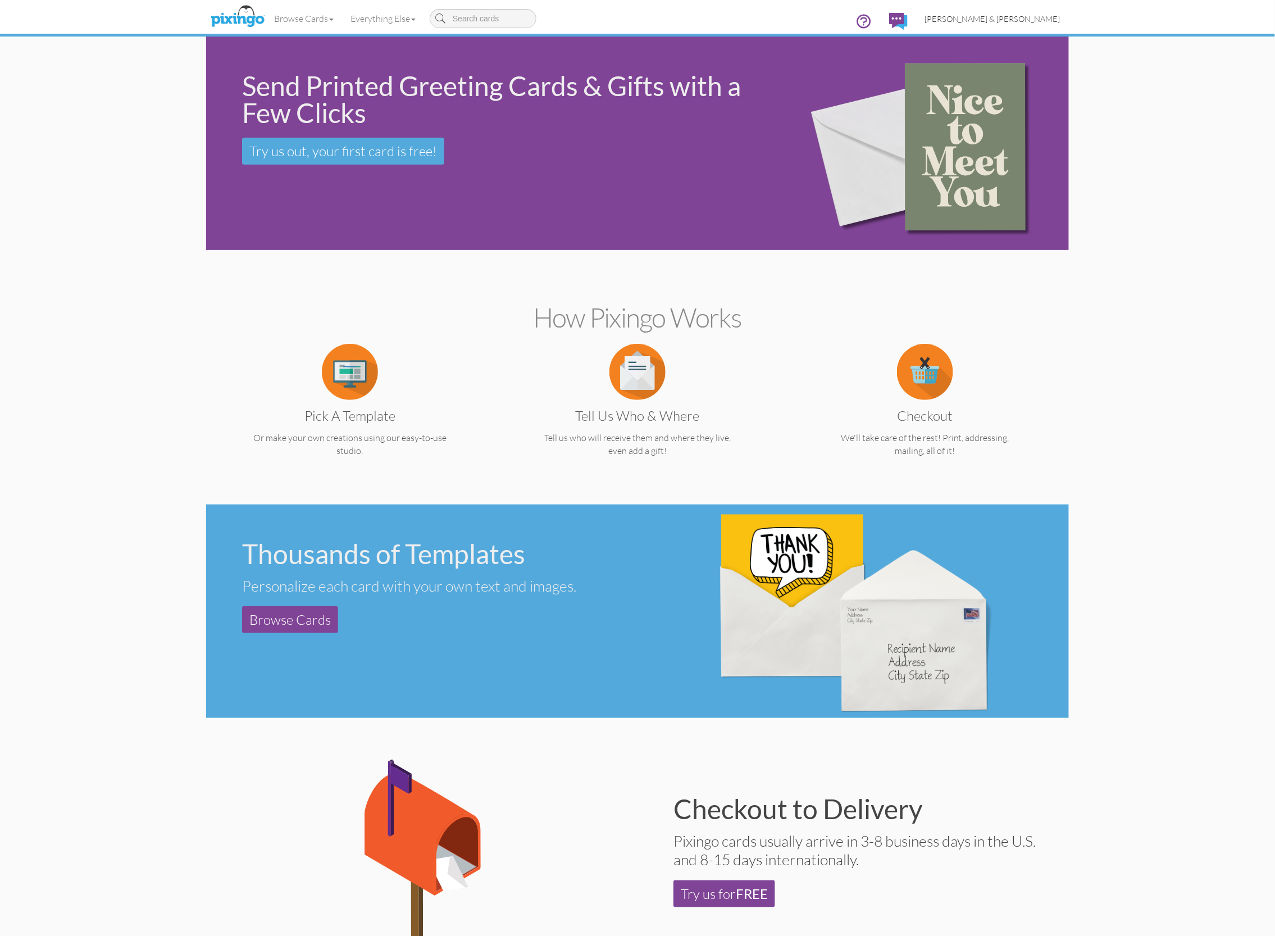
click at [1040, 12] on link "[PERSON_NAME] & [PERSON_NAME]" at bounding box center [992, 18] width 153 height 29
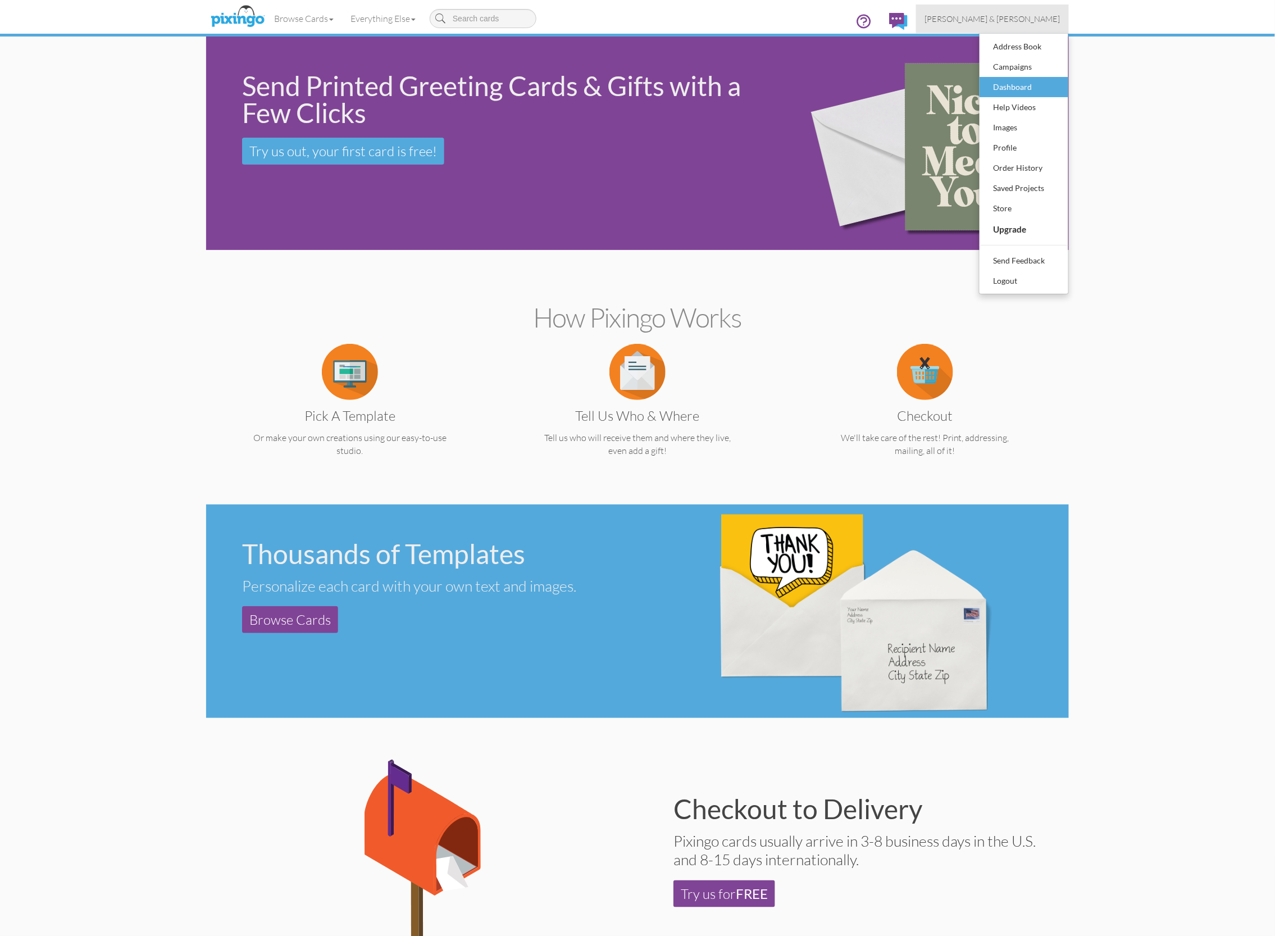
click at [1005, 90] on div "Dashboard" at bounding box center [1024, 87] width 66 height 17
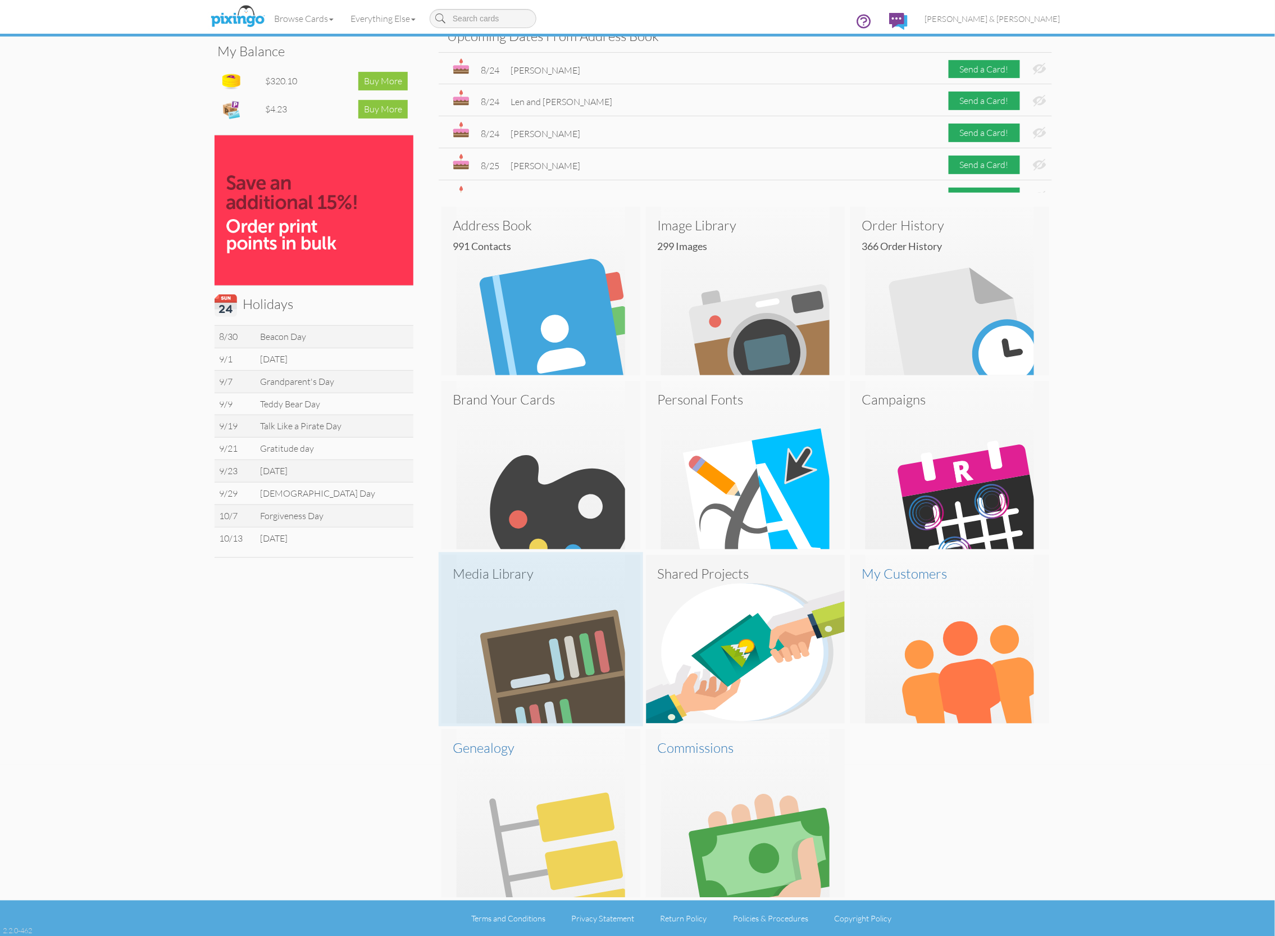
scroll to position [171, 0]
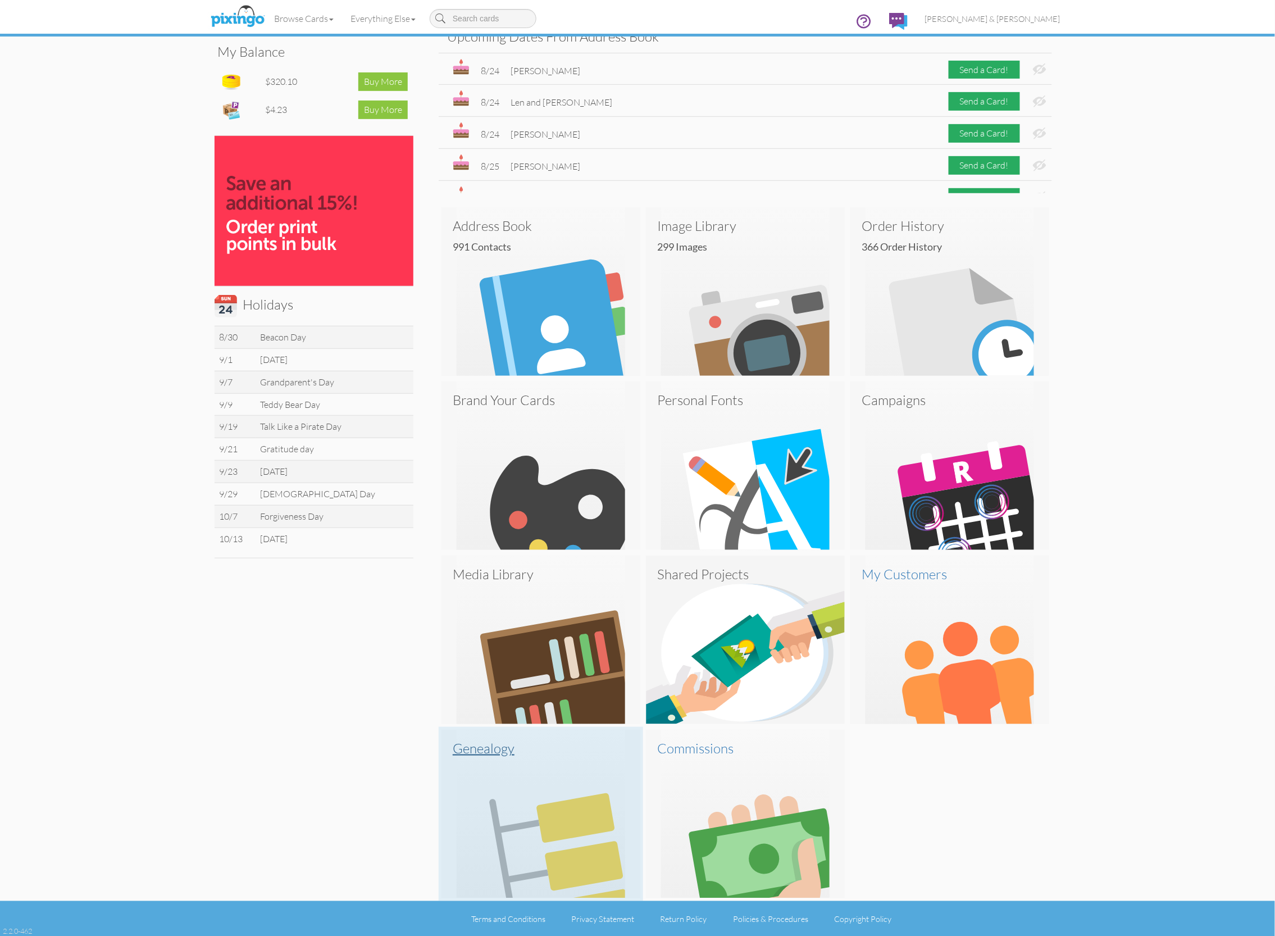
click at [544, 833] on img at bounding box center [541, 814] width 199 height 169
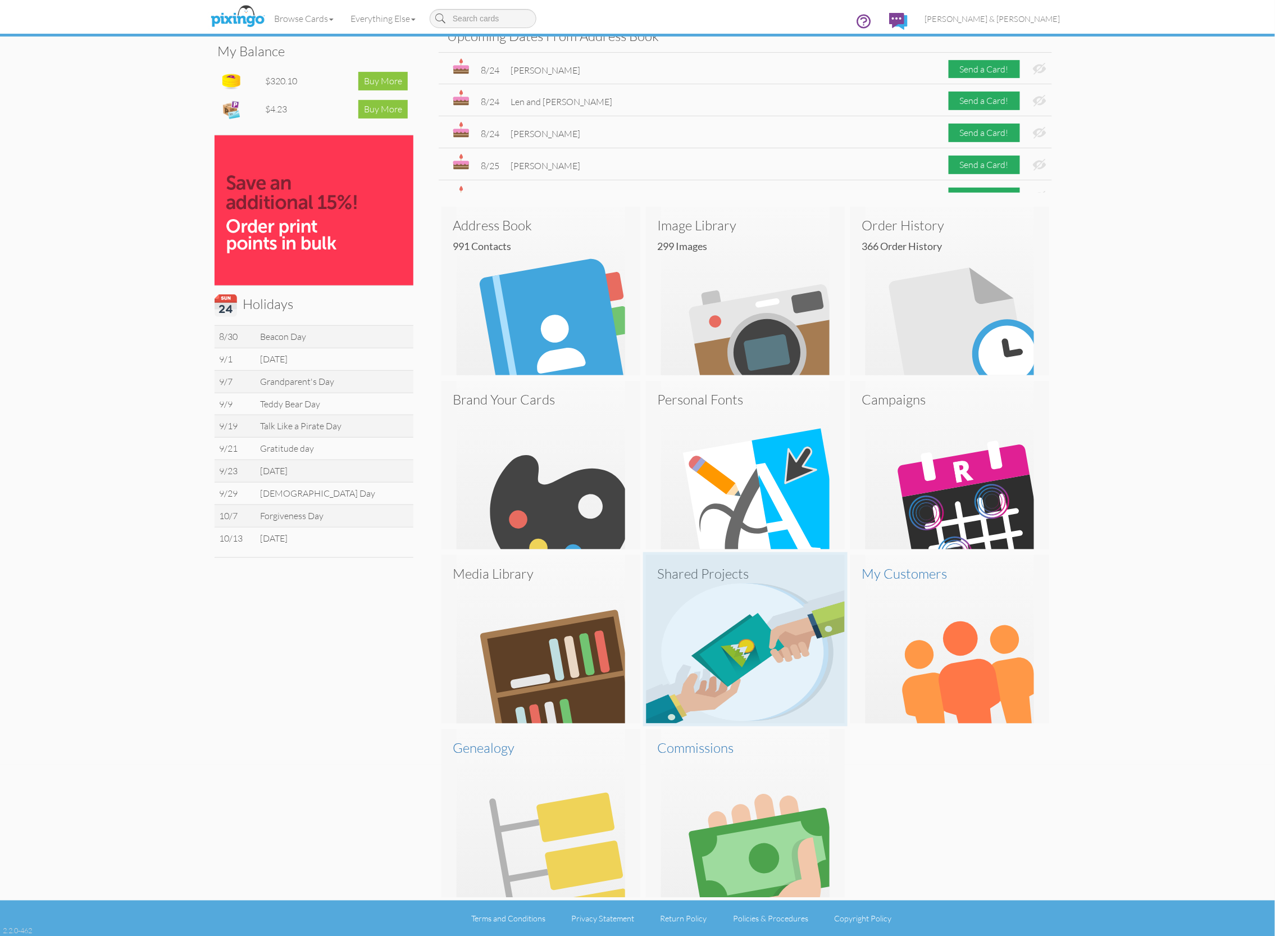
scroll to position [171, 0]
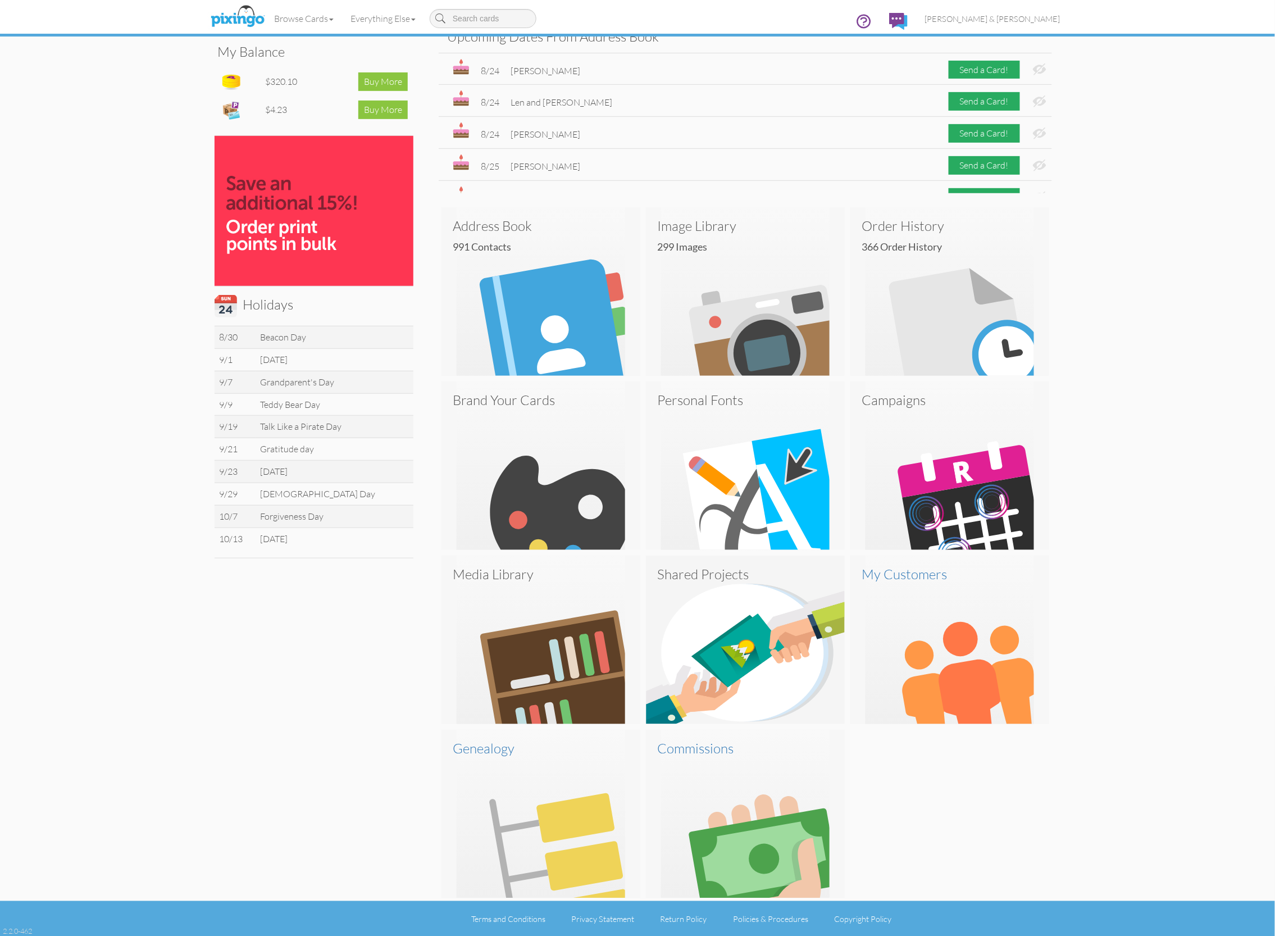
click at [753, 625] on img at bounding box center [745, 640] width 199 height 169
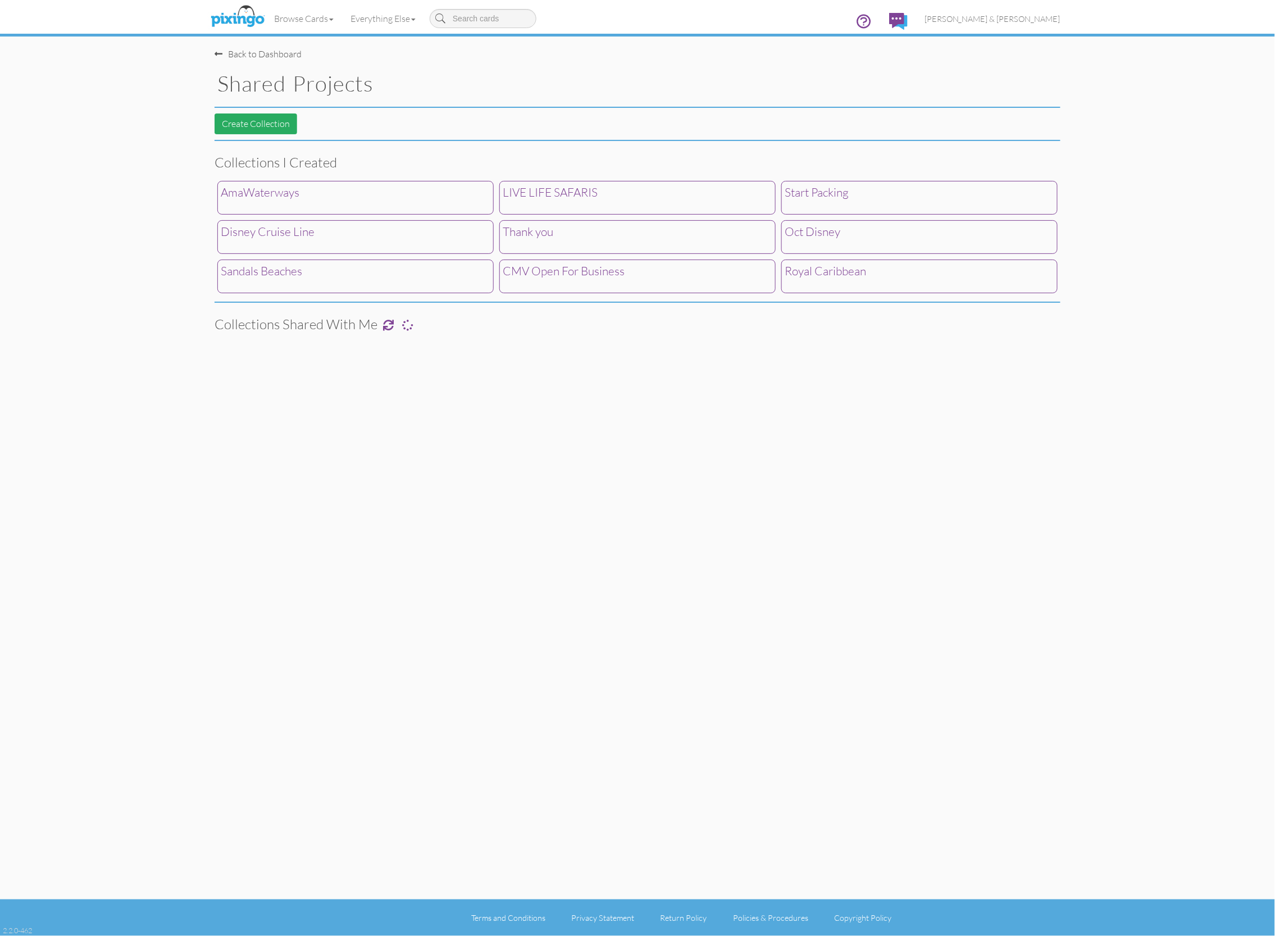
click at [250, 122] on button "Create Collection" at bounding box center [256, 123] width 83 height 21
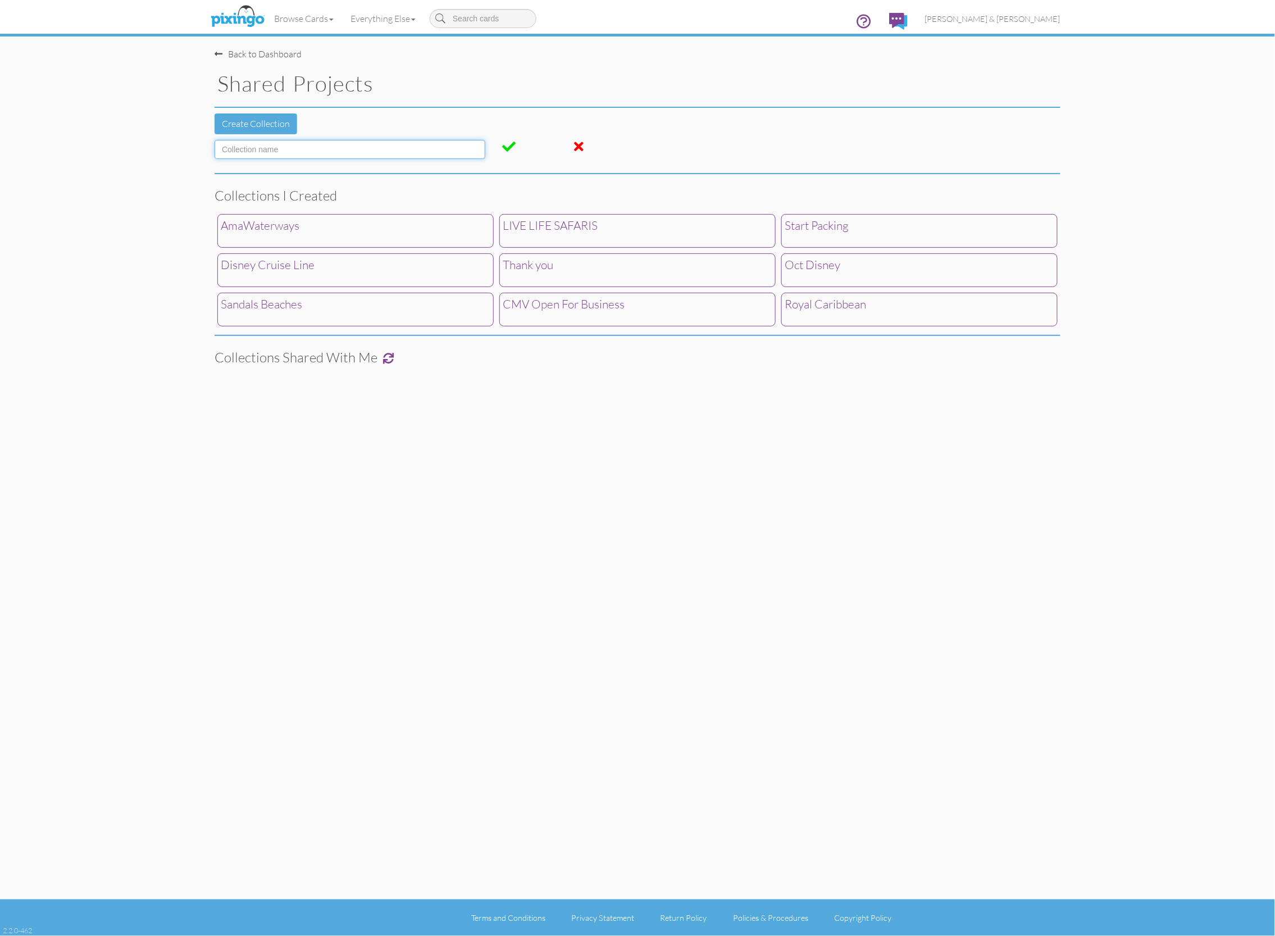
click at [272, 153] on input at bounding box center [350, 149] width 271 height 19
type input "[US_STATE] Cruise Tour"
click at [507, 147] on span at bounding box center [508, 146] width 13 height 13
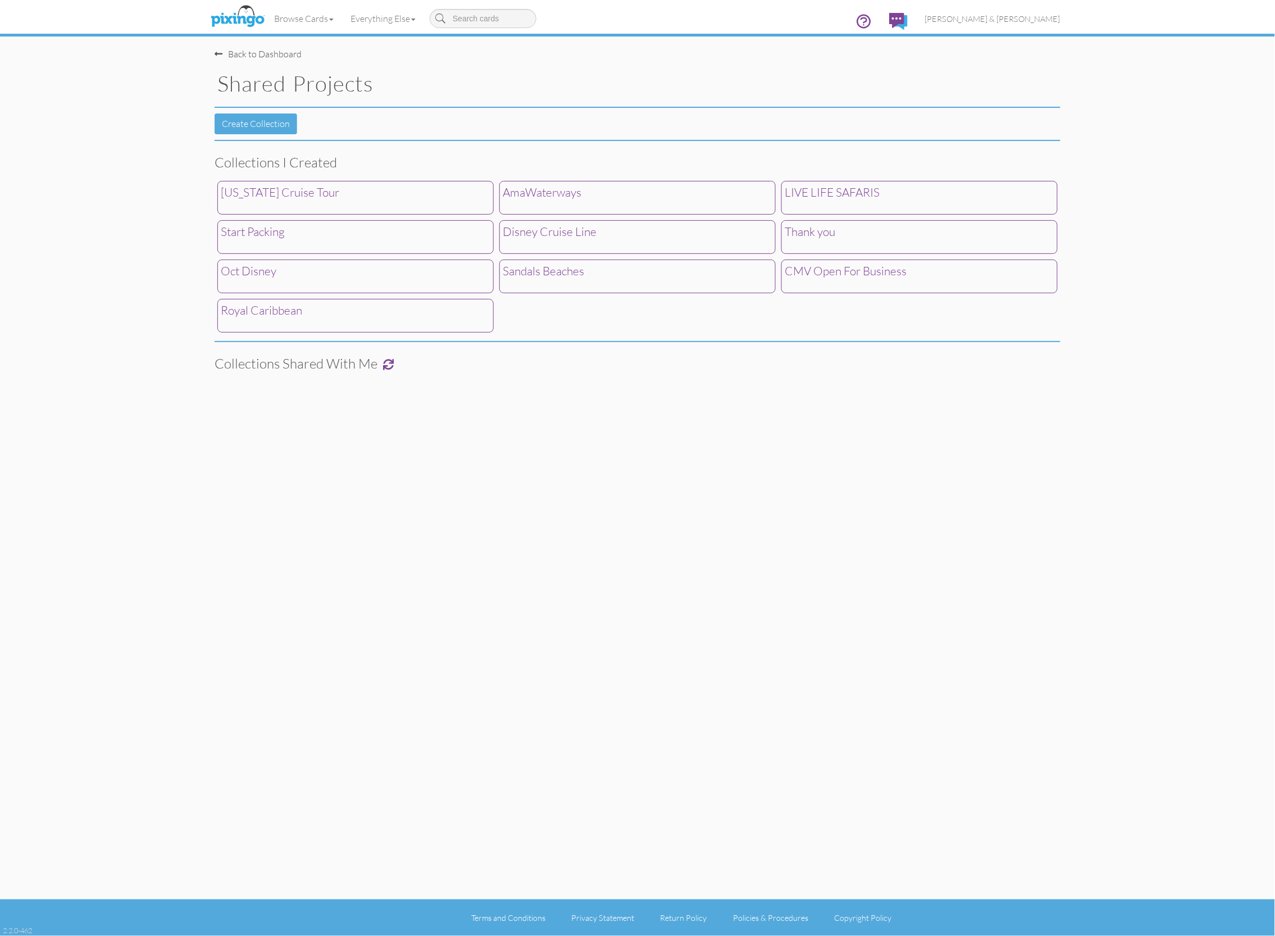
click at [415, 187] on div "[US_STATE] Cruise Tour" at bounding box center [355, 198] width 276 height 34
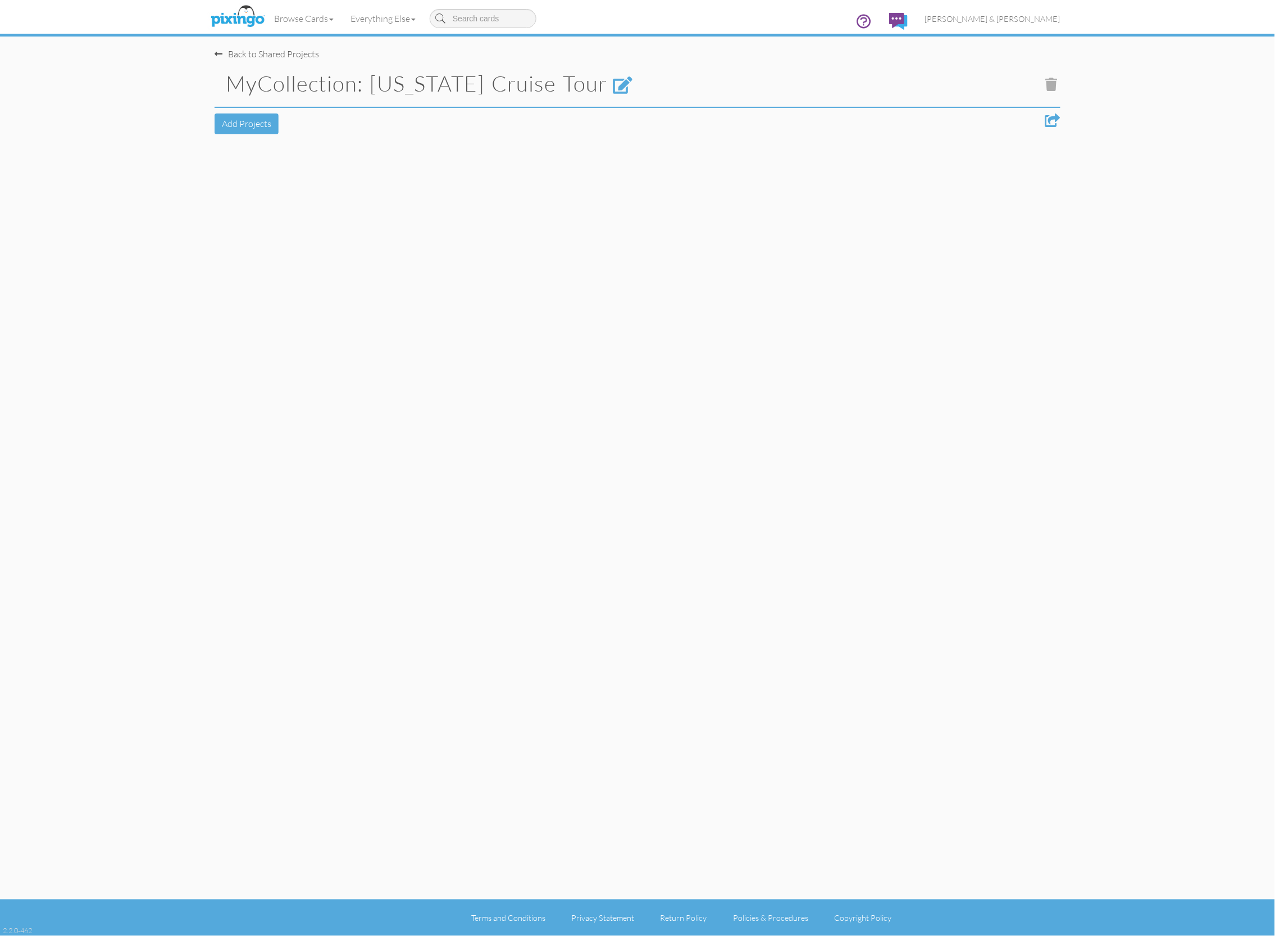
click at [238, 122] on button "Add Projects" at bounding box center [247, 123] width 64 height 21
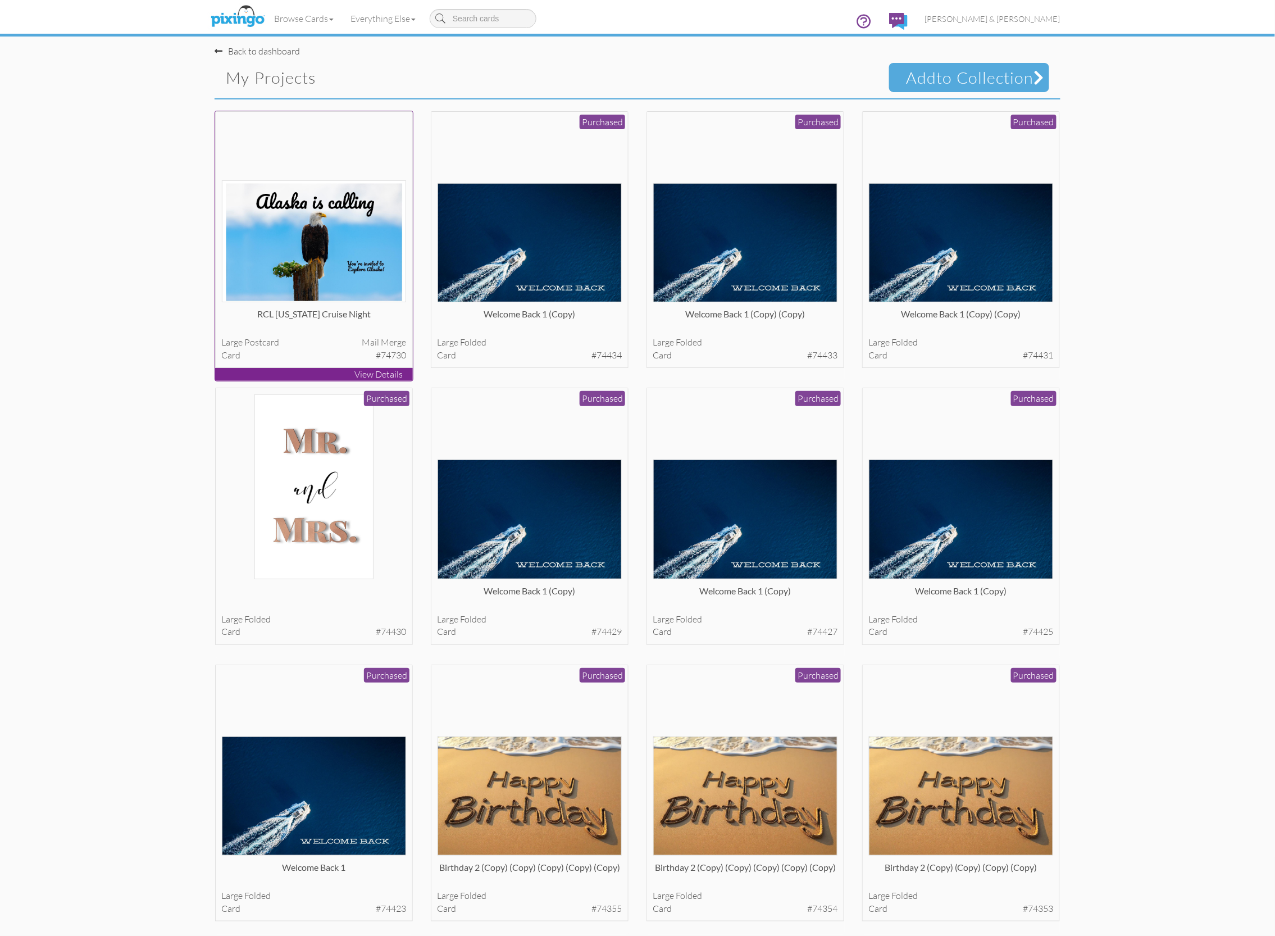
click at [302, 238] on img at bounding box center [314, 241] width 185 height 122
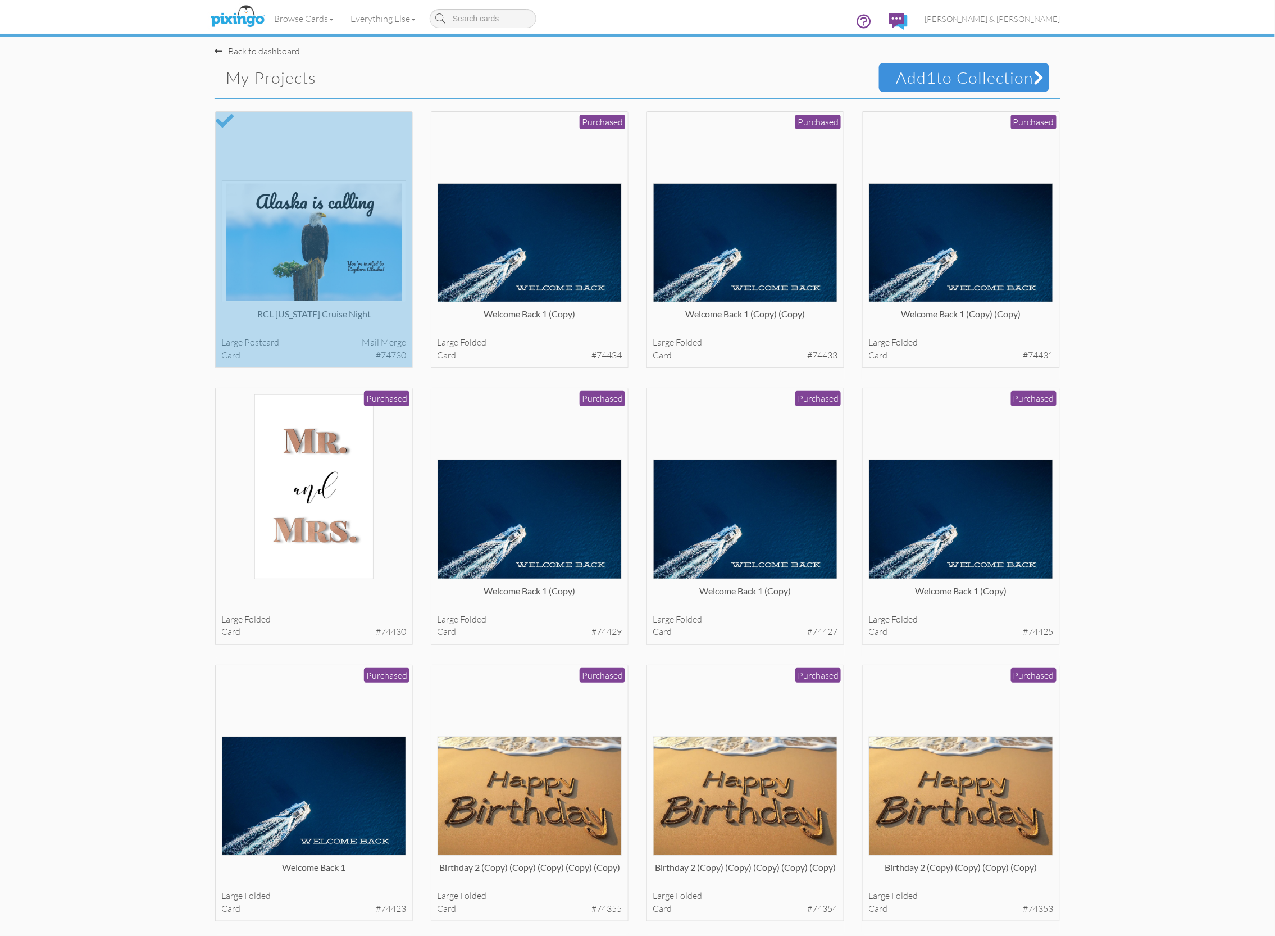
click at [935, 80] on span "Add 1 to Collection" at bounding box center [964, 77] width 170 height 29
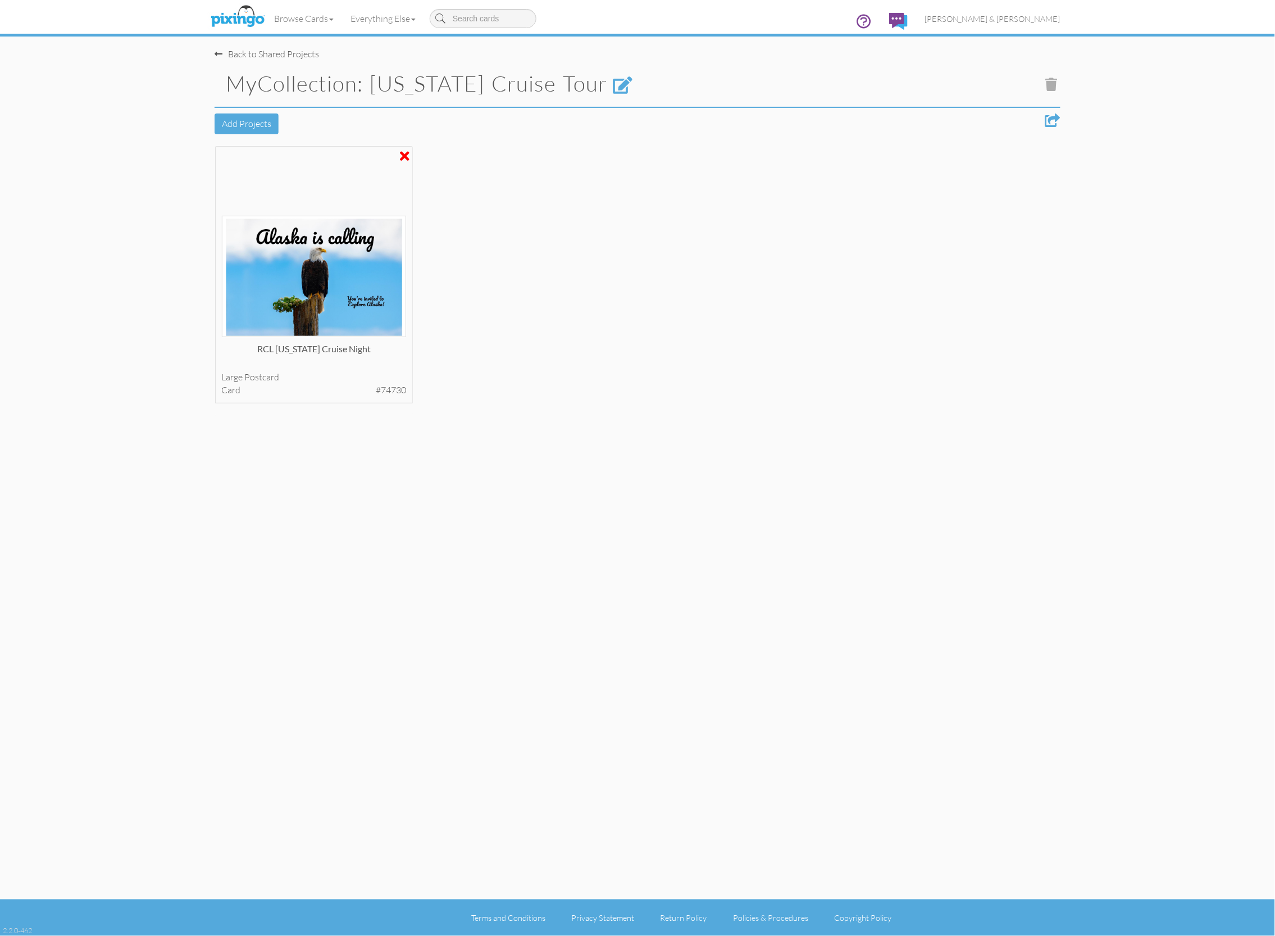
click at [1049, 122] on div at bounding box center [1053, 119] width 15 height 13
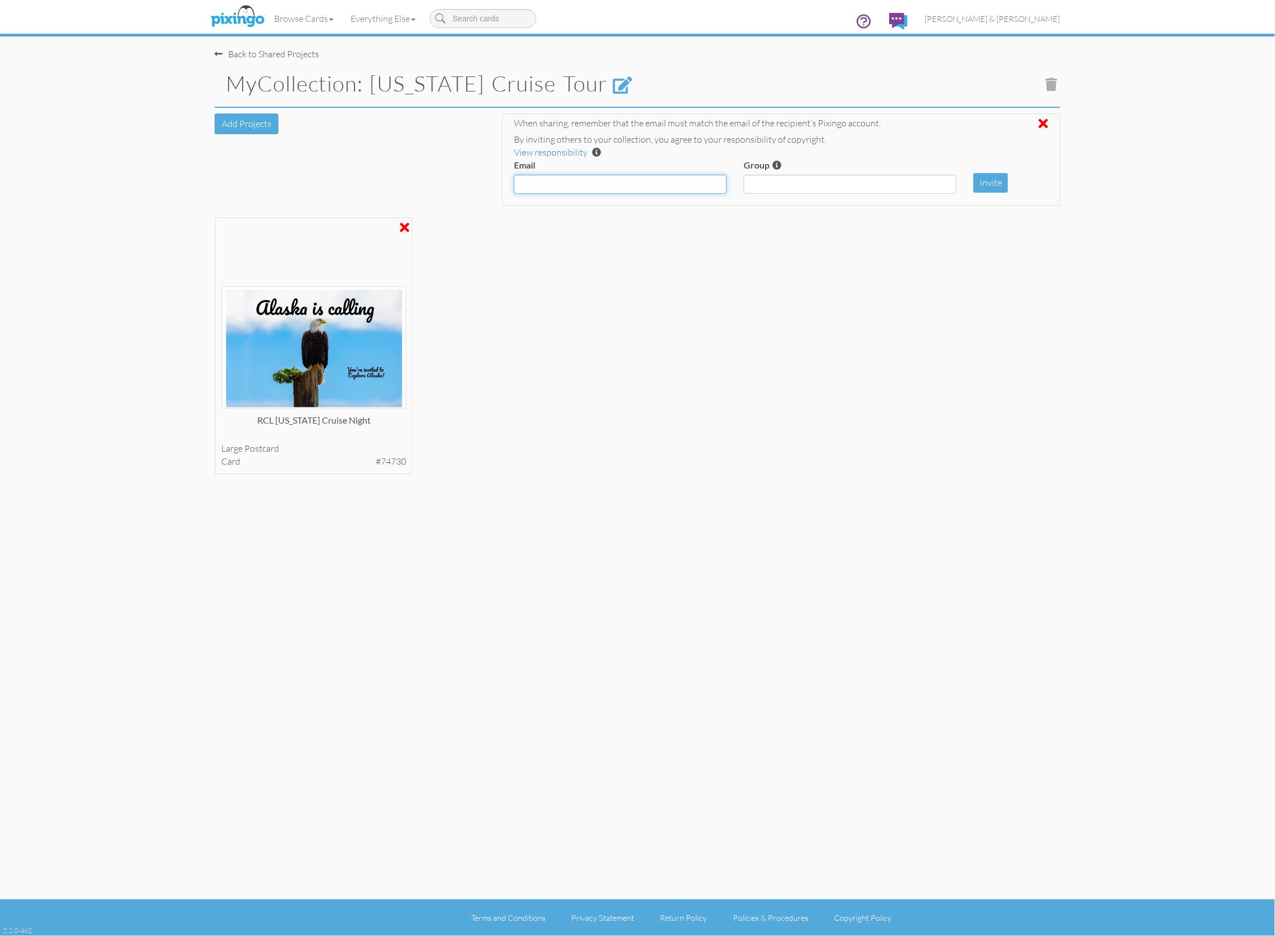
click at [606, 180] on input "Email" at bounding box center [620, 184] width 213 height 19
paste input "[PERSON_NAME][EMAIL_ADDRESS][DOMAIN_NAME] [PERSON_NAME][EMAIL_ADDRESS][DOMAIN_N…"
type input "[PERSON_NAME][EMAIL_ADDRESS][DOMAIN_NAME] [PERSON_NAME][EMAIL_ADDRESS][DOMAIN_N…"
paste input "[PERSON_NAME][EMAIL_ADDRESS][DOMAIN_NAME], [PERSON_NAME][EMAIL_ADDRESS][DOMAIN_…"
type input "[PERSON_NAME][EMAIL_ADDRESS][DOMAIN_NAME], [PERSON_NAME][EMAIL_ADDRESS][DOMAIN_…"
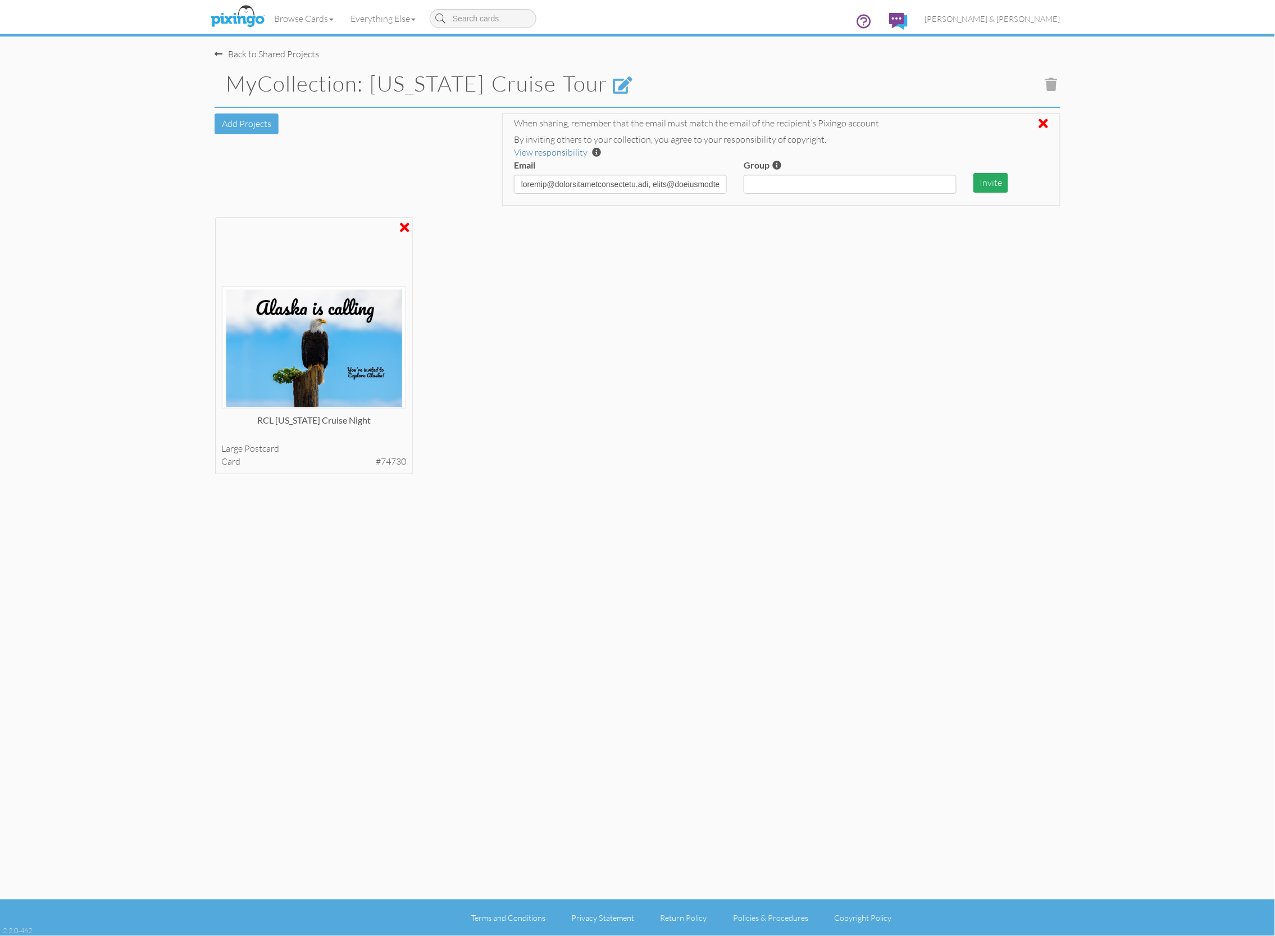
click at [989, 176] on button "Invite" at bounding box center [991, 183] width 35 height 20
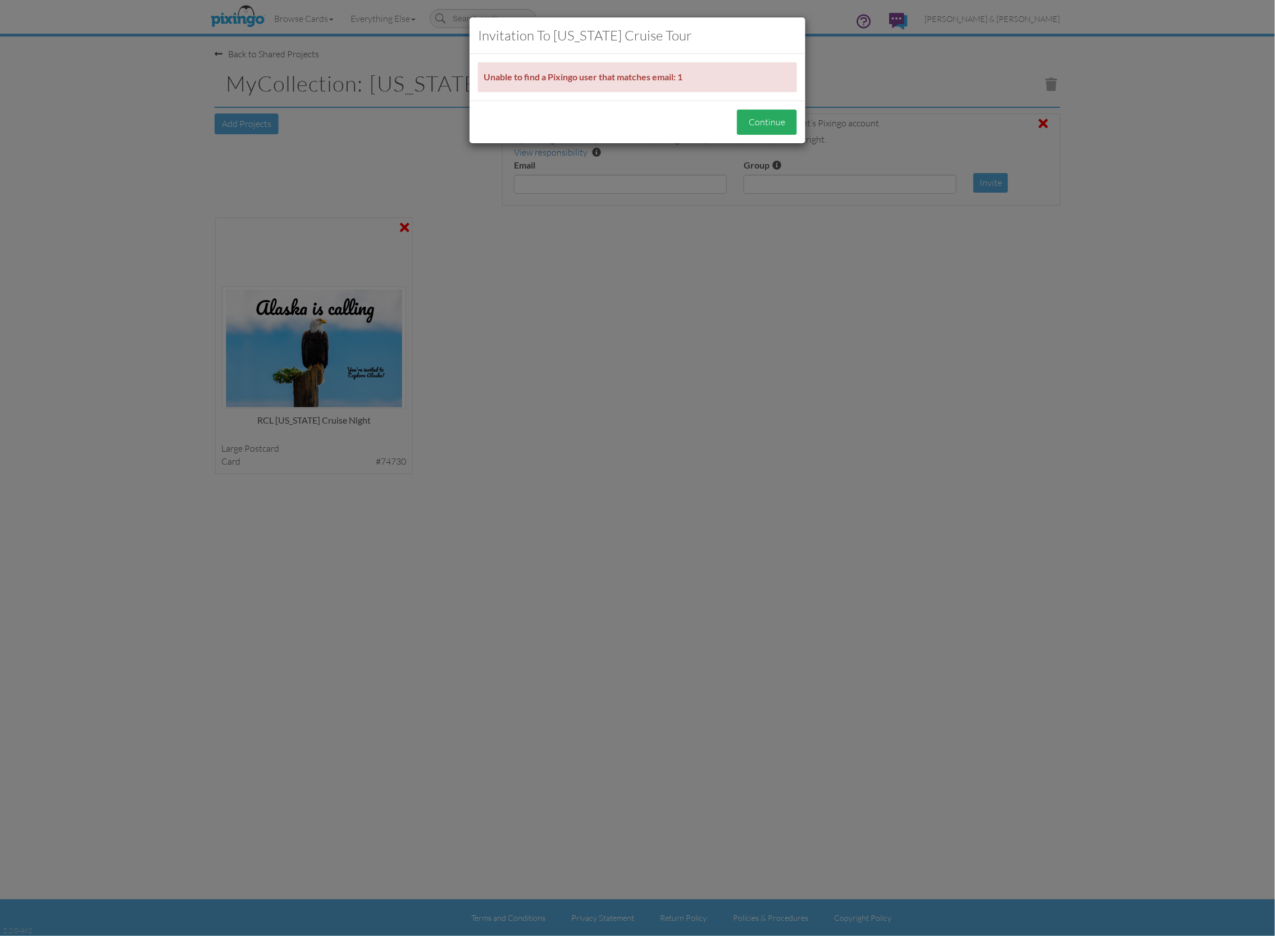
click at [758, 118] on button "Continue" at bounding box center [767, 122] width 60 height 25
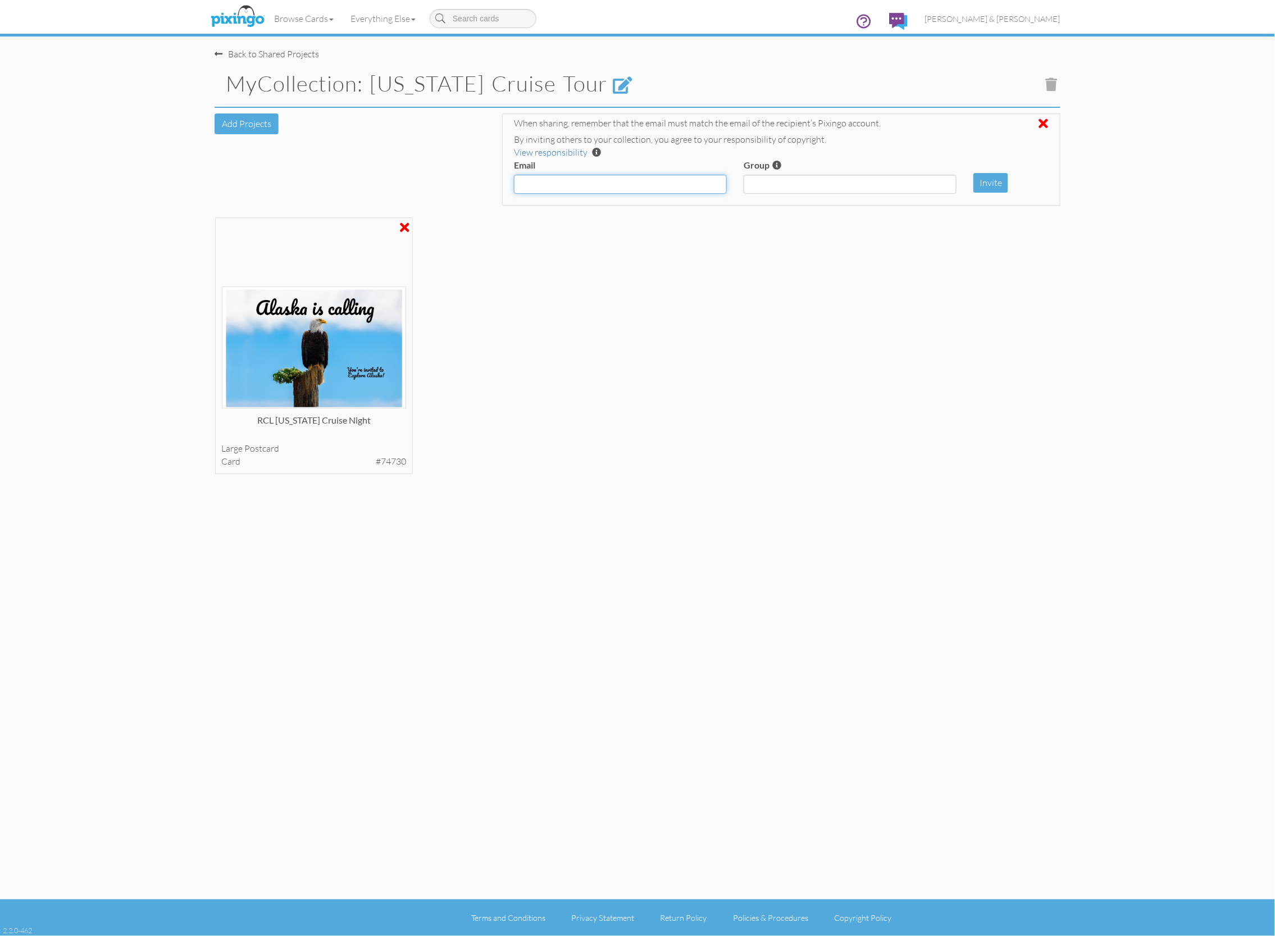
click at [547, 182] on input "Email" at bounding box center [620, 184] width 213 height 19
type input "[PERSON_NAME][EMAIL_ADDRESS][DOMAIN_NAME]"
click at [980, 179] on button "Invite" at bounding box center [991, 183] width 35 height 20
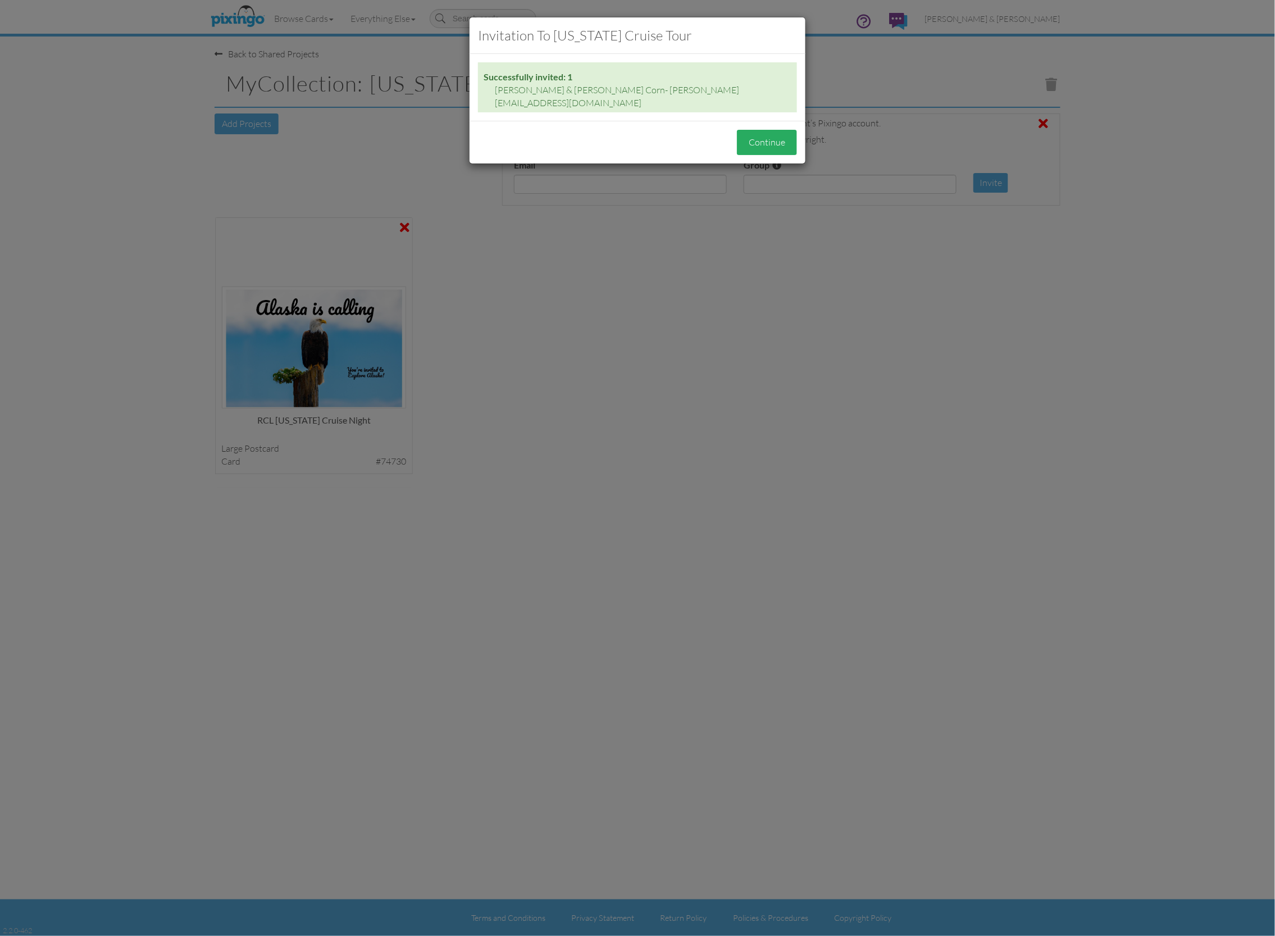
click at [781, 131] on button "Continue" at bounding box center [767, 142] width 60 height 25
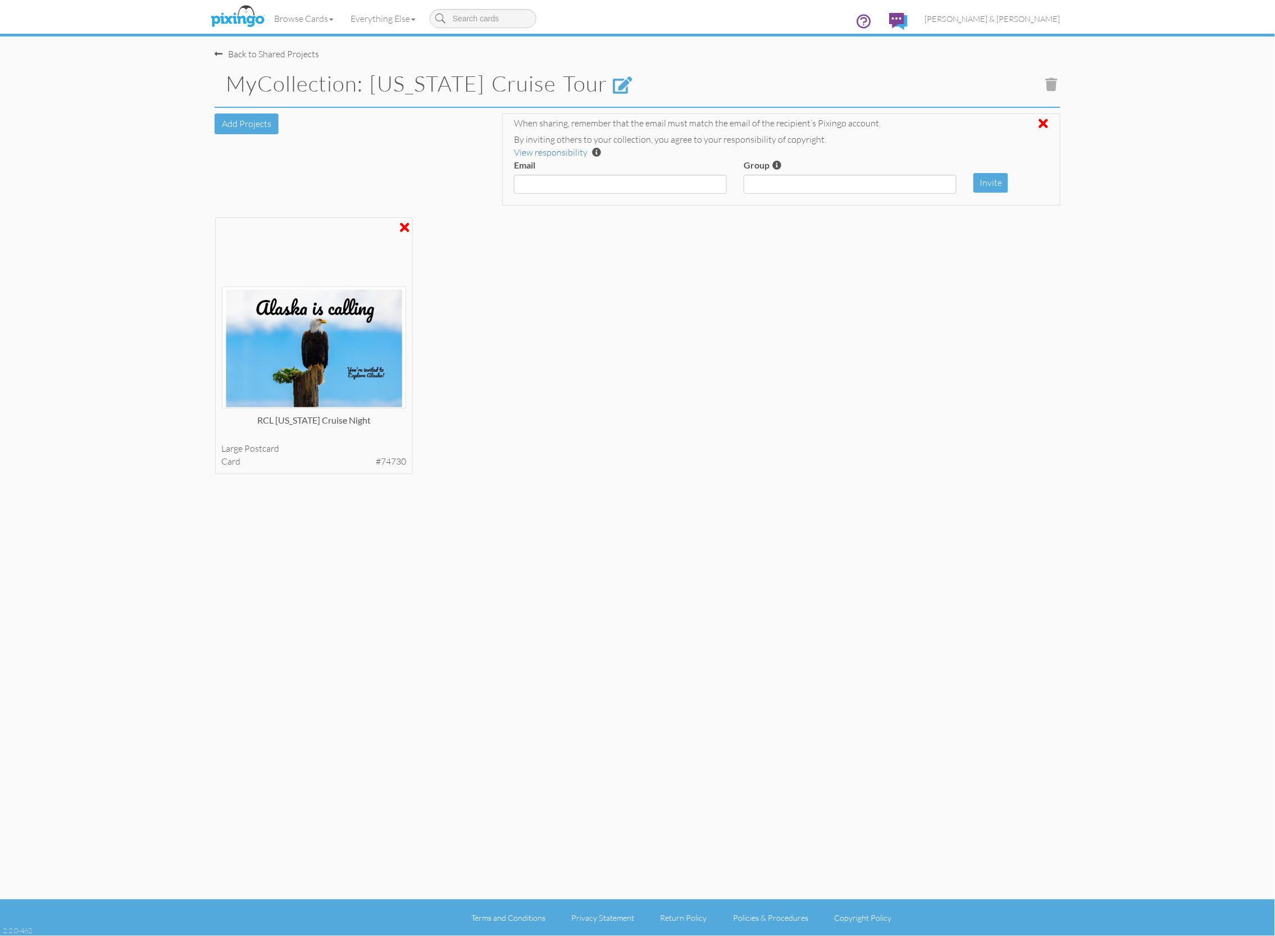
click at [235, 12] on img at bounding box center [238, 17] width 60 height 28
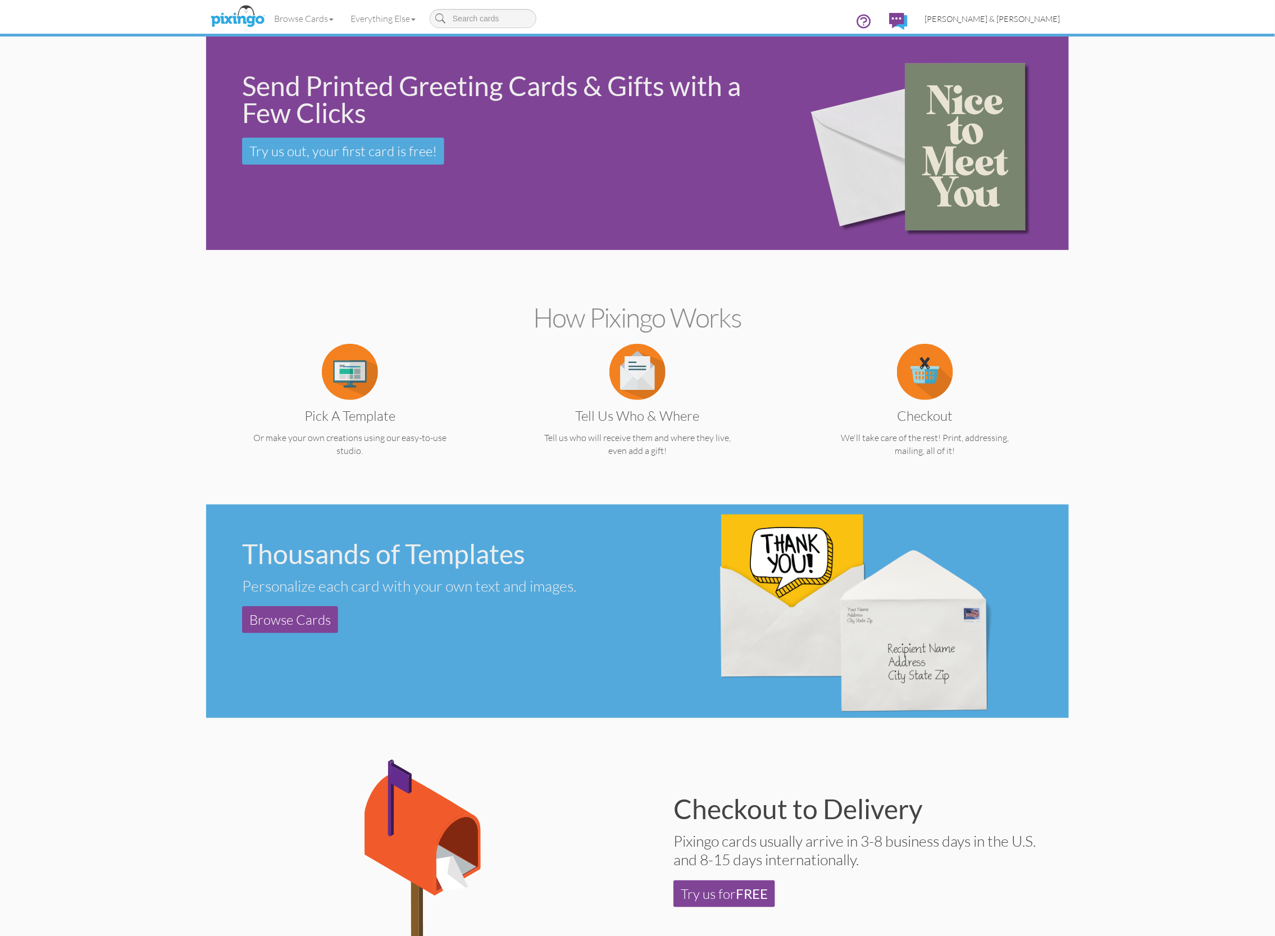
click at [1023, 17] on span "[PERSON_NAME] & [PERSON_NAME]" at bounding box center [993, 19] width 136 height 10
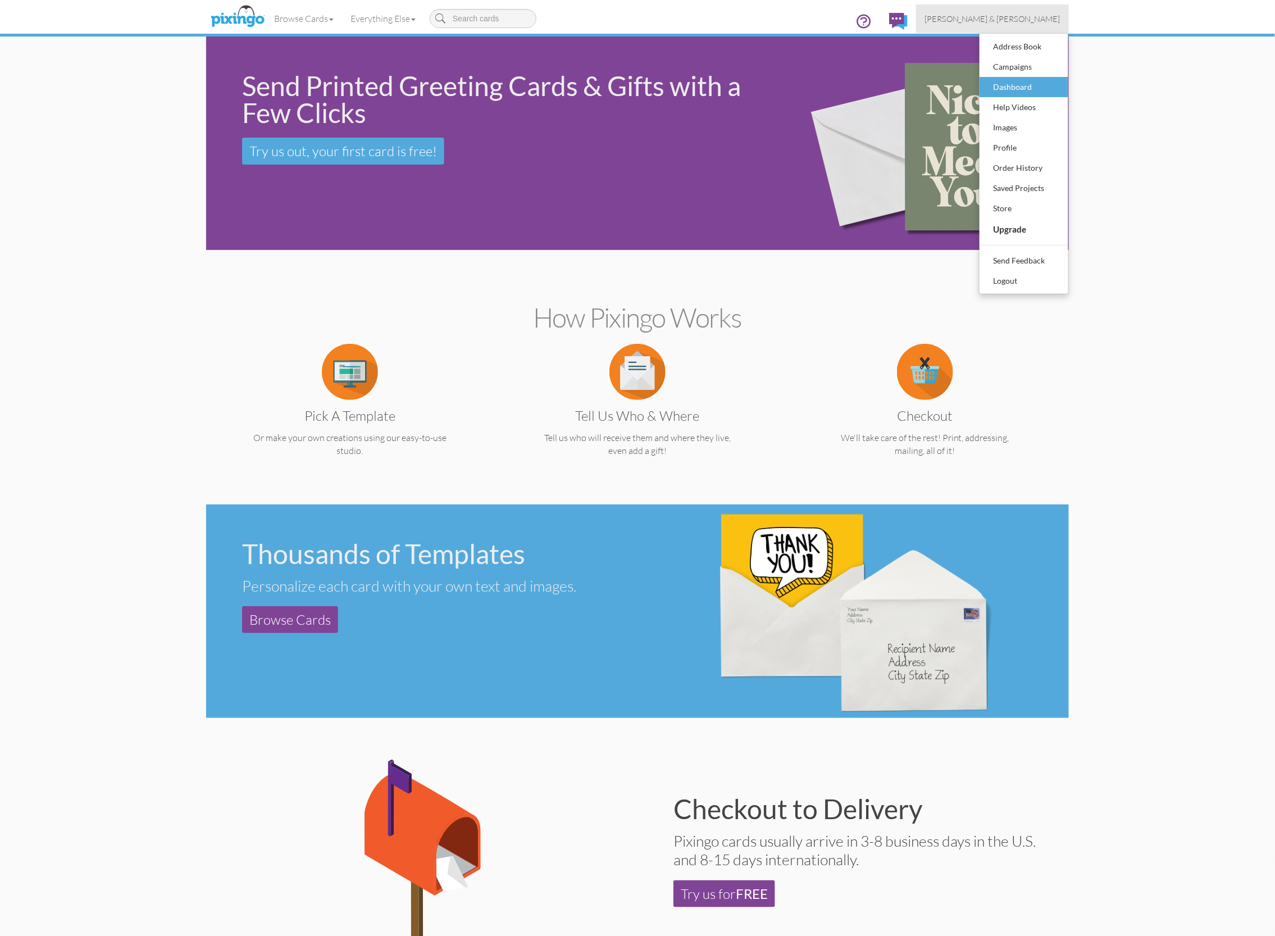
click at [1017, 88] on div "Dashboard" at bounding box center [1024, 87] width 66 height 17
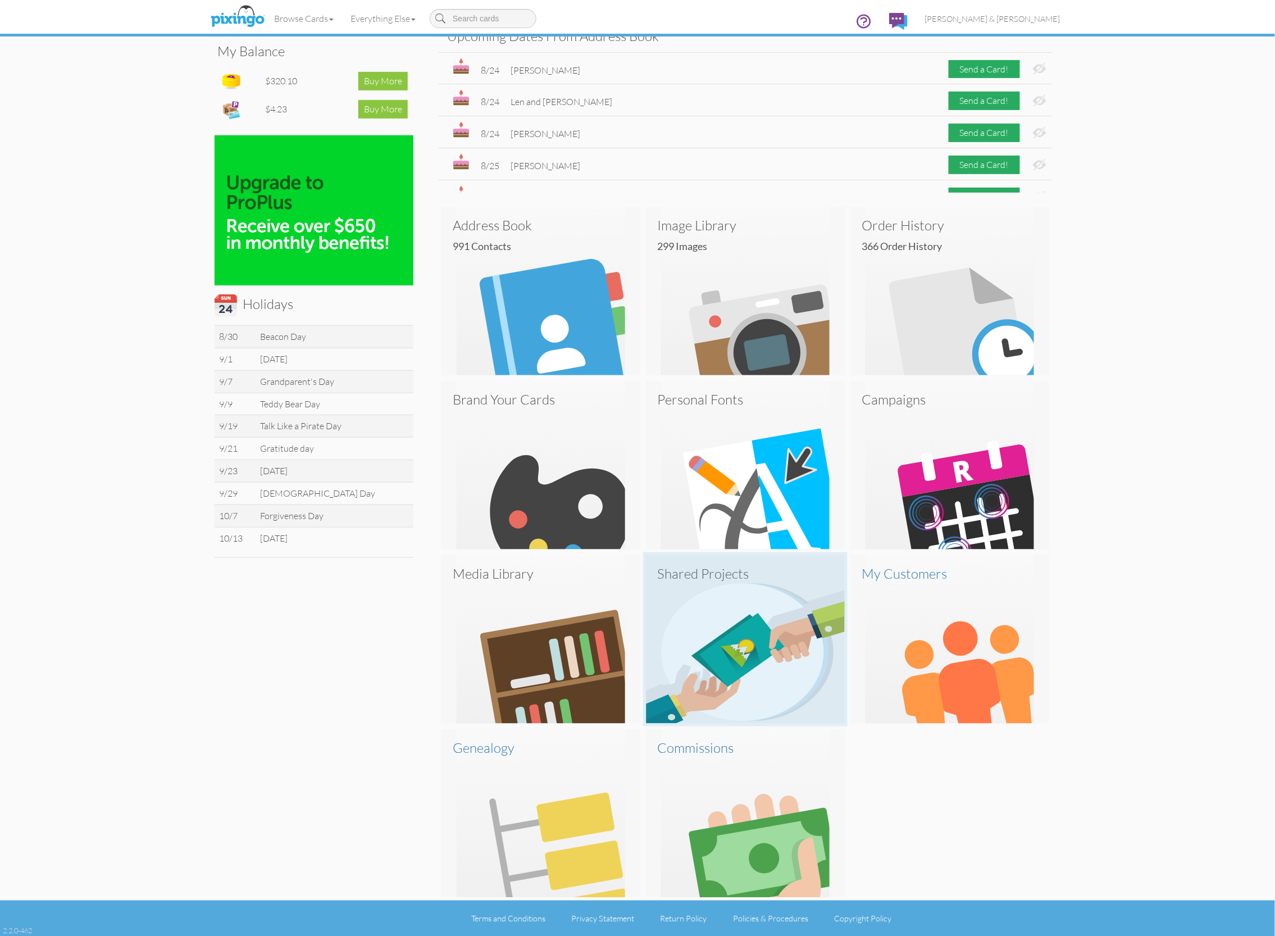
scroll to position [171, 0]
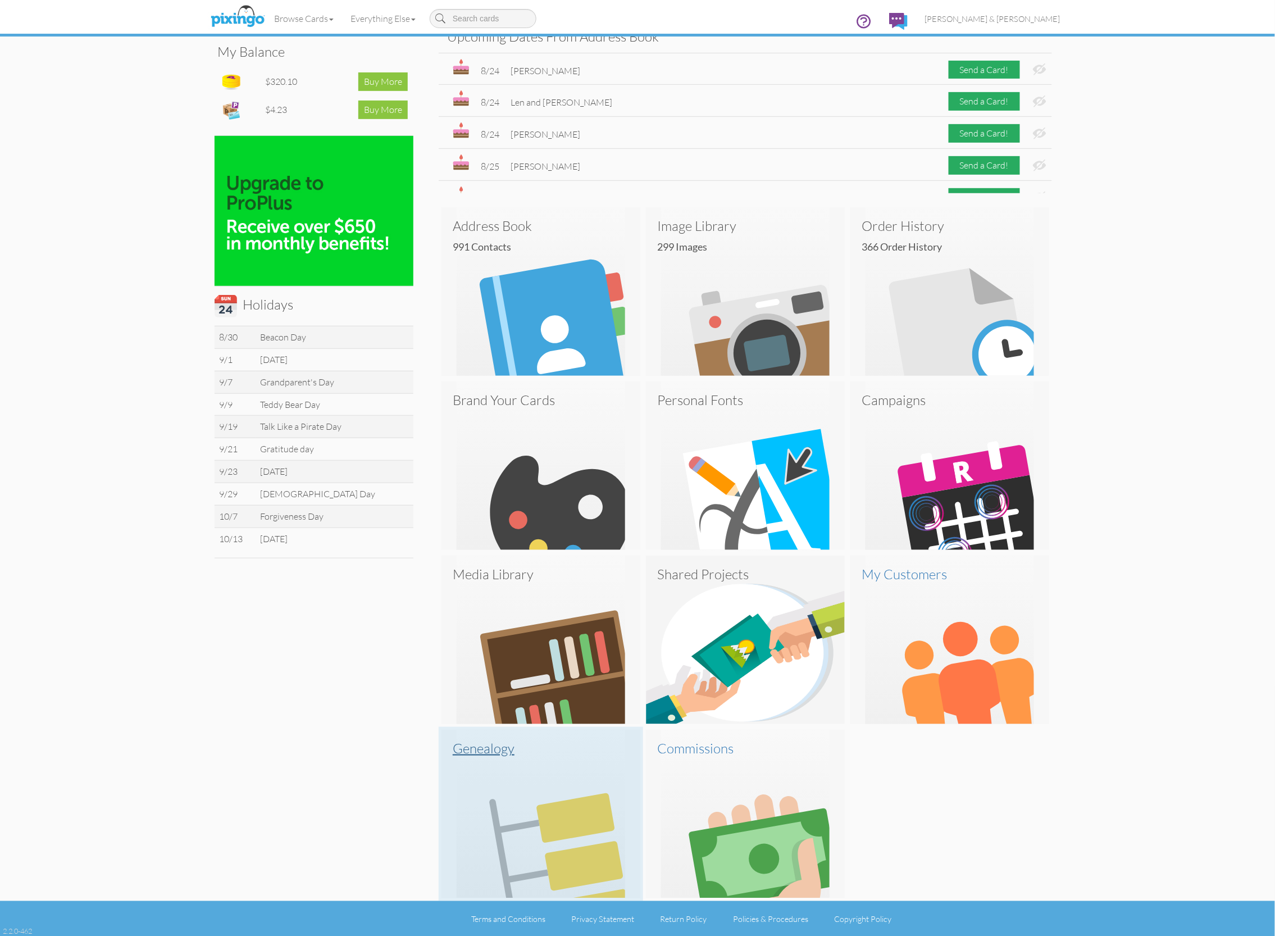
click at [494, 808] on img at bounding box center [541, 814] width 199 height 169
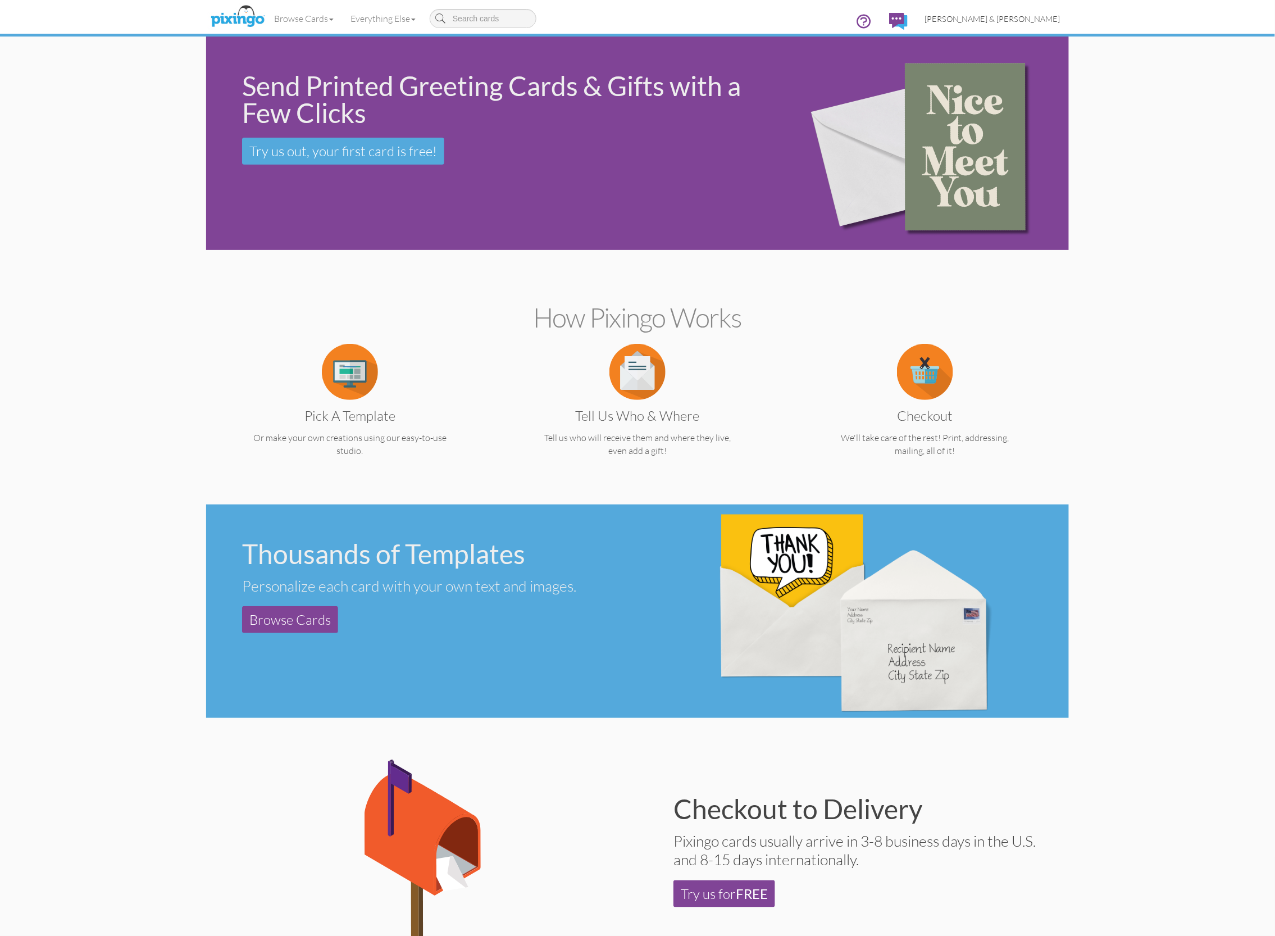
click at [1032, 20] on span "[PERSON_NAME] & [PERSON_NAME]" at bounding box center [993, 19] width 136 height 10
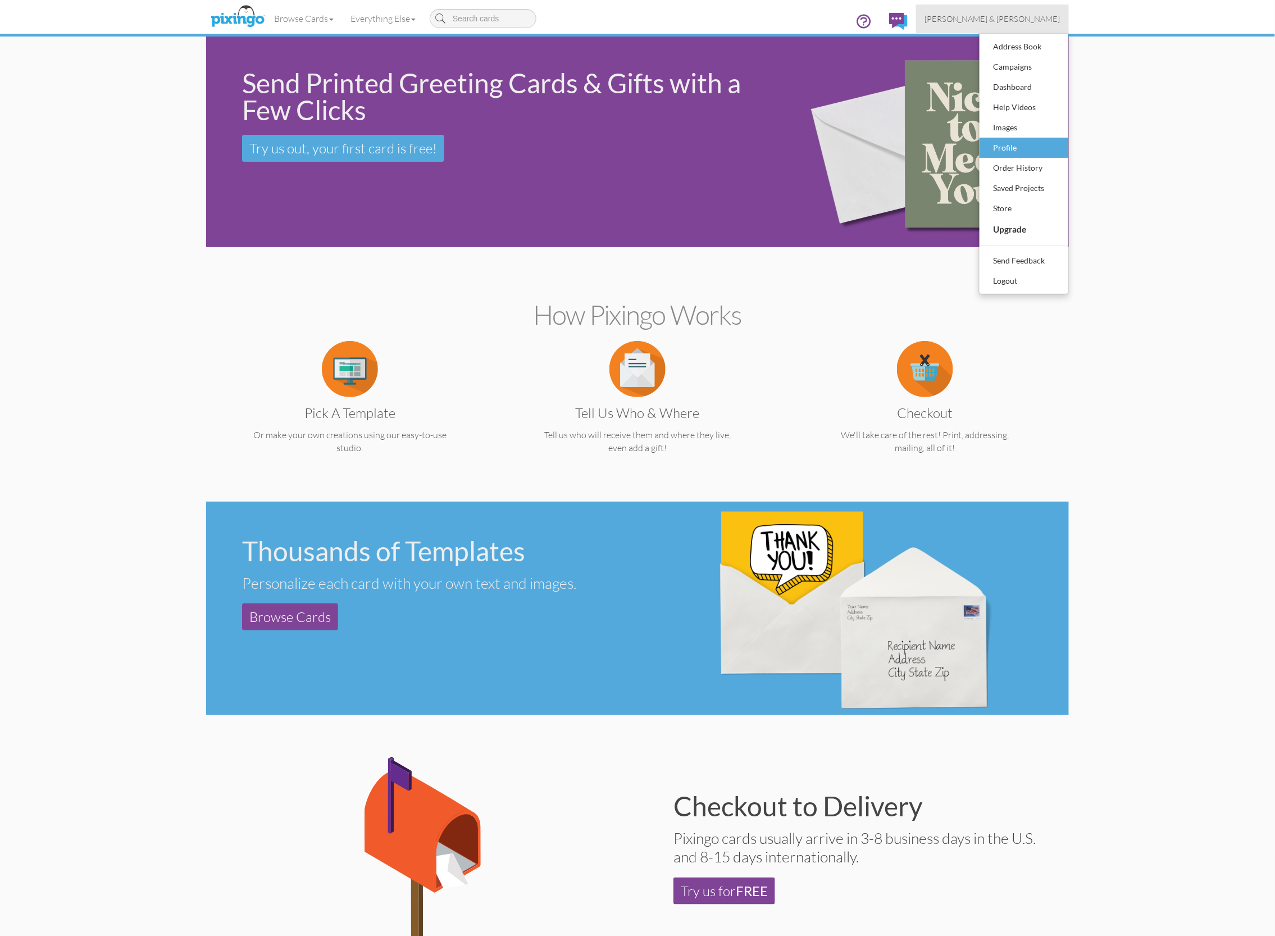
scroll to position [3, 0]
click at [1023, 80] on div "Dashboard" at bounding box center [1024, 87] width 66 height 17
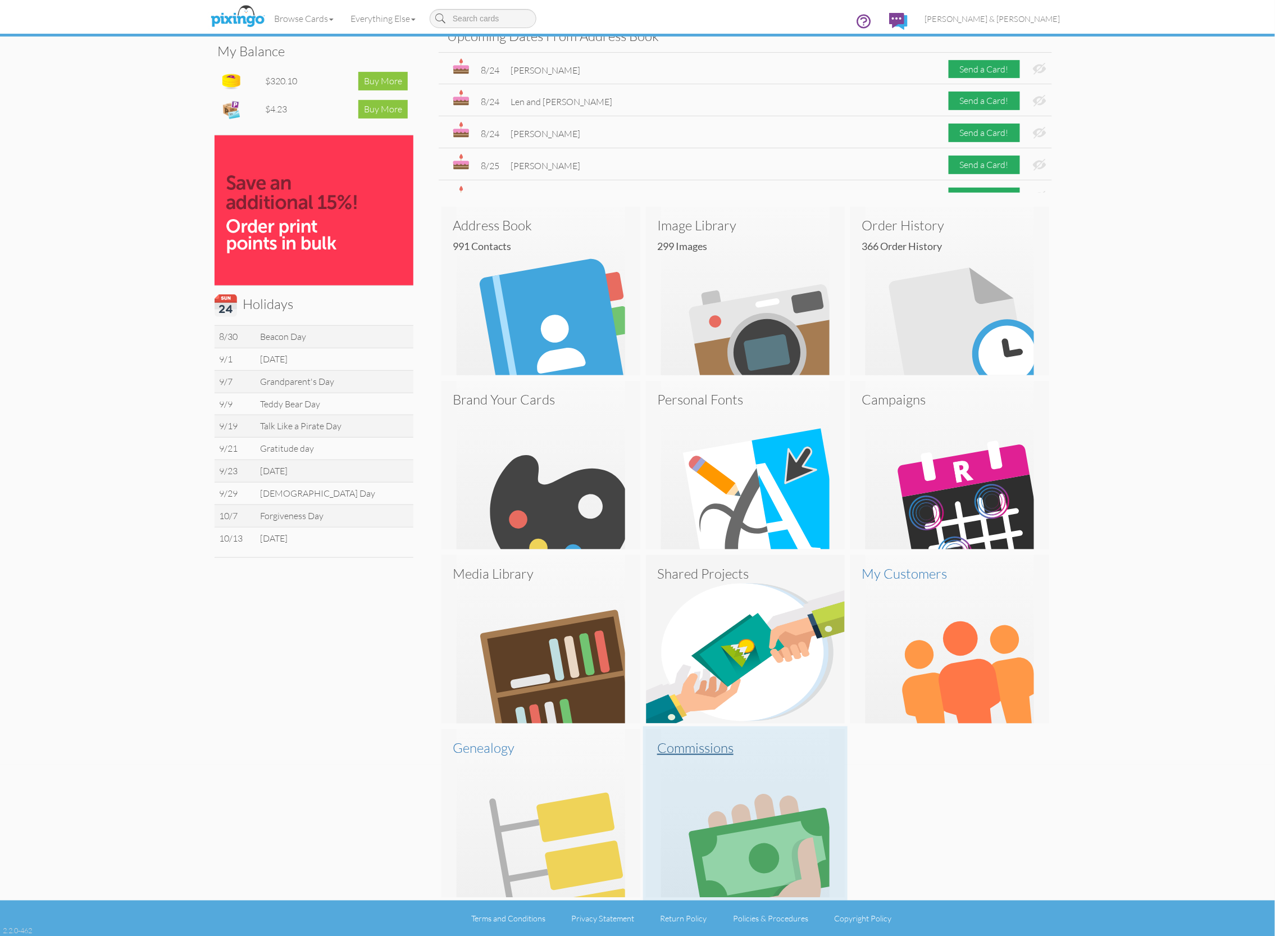
scroll to position [171, 0]
click at [787, 823] on img at bounding box center [745, 814] width 199 height 169
